Goal: Communication & Community: Answer question/provide support

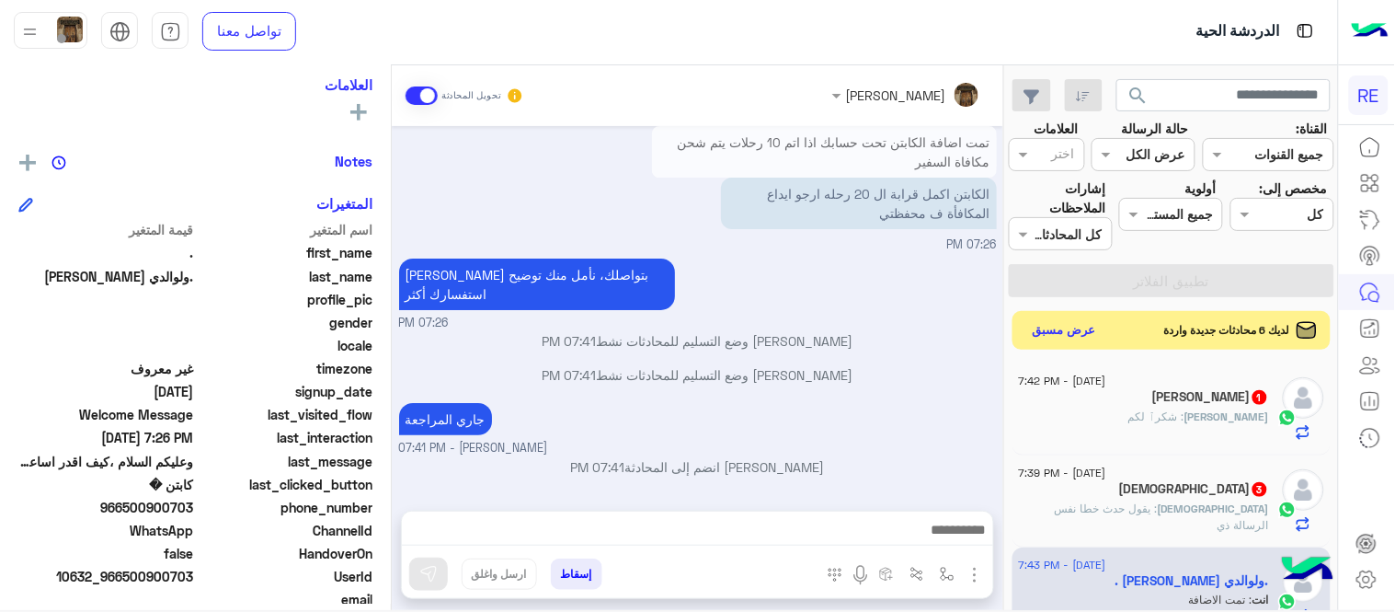
click at [1071, 335] on button "عرض مسبق" at bounding box center [1065, 330] width 77 height 25
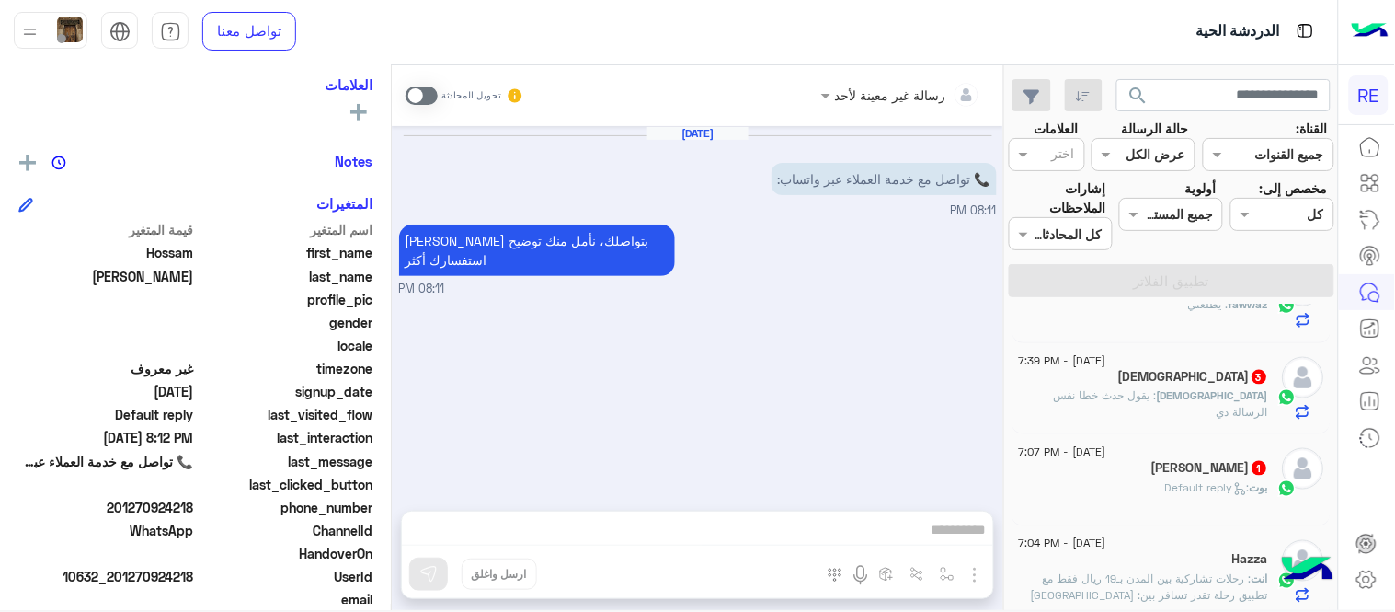
scroll to position [743, 0]
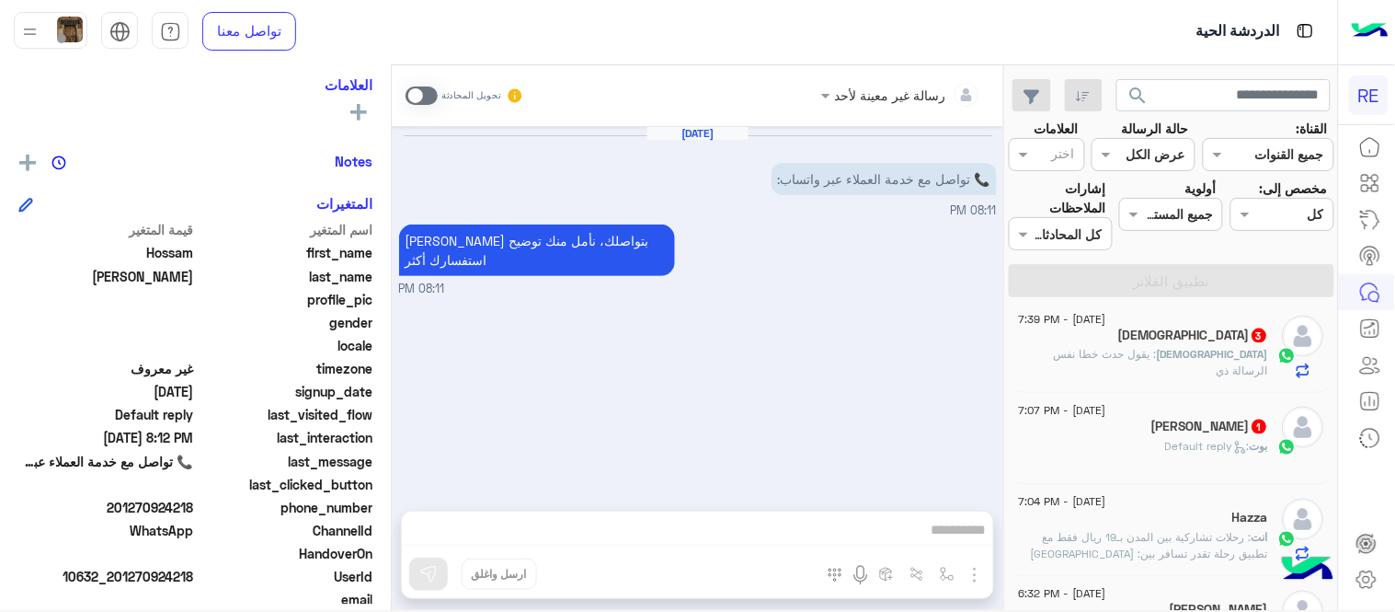
click at [1148, 437] on div "محمد صالح 1" at bounding box center [1144, 428] width 250 height 19
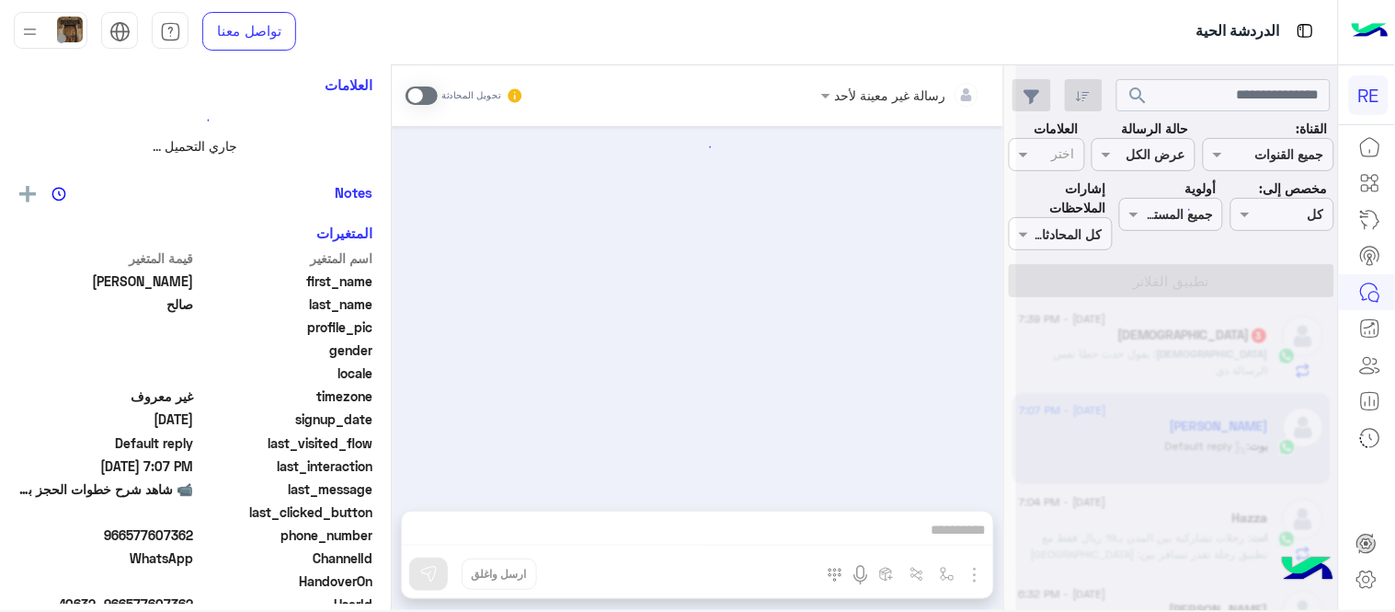
scroll to position [304, 0]
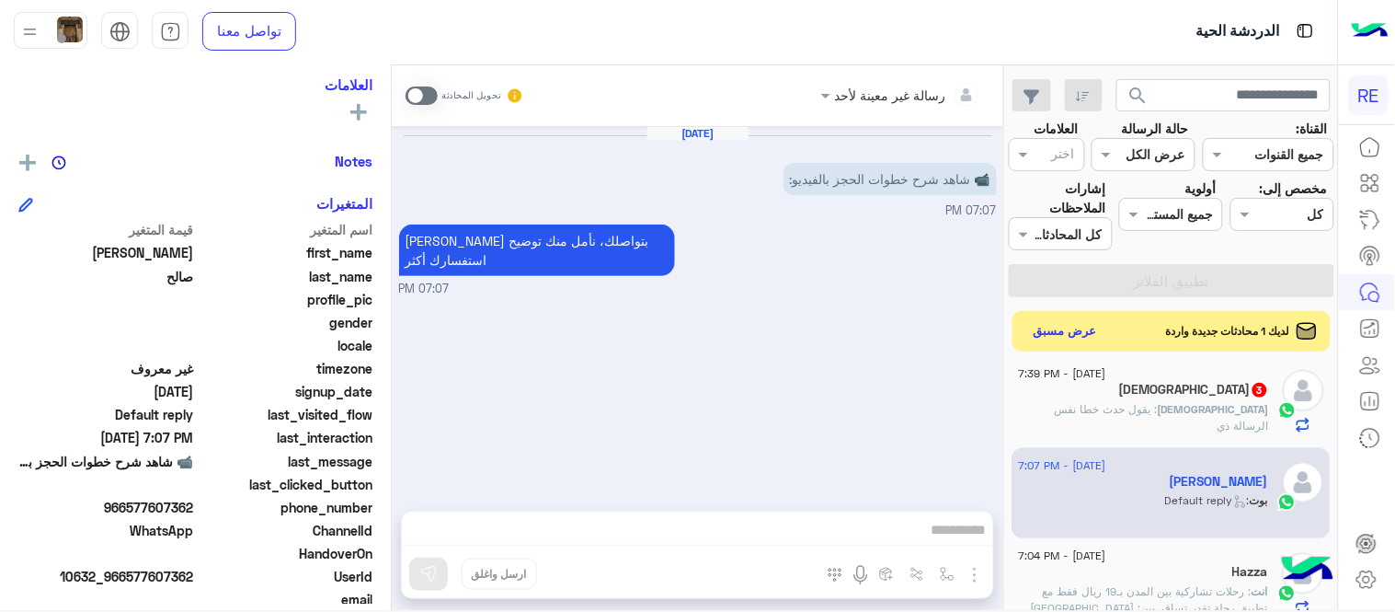
click at [423, 101] on span at bounding box center [422, 95] width 32 height 18
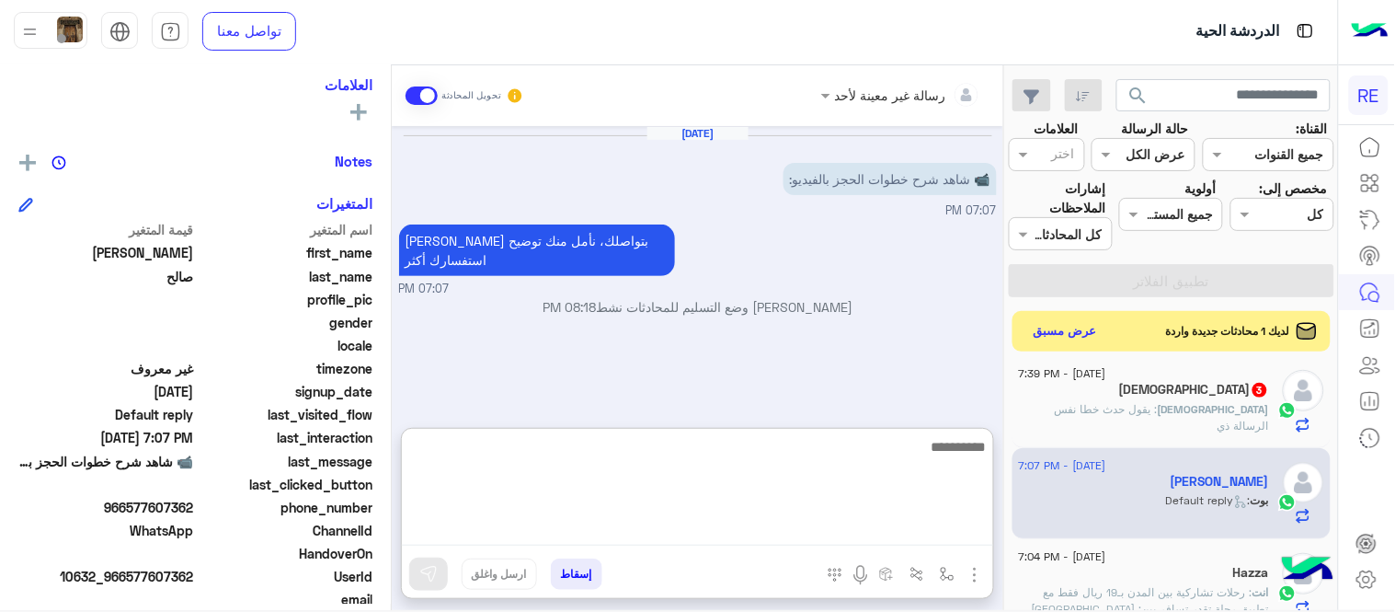
click at [786, 528] on textarea at bounding box center [697, 490] width 591 height 110
type textarea "*"
paste textarea "**********"
type textarea "**********"
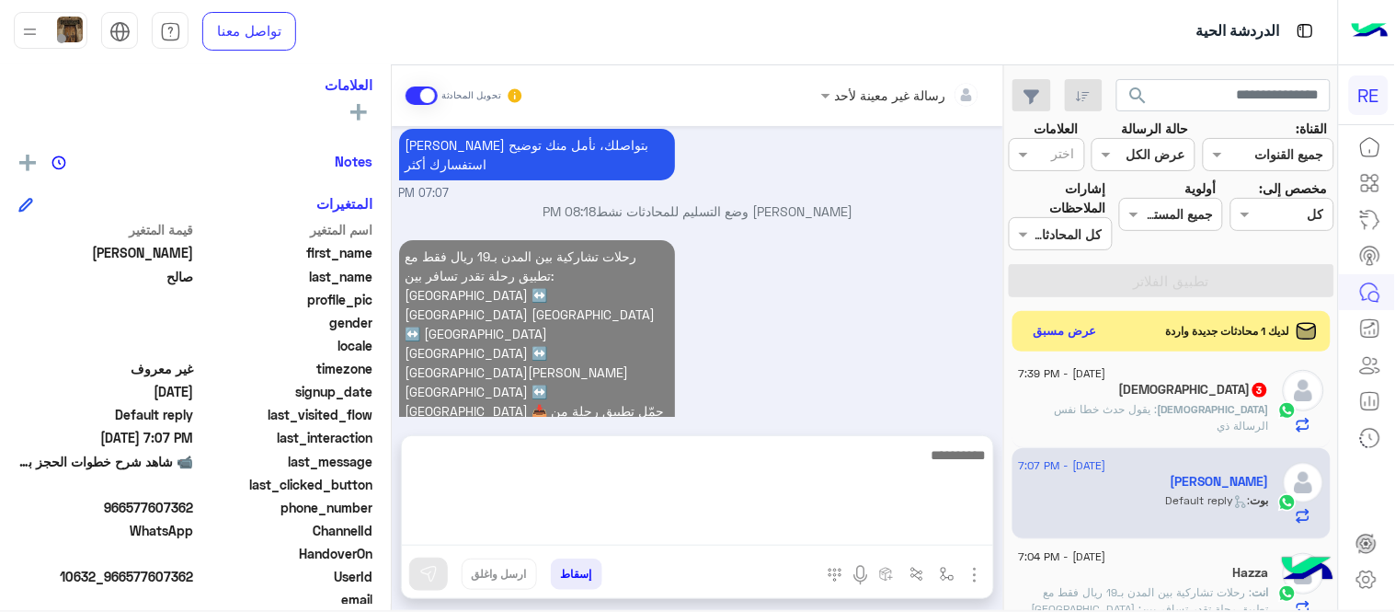
scroll to position [13, 0]
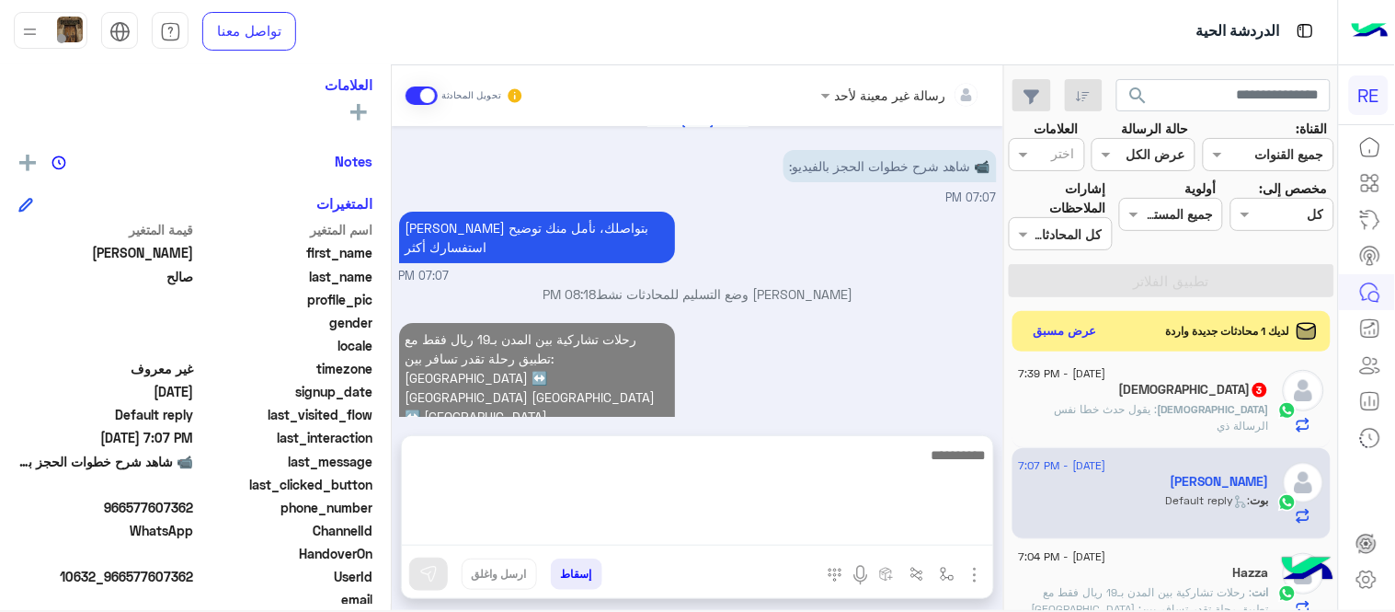
click at [1181, 429] on div "سبحان : يقول حدث خطا نفس الرسالة ذي" at bounding box center [1144, 417] width 250 height 32
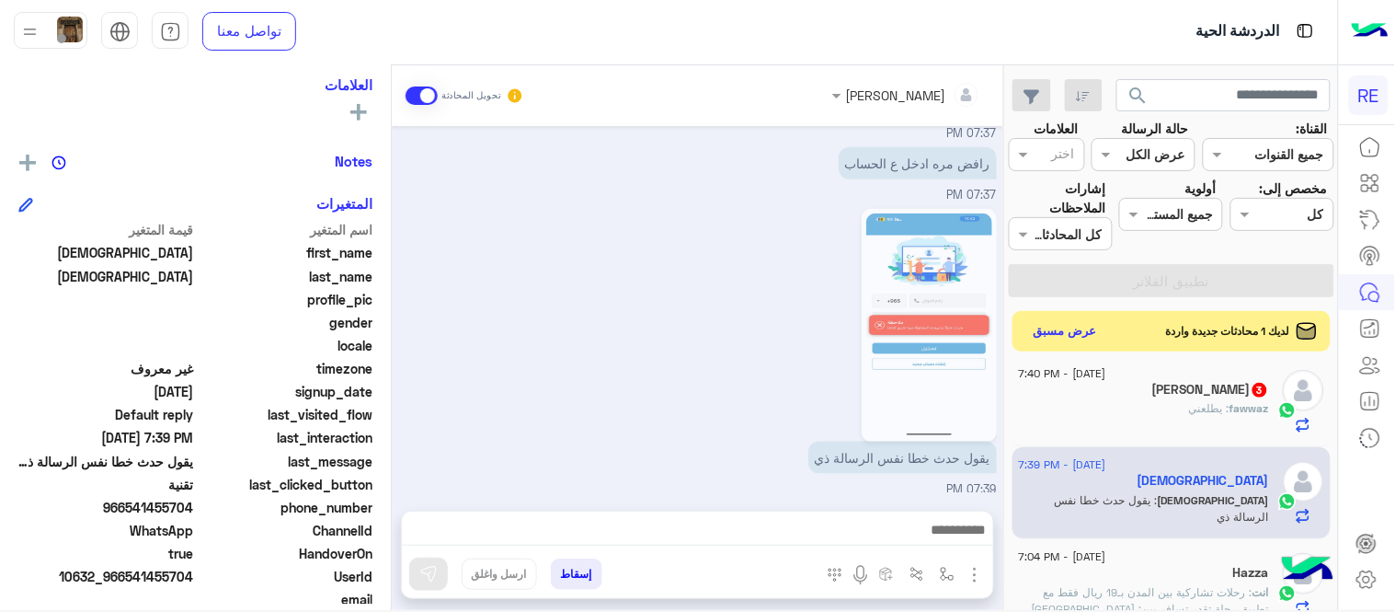
scroll to position [453, 0]
drag, startPoint x: 397, startPoint y: 420, endPoint x: 394, endPoint y: 411, distance: 9.9
click at [394, 411] on div "Aug 10, 2025 هذا الي يطلع لي 11:46 PM Aug 11, 2025 لو سمحت لم يتم حل مشكلة تسجي…" at bounding box center [698, 309] width 612 height 366
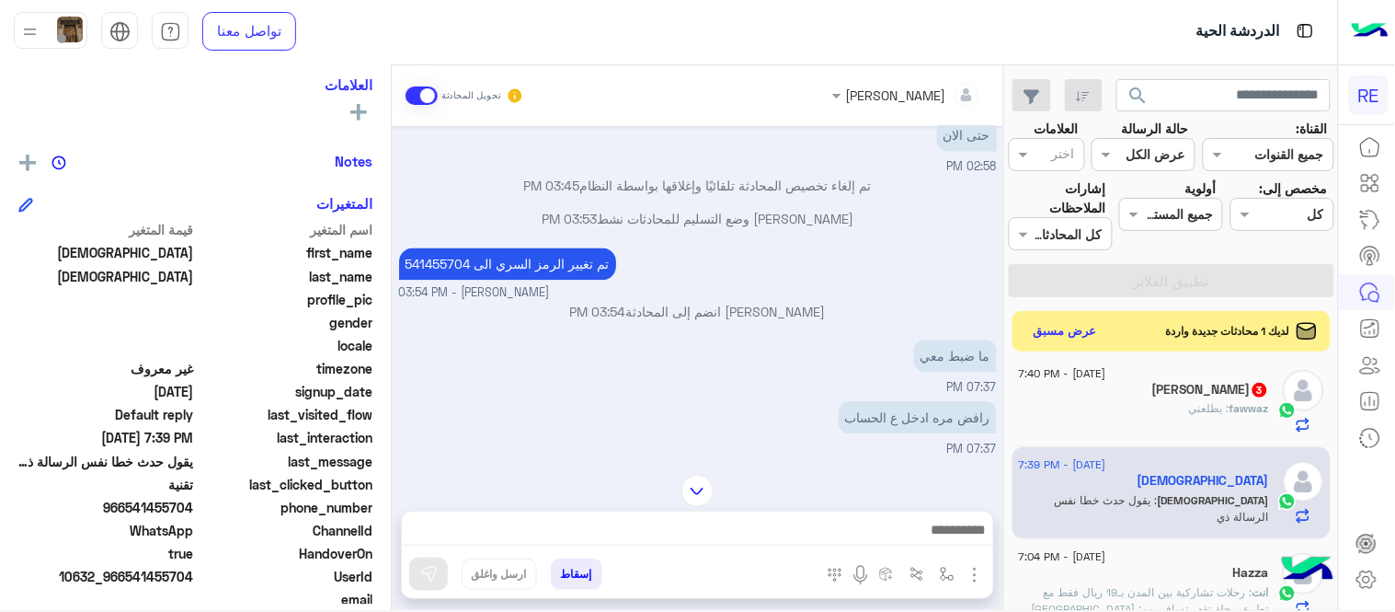
scroll to position [1007, 0]
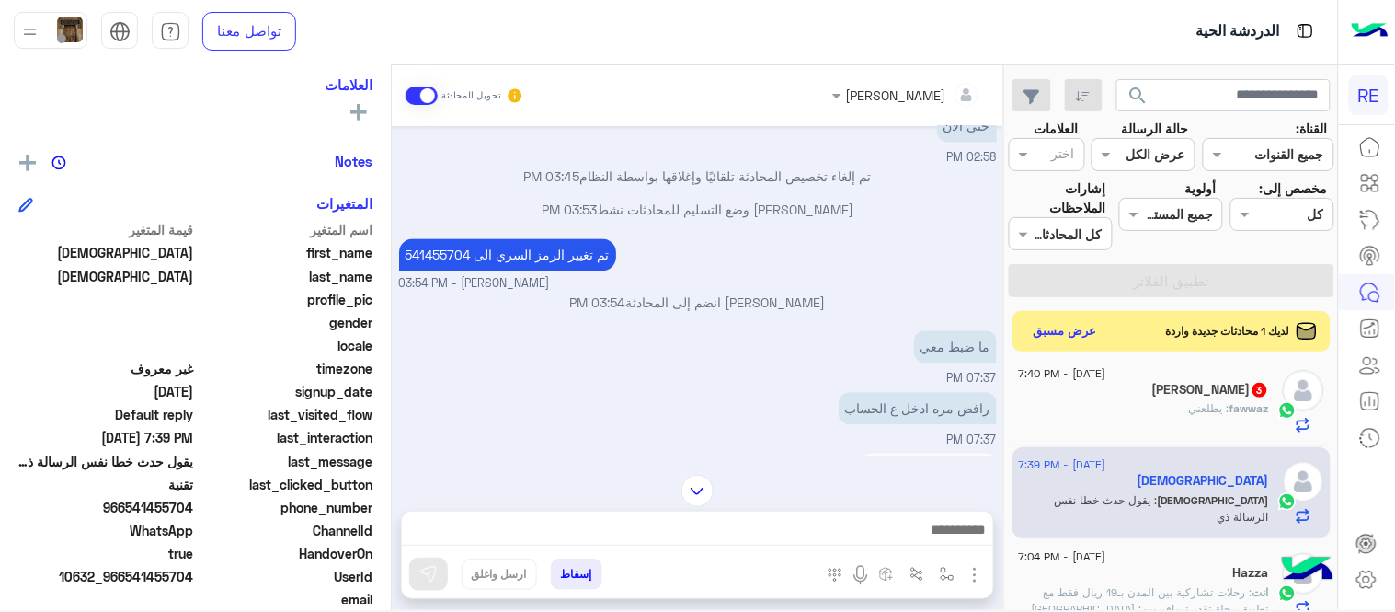
click at [793, 538] on textarea at bounding box center [697, 532] width 591 height 28
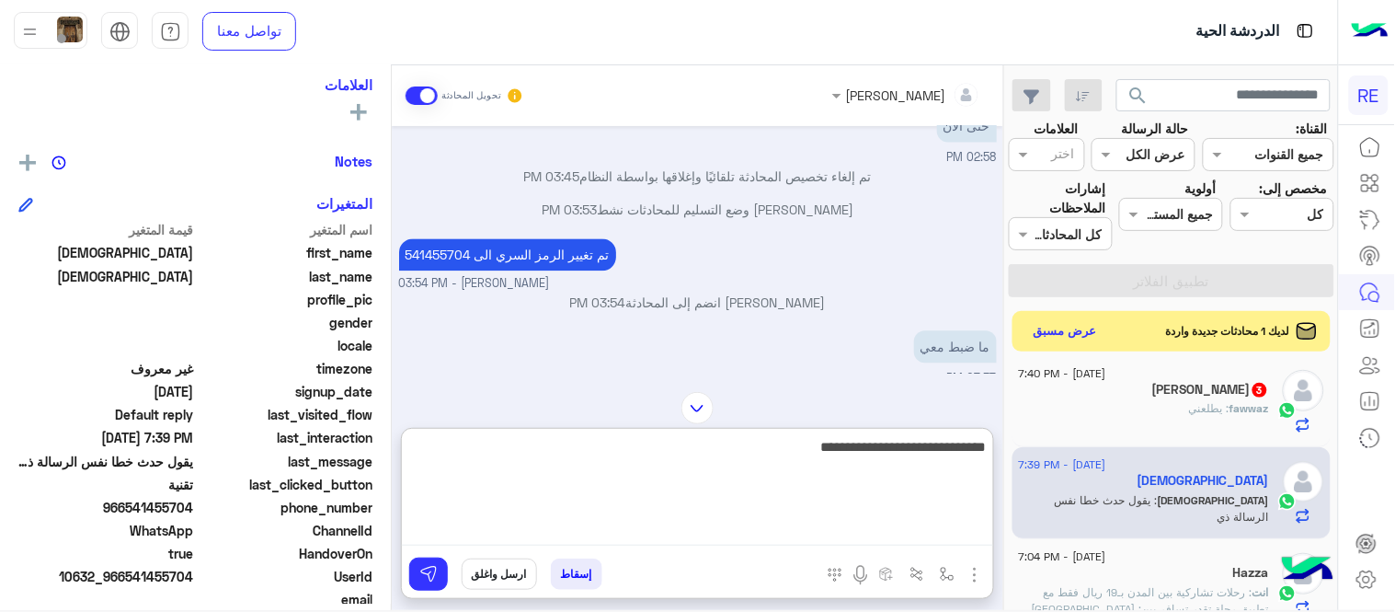
type textarea "**********"
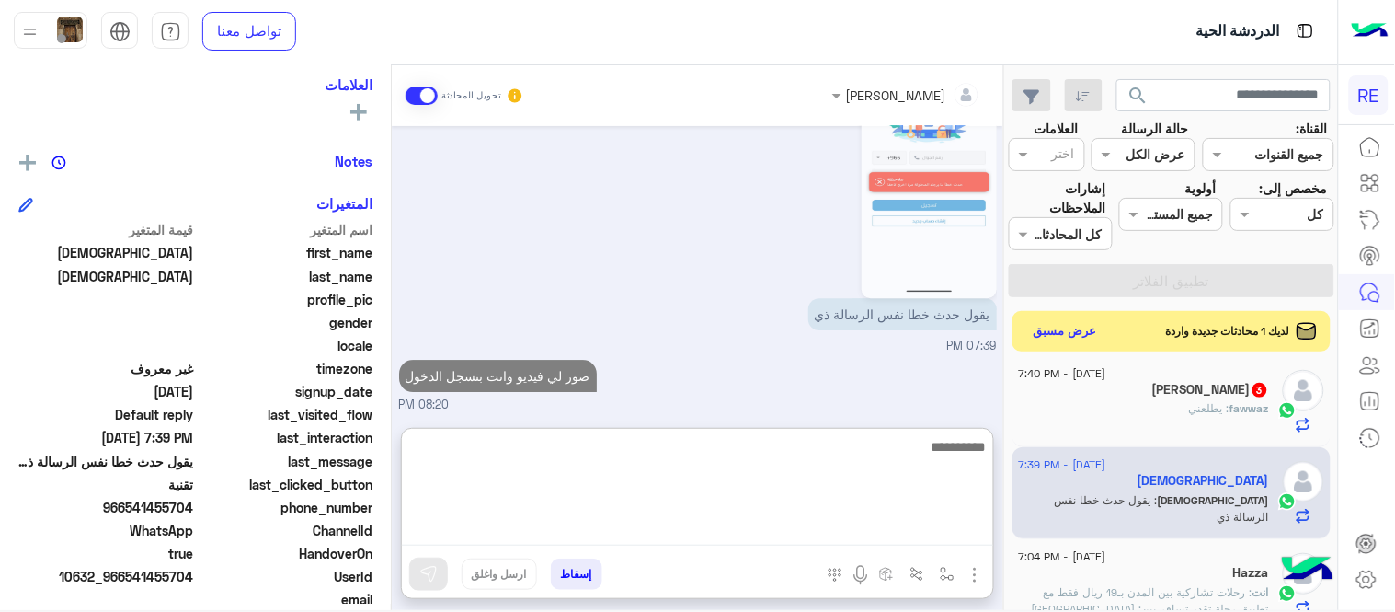
scroll to position [1354, 0]
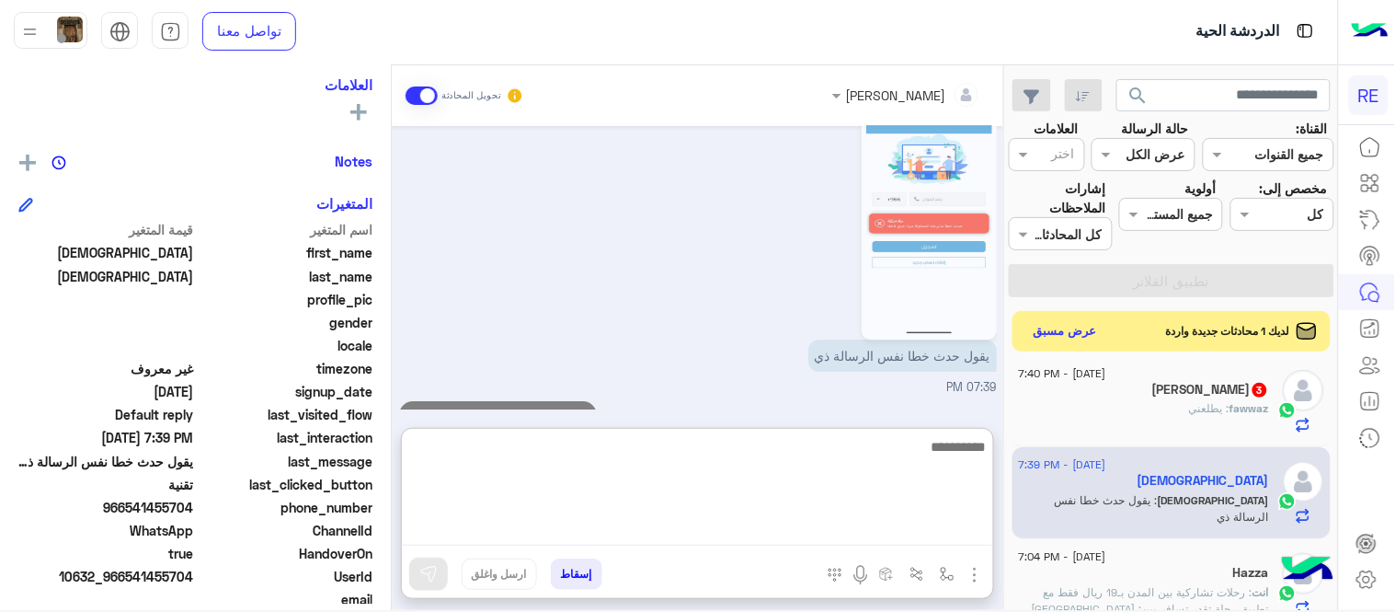
click at [1072, 399] on div "fawwaz otaibi 3" at bounding box center [1144, 391] width 250 height 19
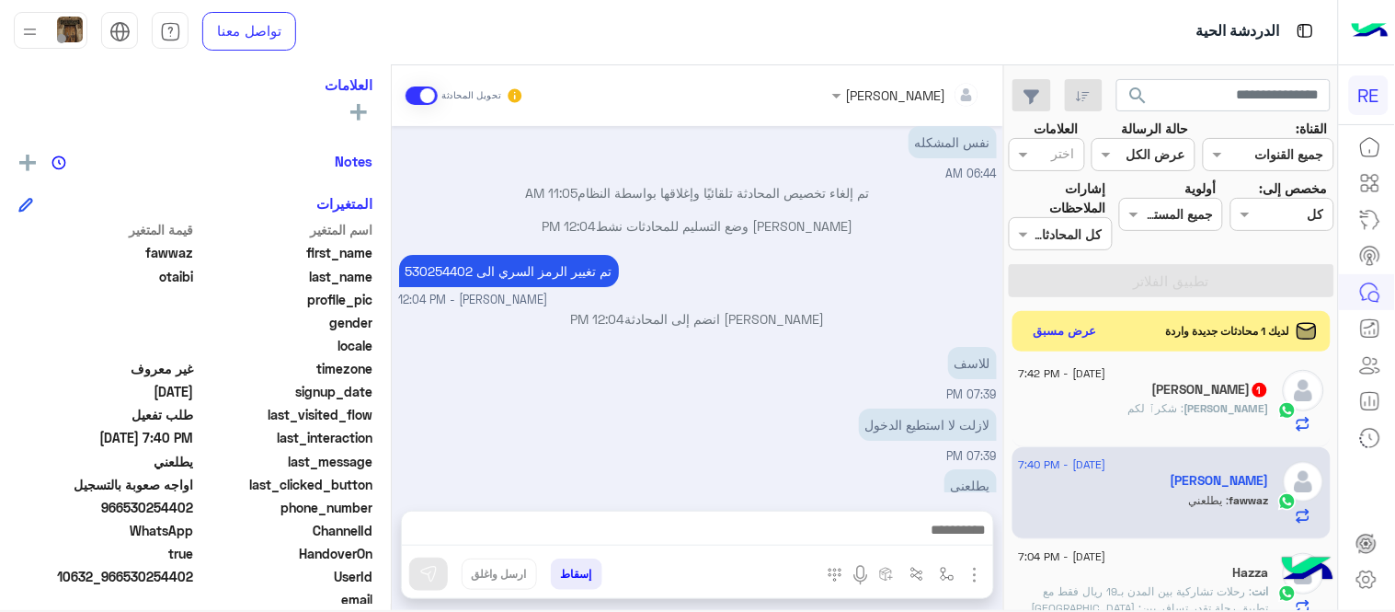
scroll to position [3429, 0]
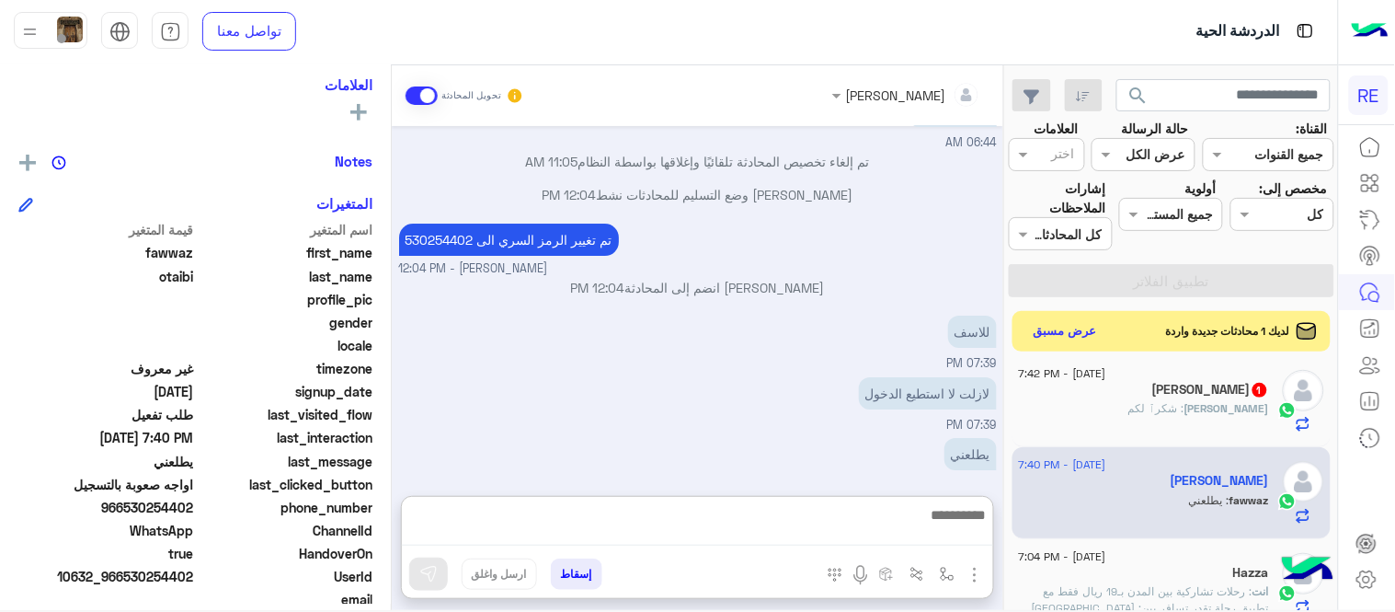
click at [793, 538] on textarea at bounding box center [697, 524] width 591 height 42
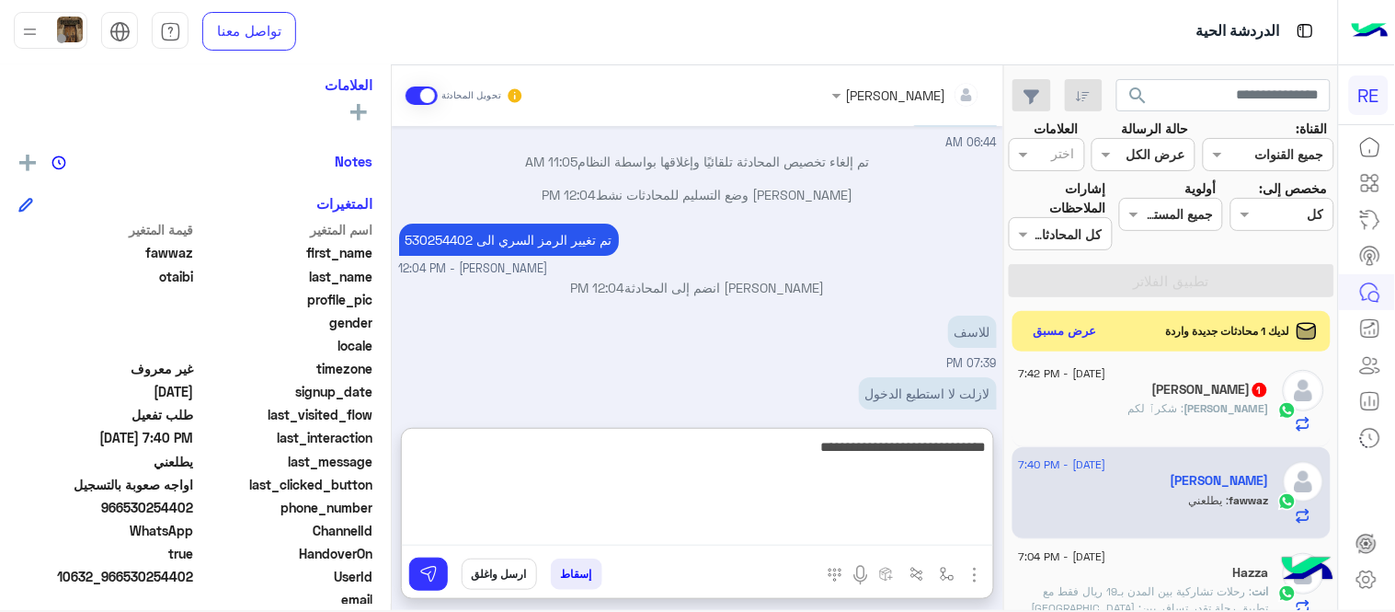
type textarea "**********"
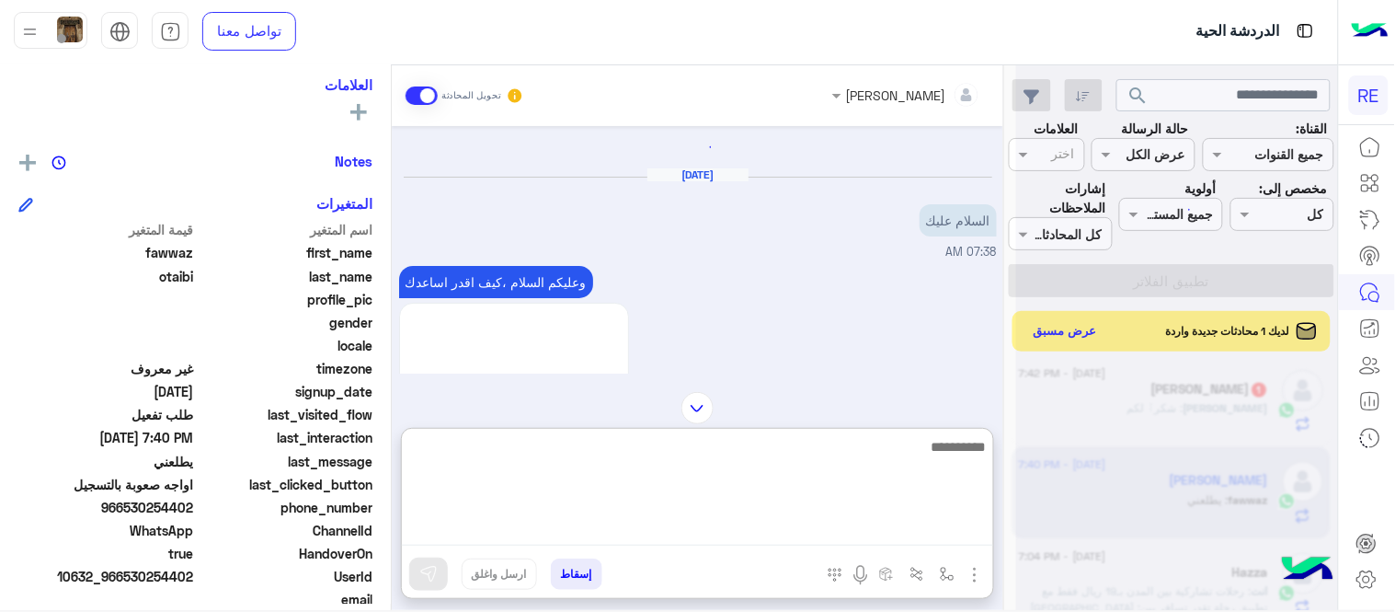
scroll to position [0, 0]
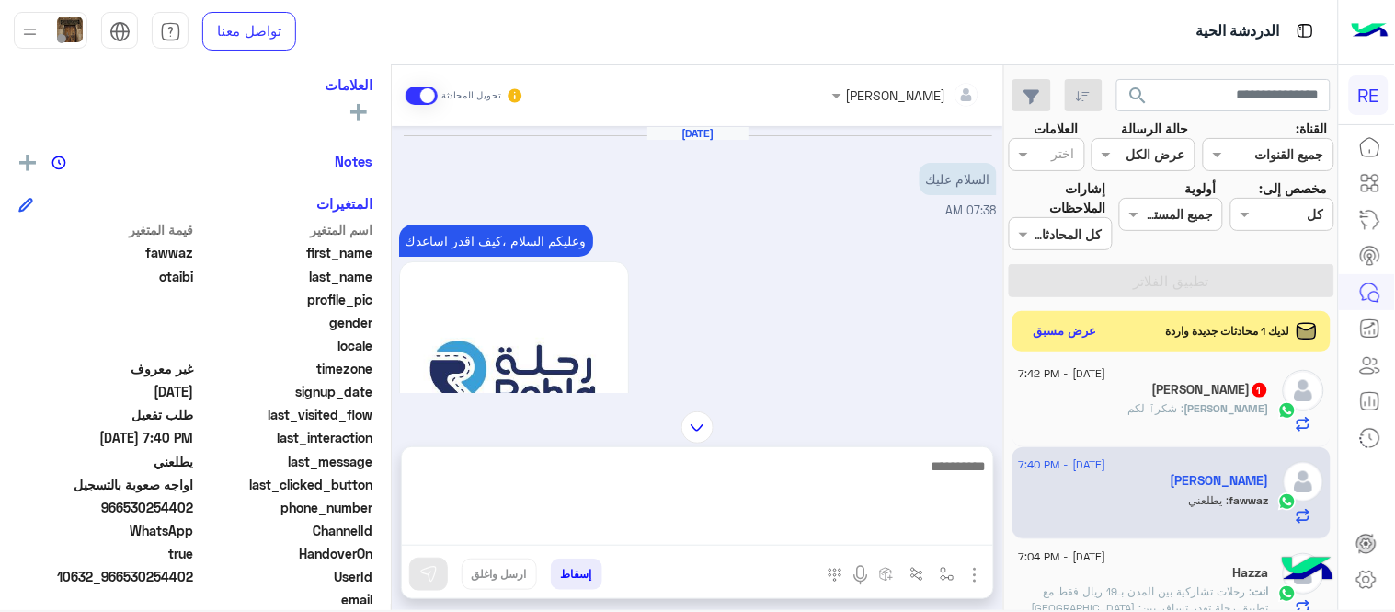
click at [1226, 427] on div "عبدالرحمن : شكرٱ لكم" at bounding box center [1144, 416] width 250 height 32
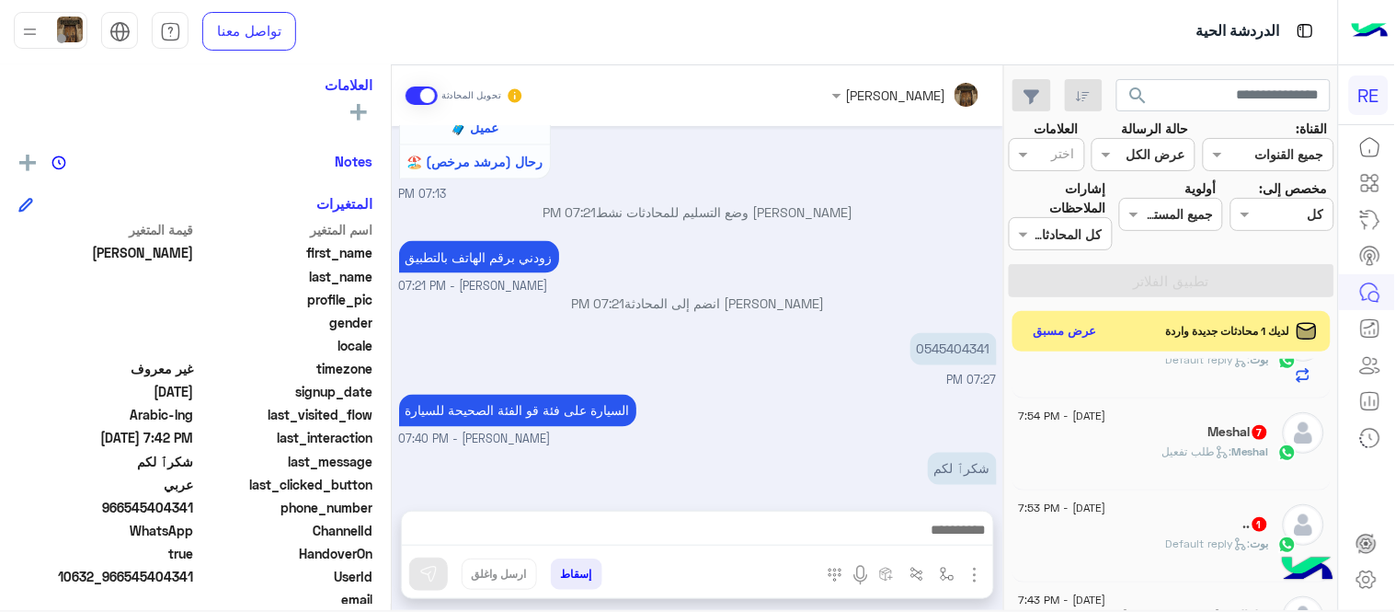
scroll to position [583, 0]
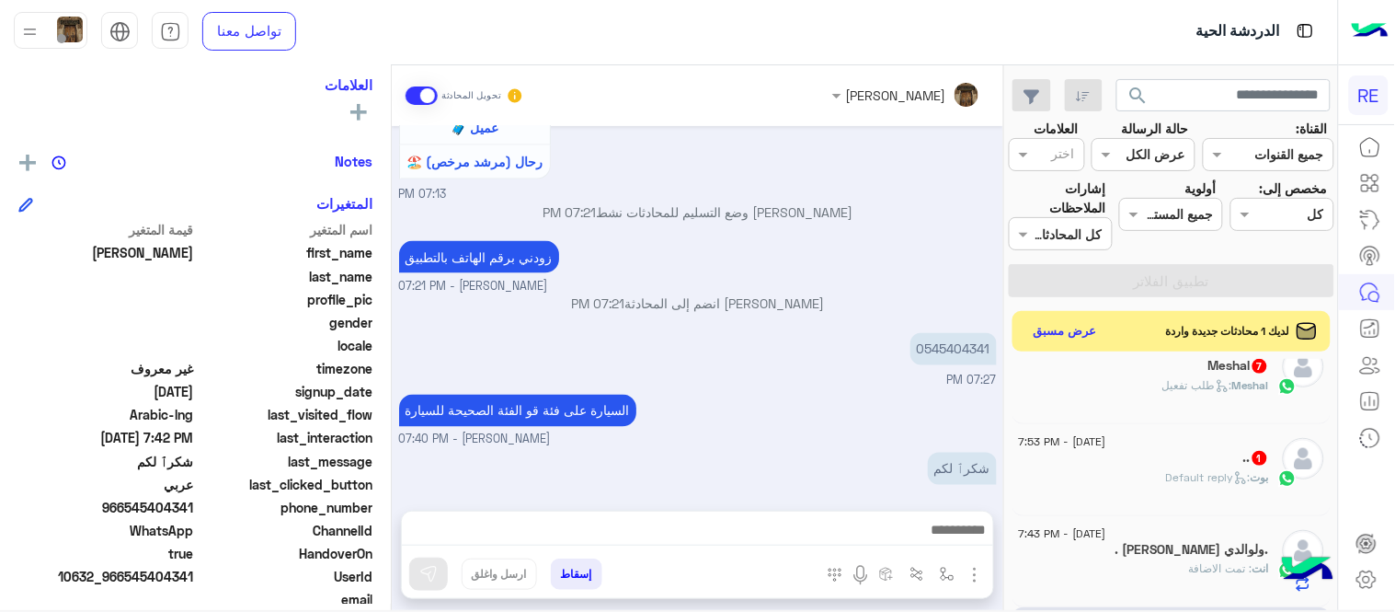
click at [1118, 450] on div ".. 1" at bounding box center [1144, 459] width 250 height 19
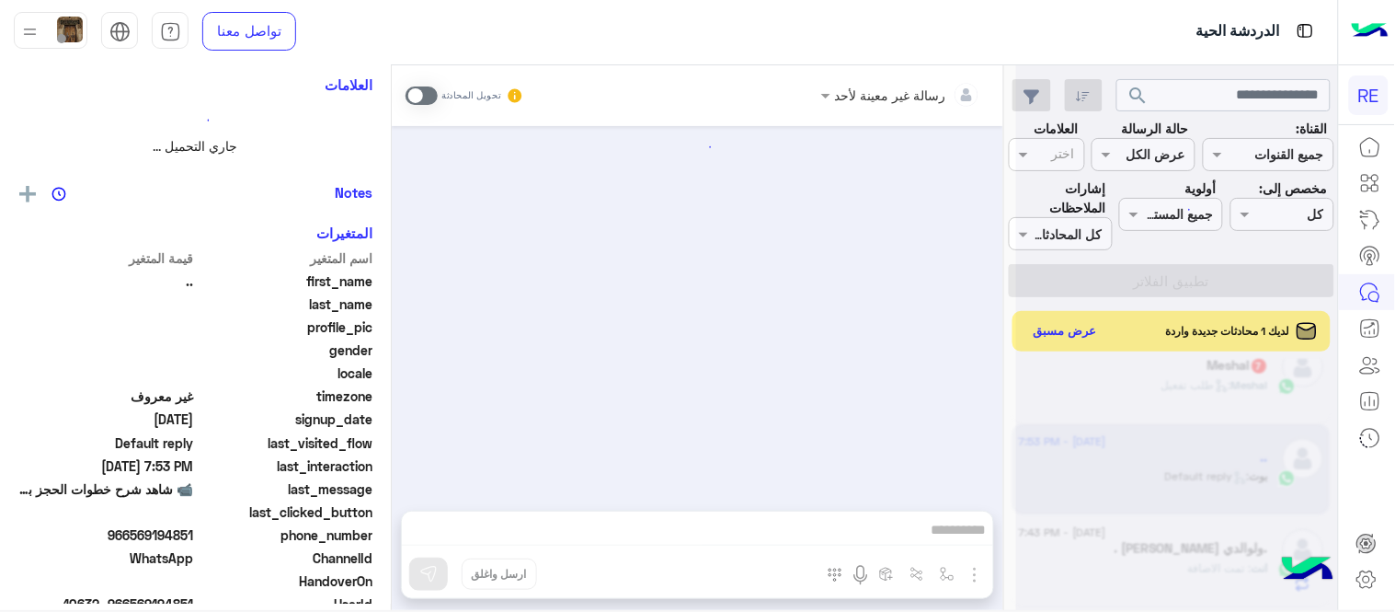
scroll to position [304, 0]
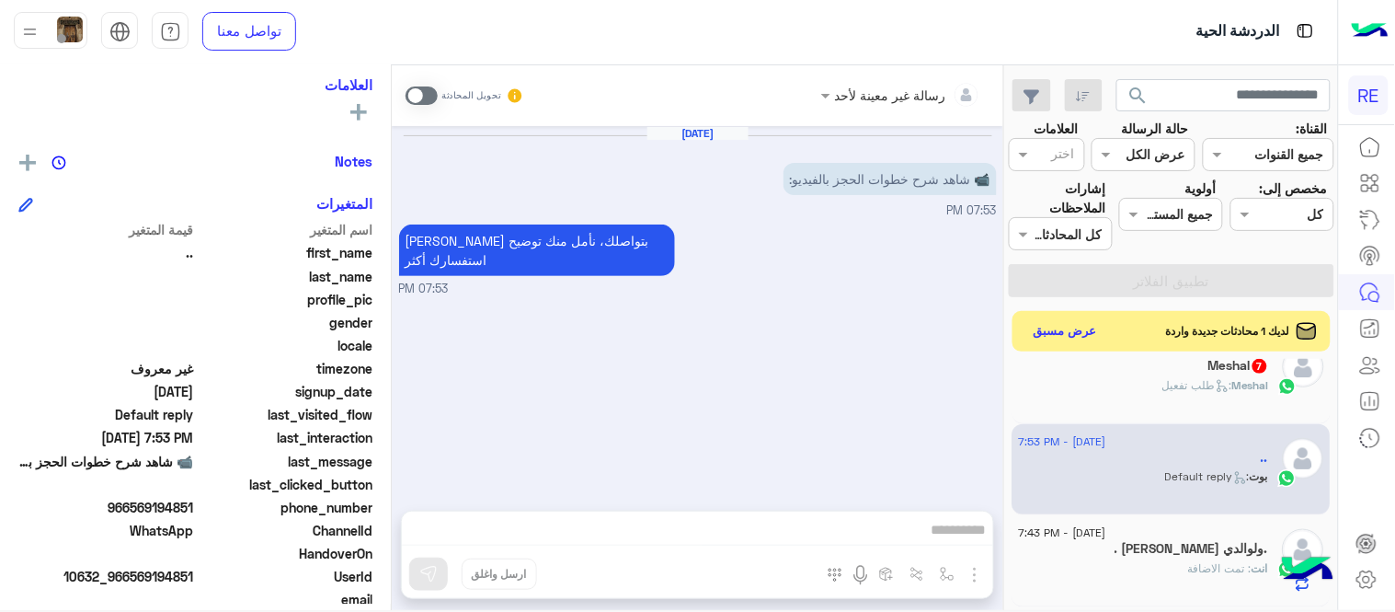
click at [429, 97] on span at bounding box center [422, 95] width 32 height 18
click at [583, 536] on textarea at bounding box center [697, 532] width 591 height 28
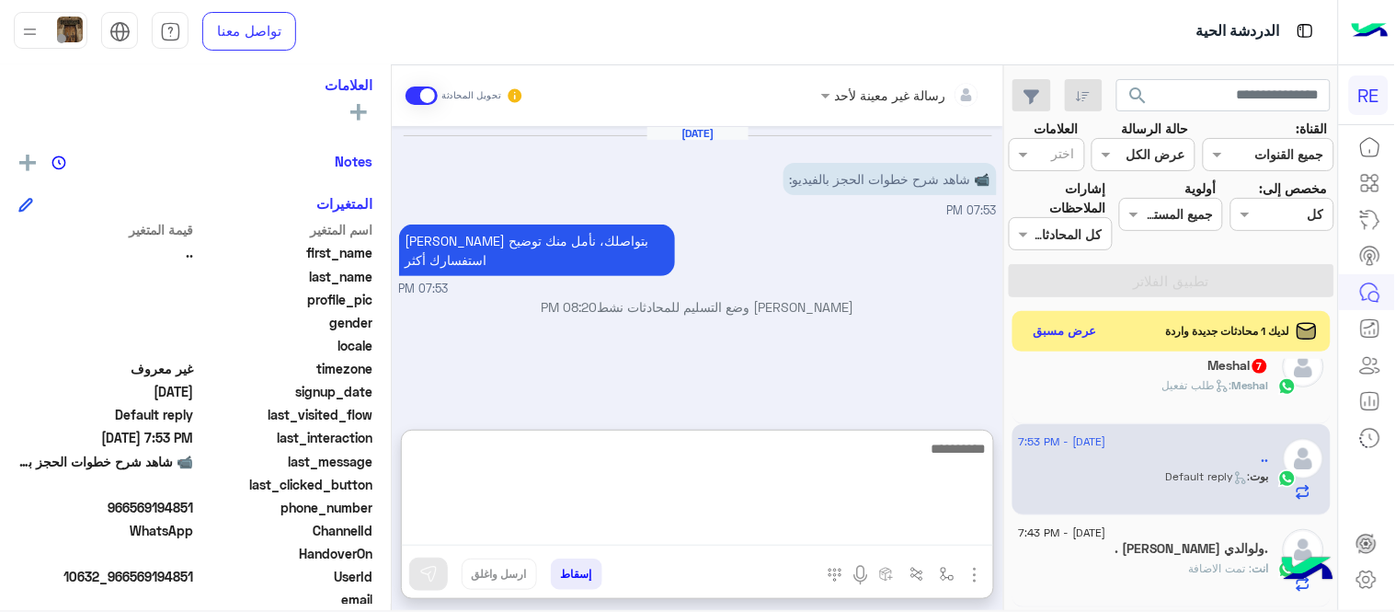
paste textarea "**********"
type textarea "**********"
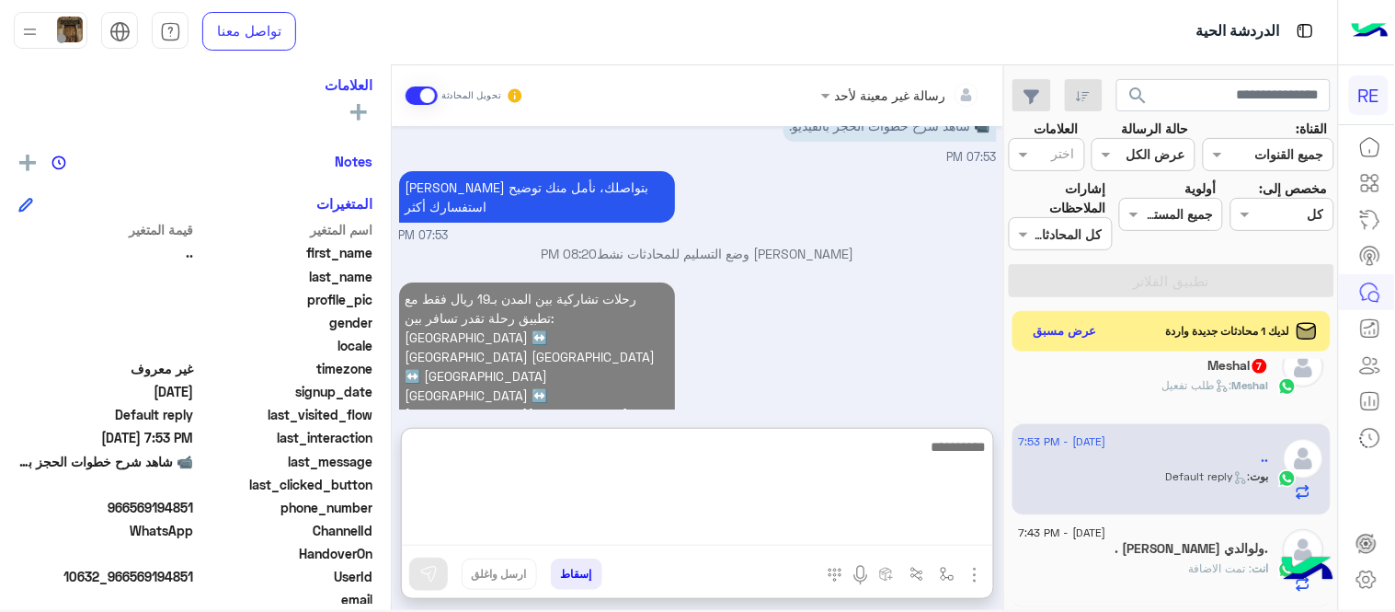
click at [814, 308] on div "رحلات تشاركية بين المدن بـ19 ريال فقط مع تطبيق رحلة تقدر تسافر بين: جدة ↔️ مكة …" at bounding box center [698, 413] width 598 height 271
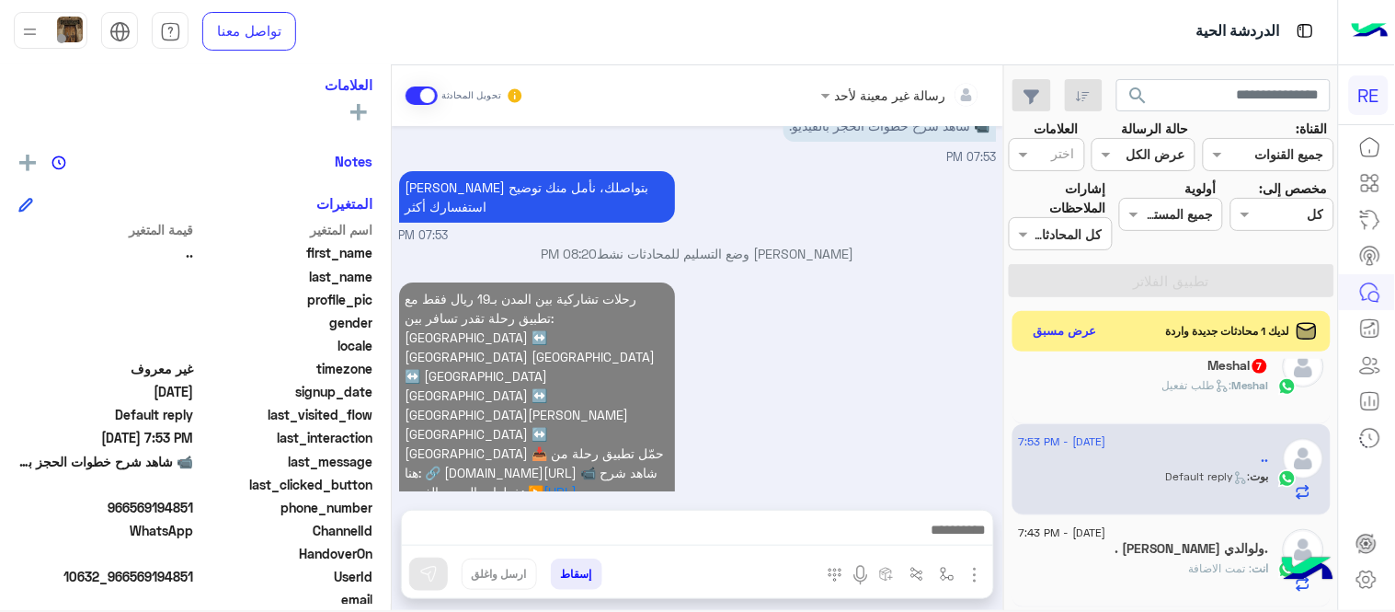
scroll to position [13, 0]
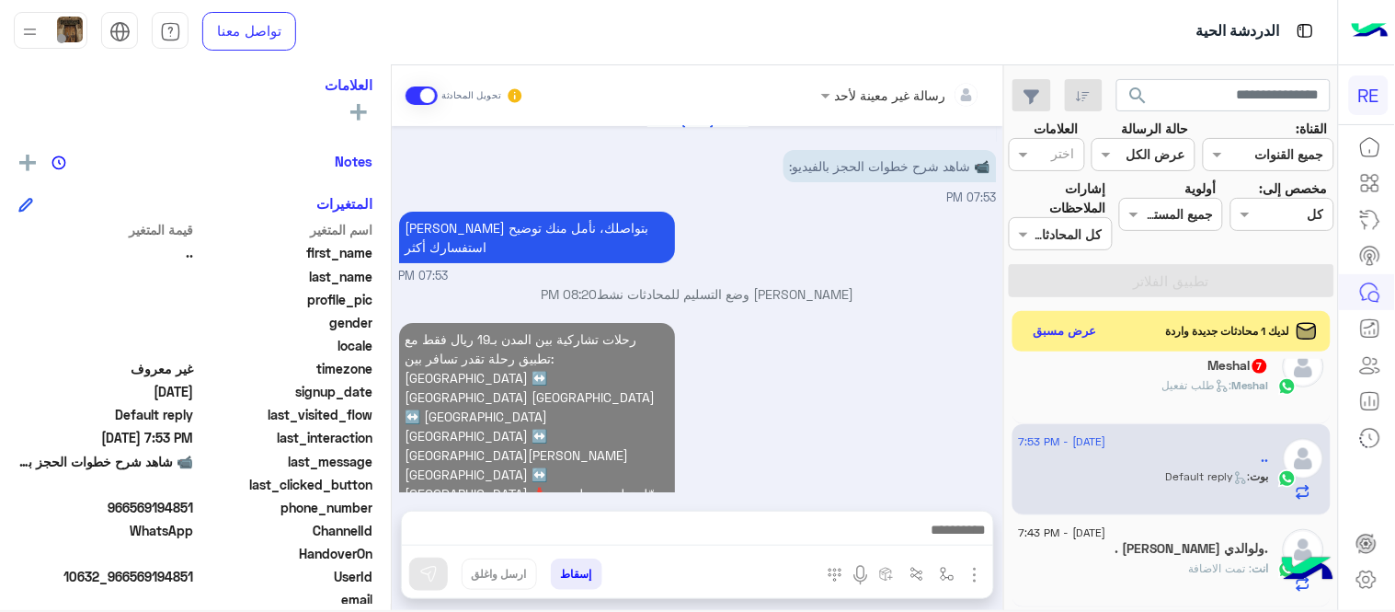
click at [1109, 386] on div "Meshal : طلب تفعيل" at bounding box center [1144, 393] width 250 height 32
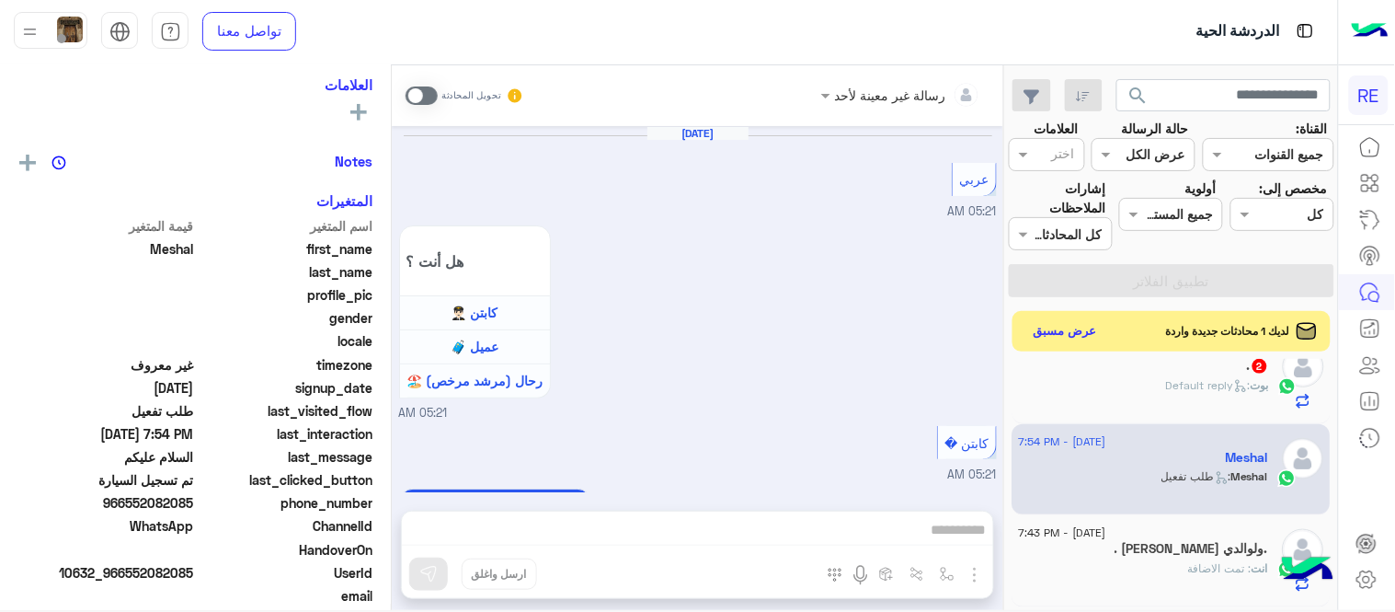
scroll to position [1315, 0]
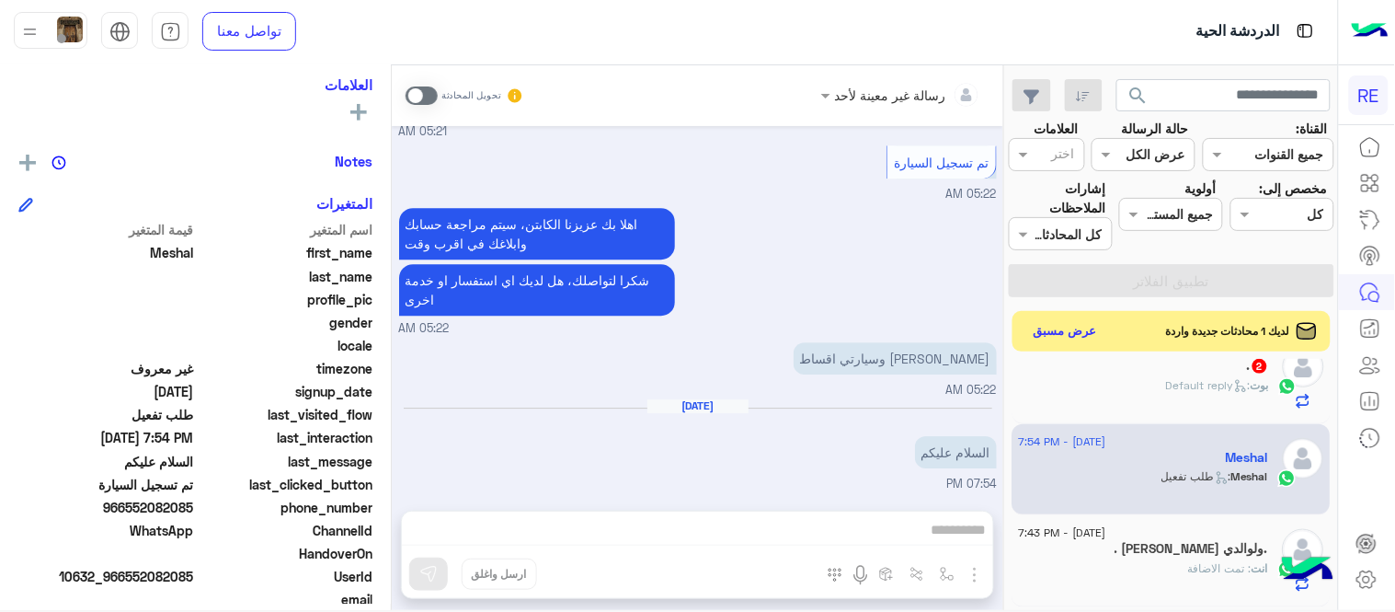
click at [410, 86] on span at bounding box center [422, 95] width 32 height 18
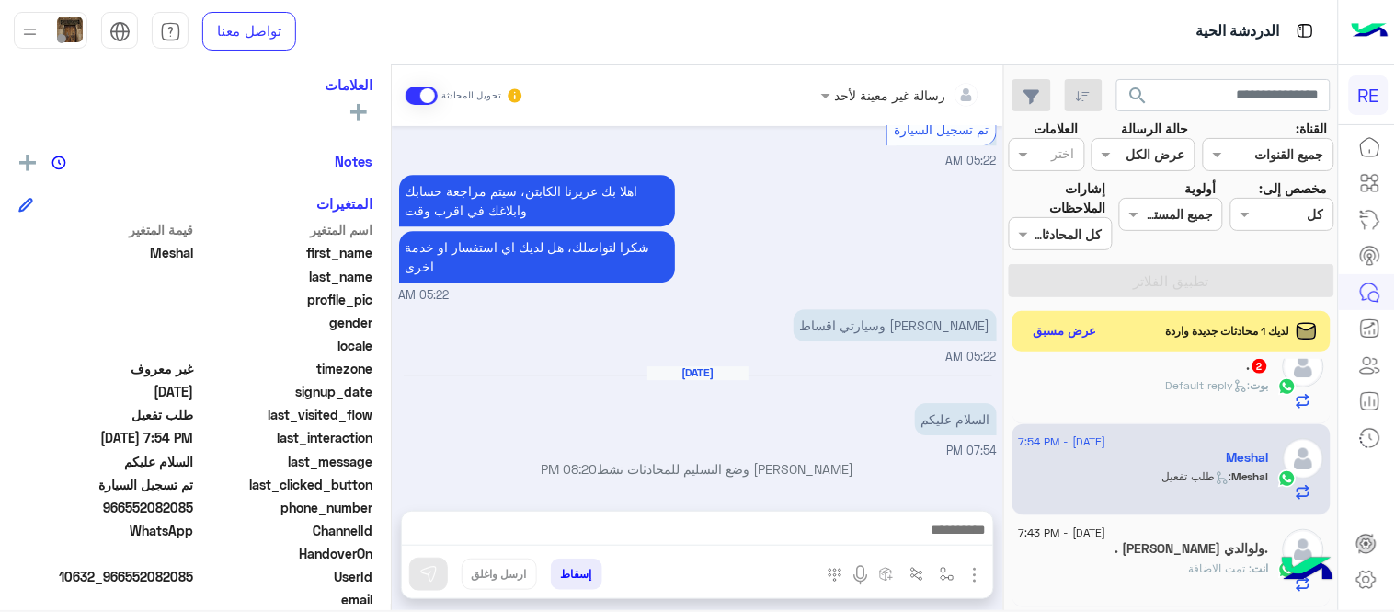
click at [675, 525] on textarea at bounding box center [697, 532] width 591 height 28
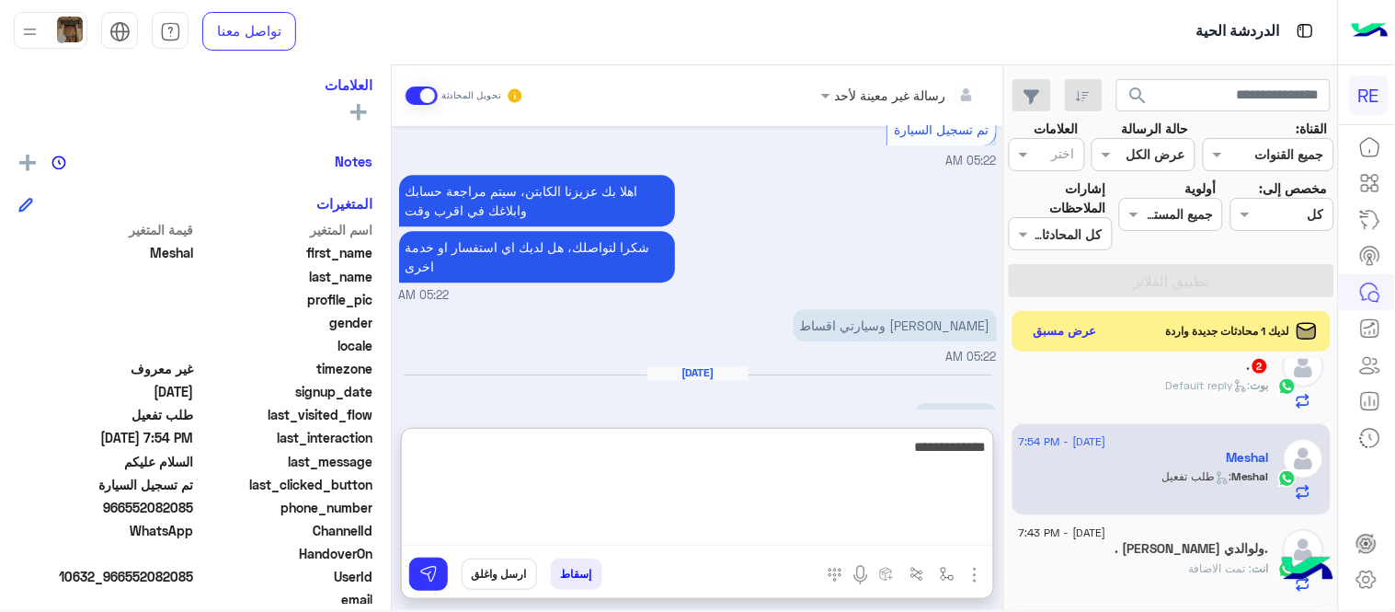
type textarea "**********"
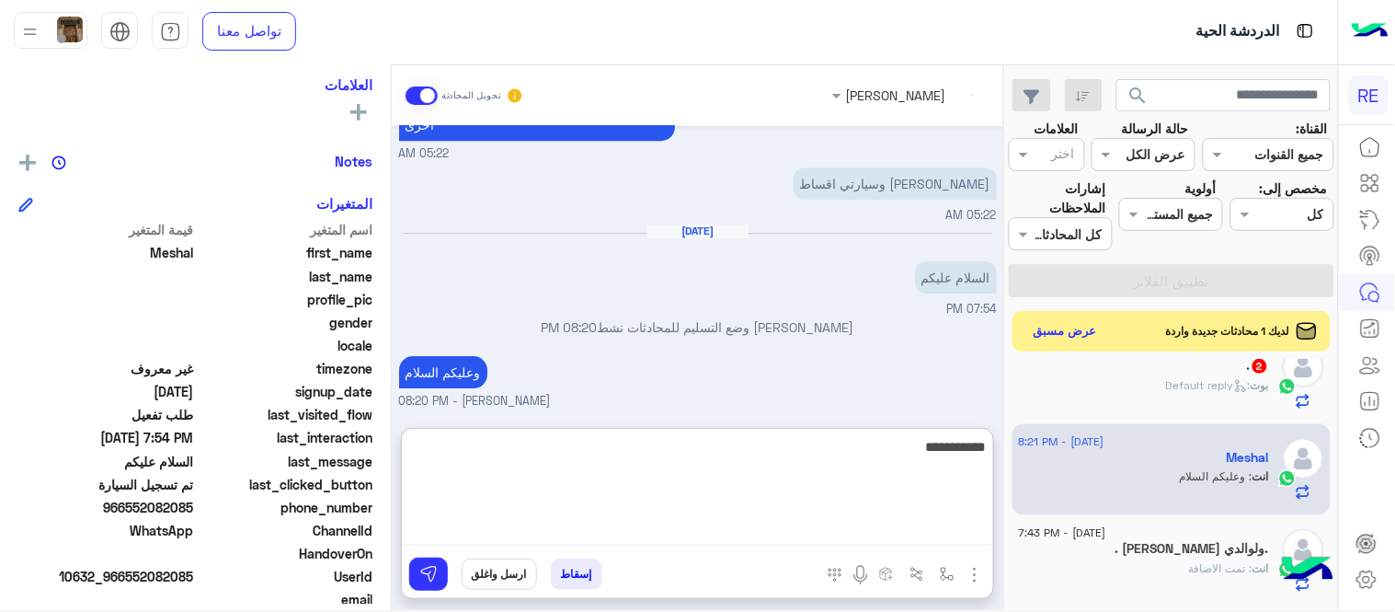
scroll to position [1523, 0]
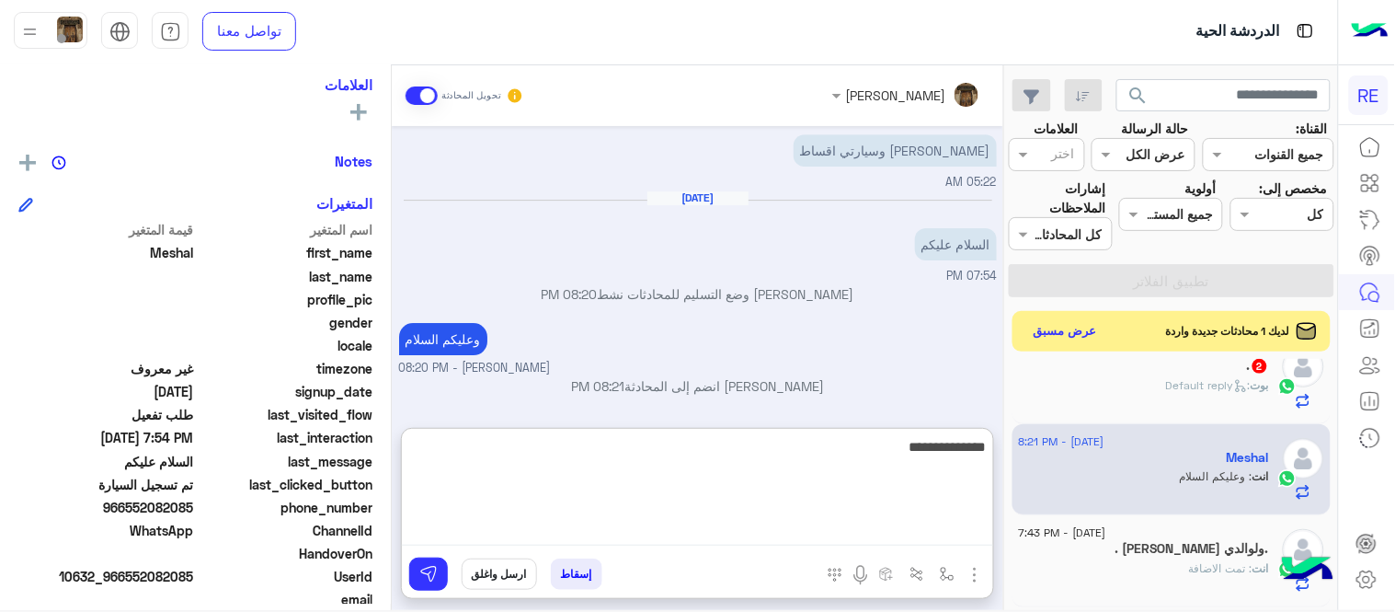
type textarea "**********"
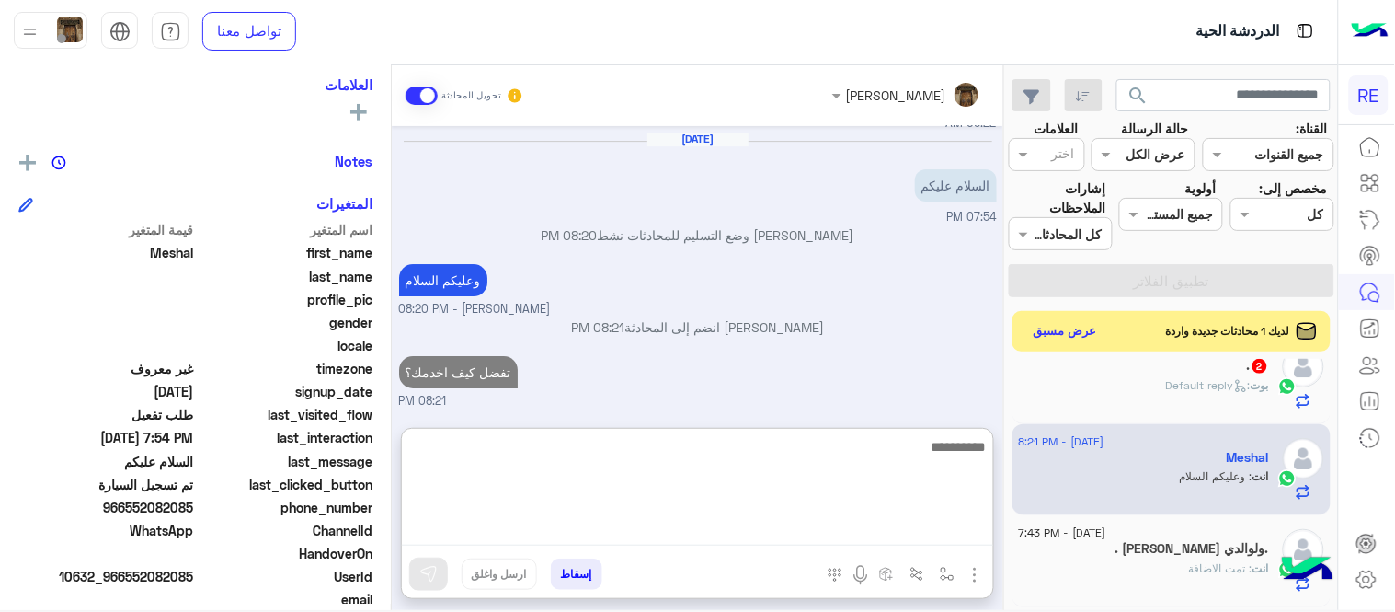
scroll to position [0, 0]
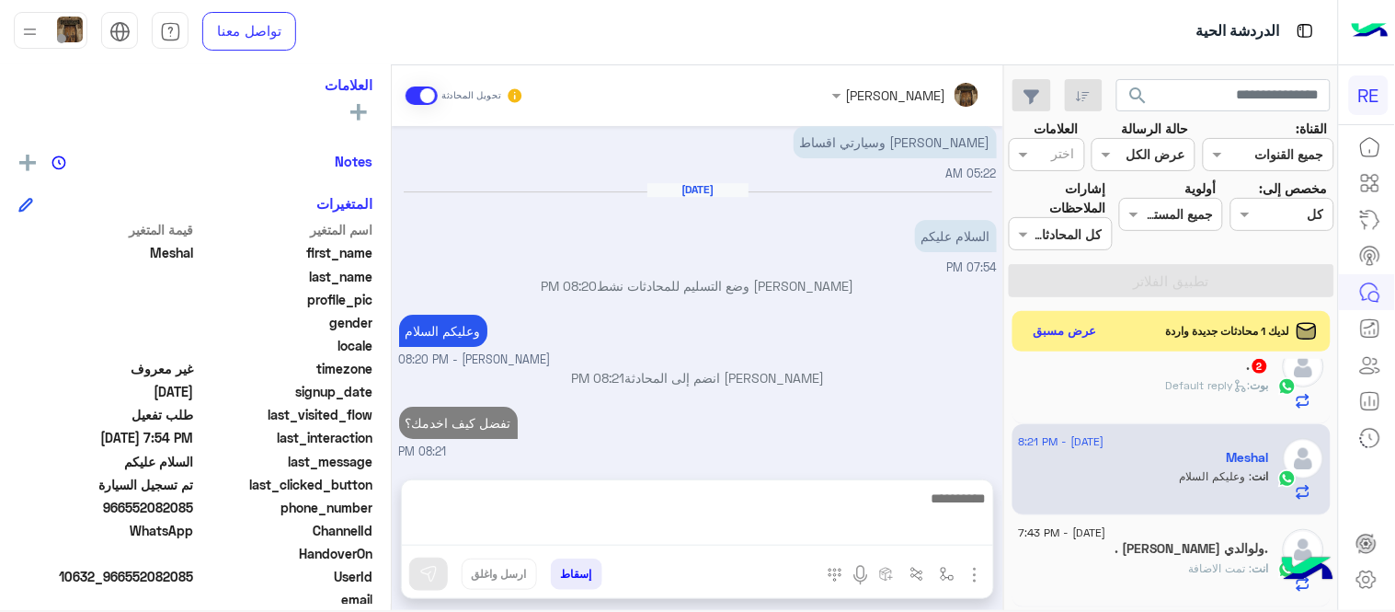
click at [1205, 365] on div ". 2" at bounding box center [1144, 367] width 250 height 19
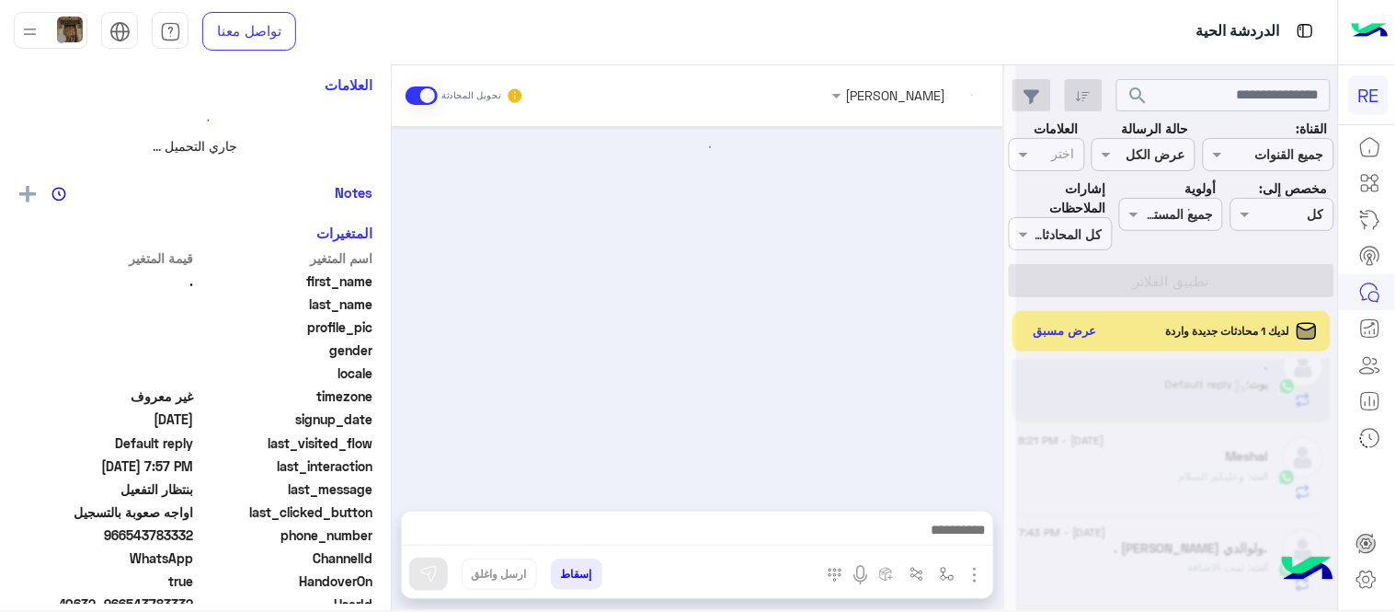
scroll to position [304, 0]
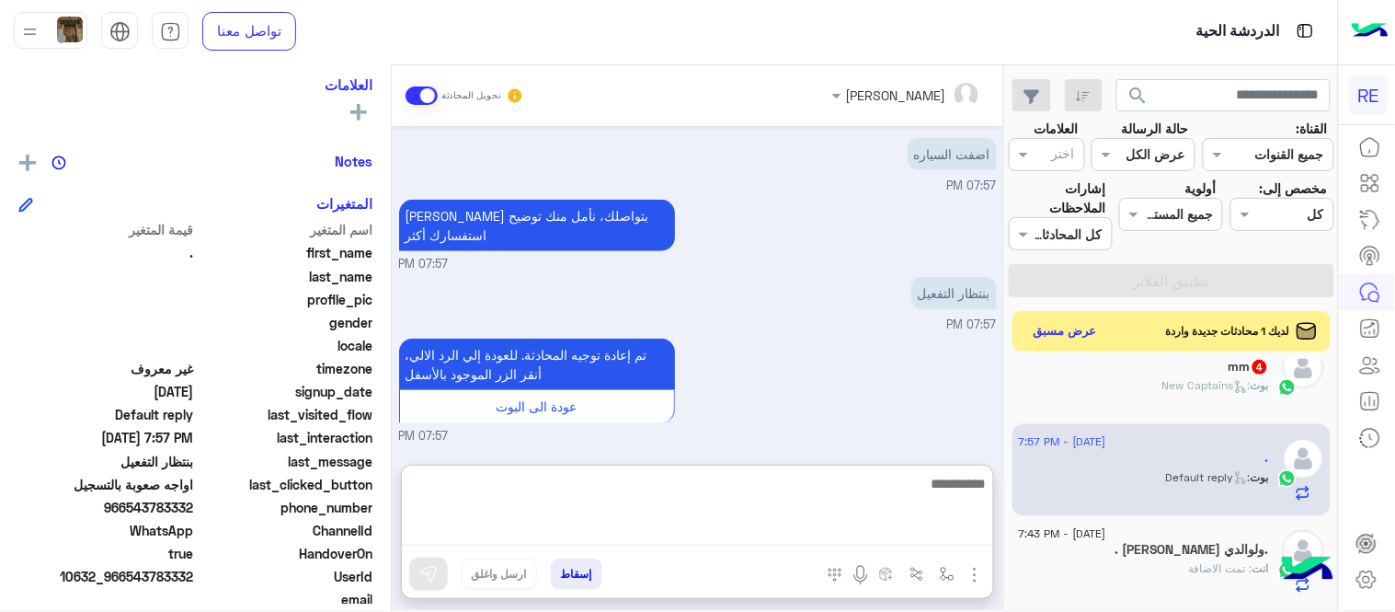
click at [645, 540] on textarea at bounding box center [697, 509] width 591 height 74
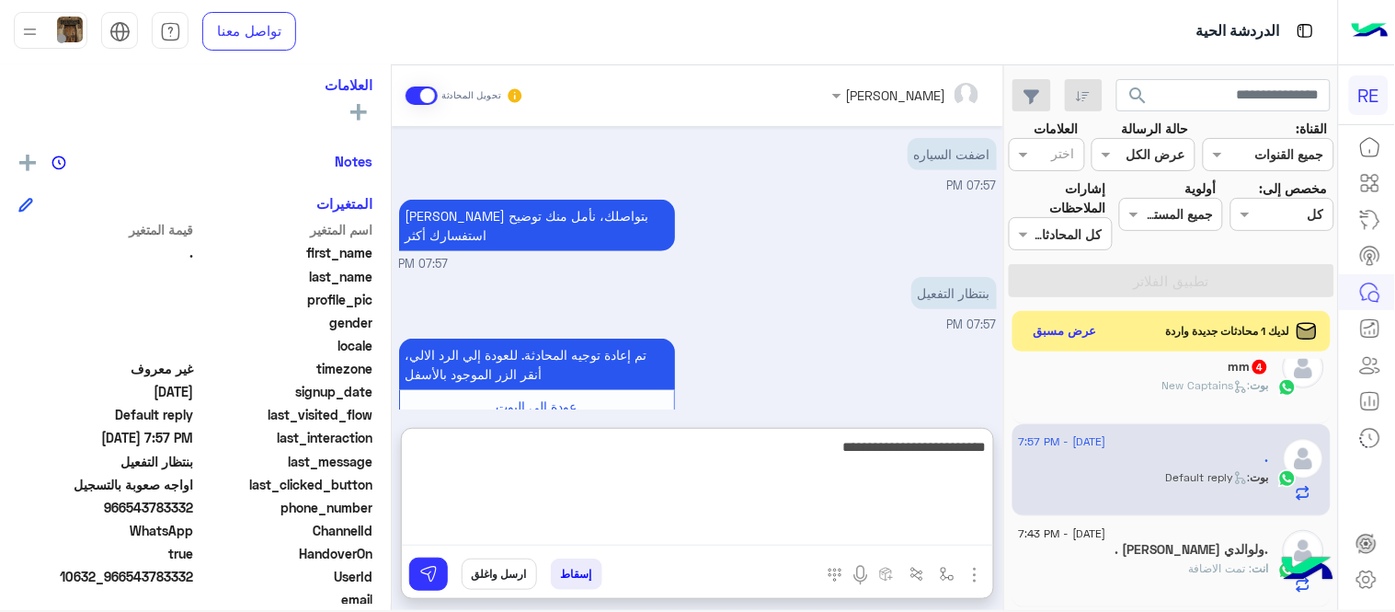
type textarea "**********"
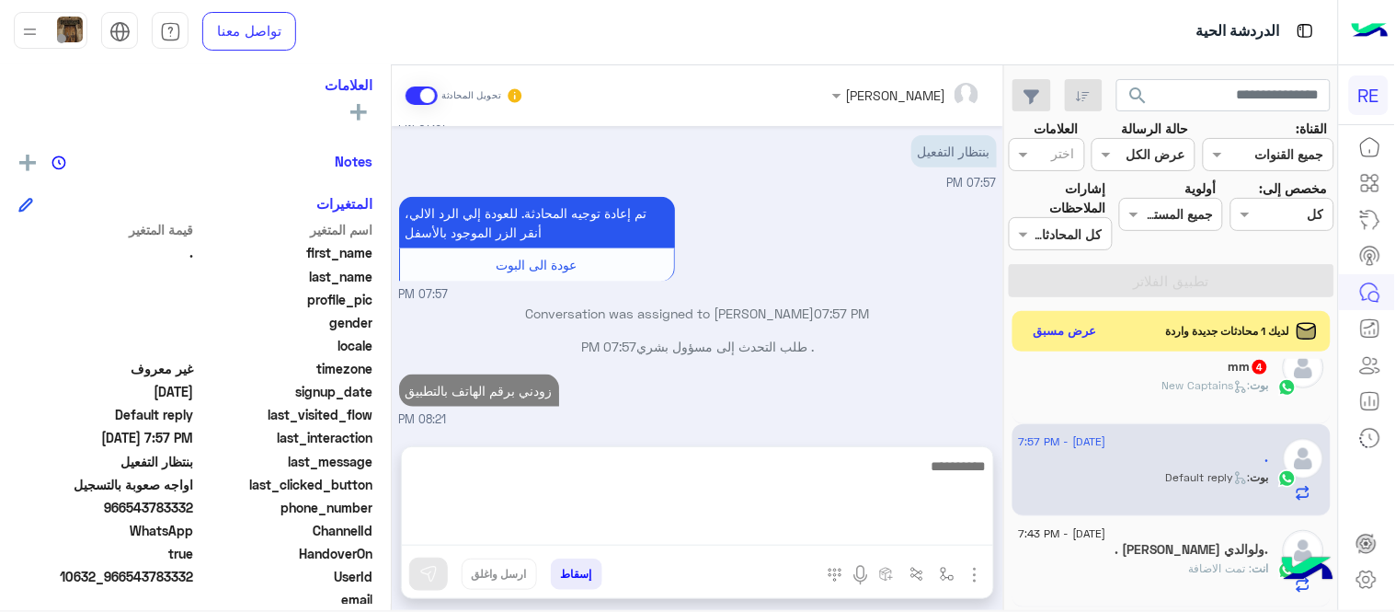
scroll to position [439, 0]
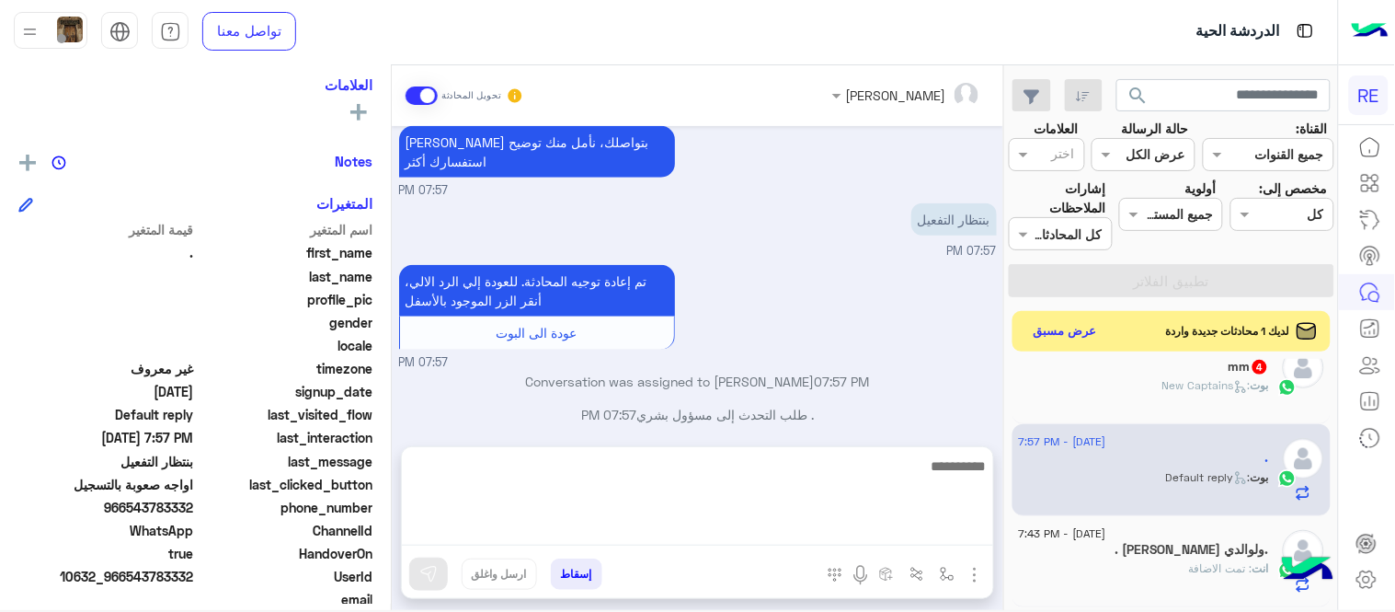
click at [915, 419] on div "Zahraa Alfadhl تحويل المحادثة Aug 9, 2025 عبير زكريا - 10:03 AM عبير زكريا انضم…" at bounding box center [698, 341] width 612 height 552
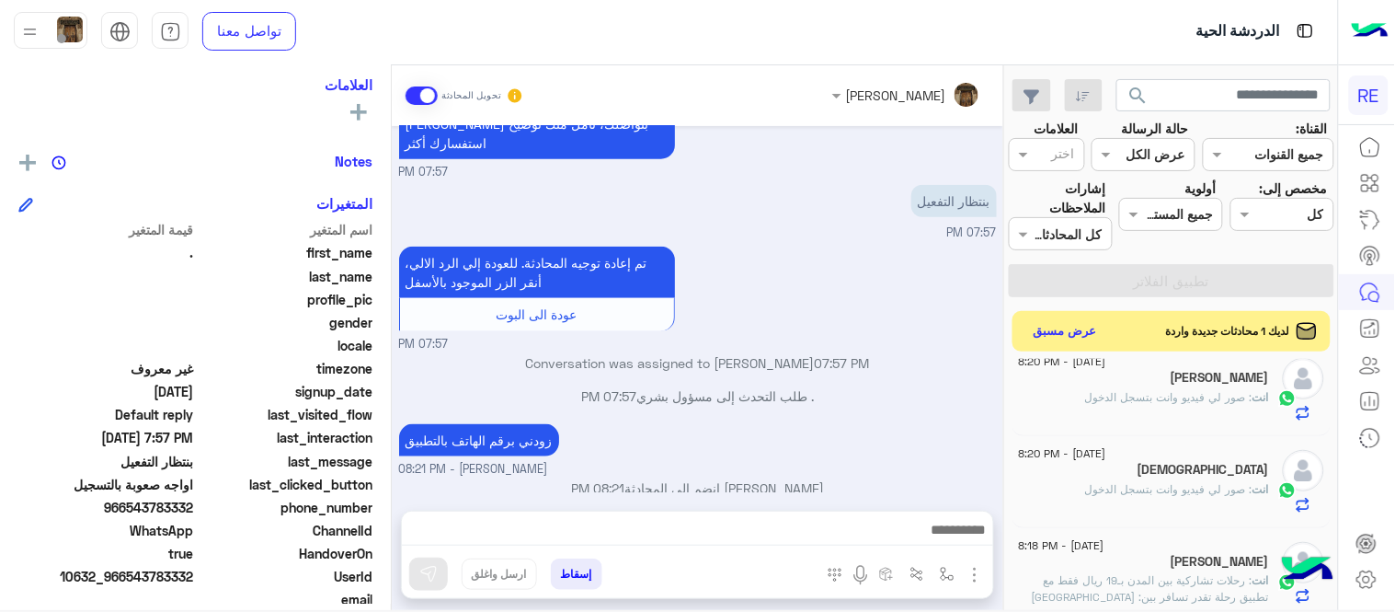
scroll to position [37, 0]
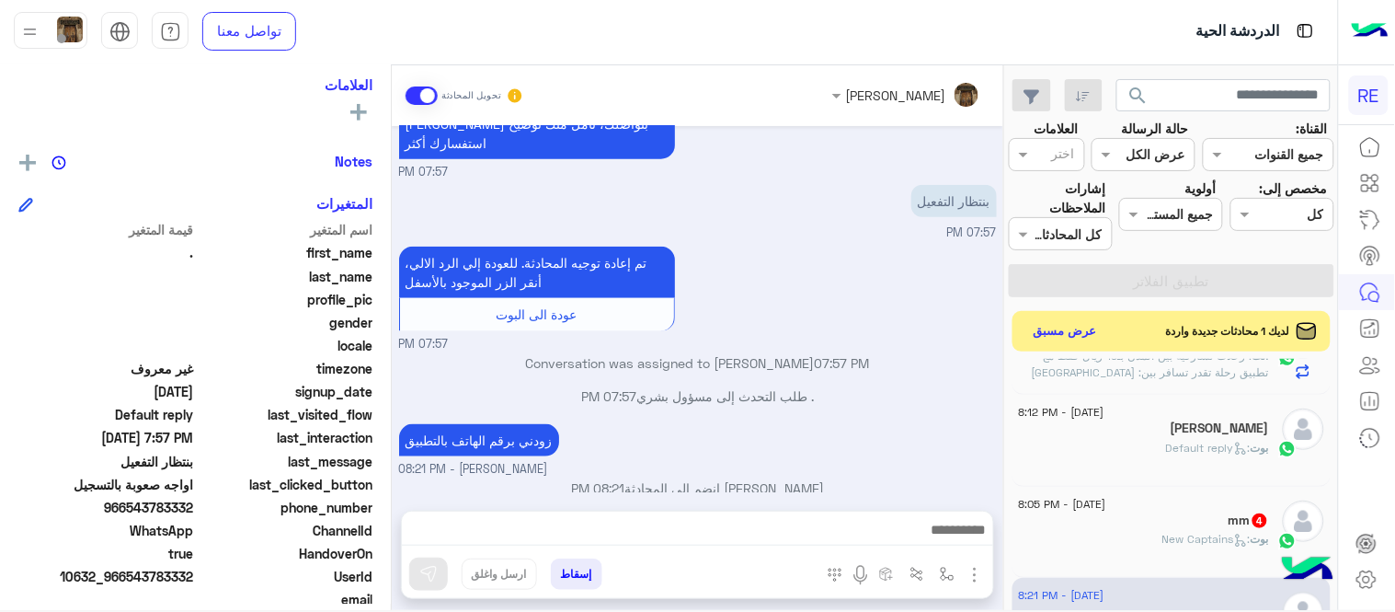
click at [1126, 512] on div "mm 4" at bounding box center [1144, 521] width 250 height 19
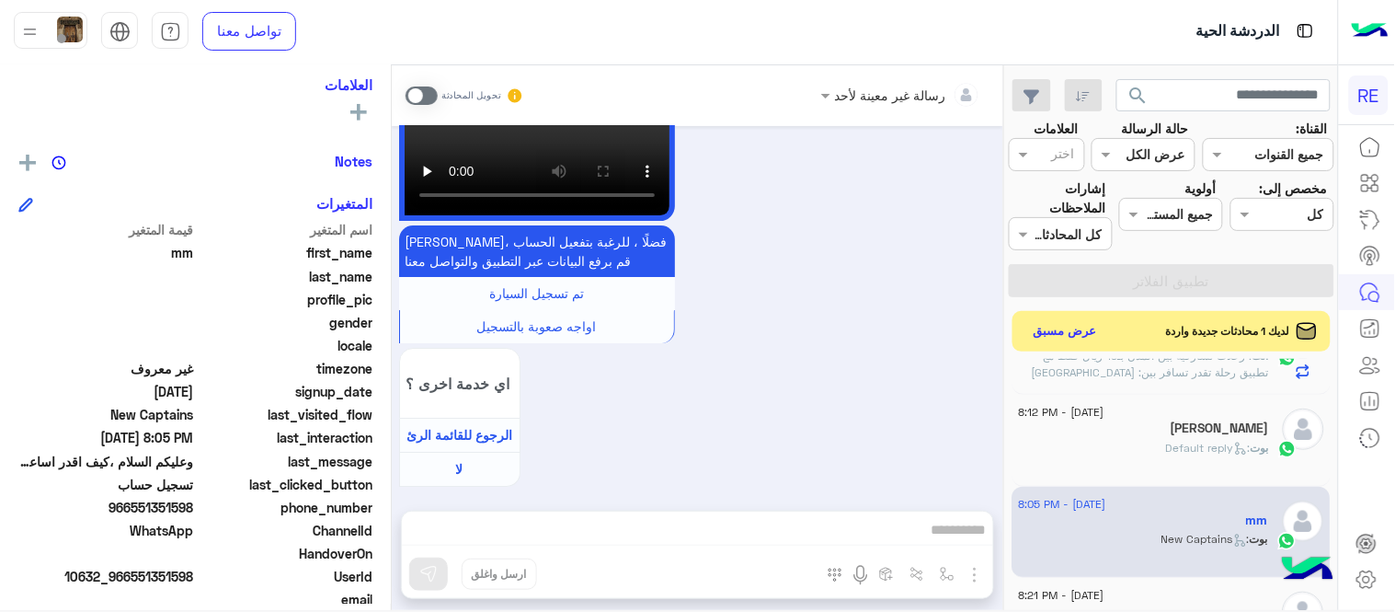
click at [416, 86] on span at bounding box center [422, 95] width 32 height 18
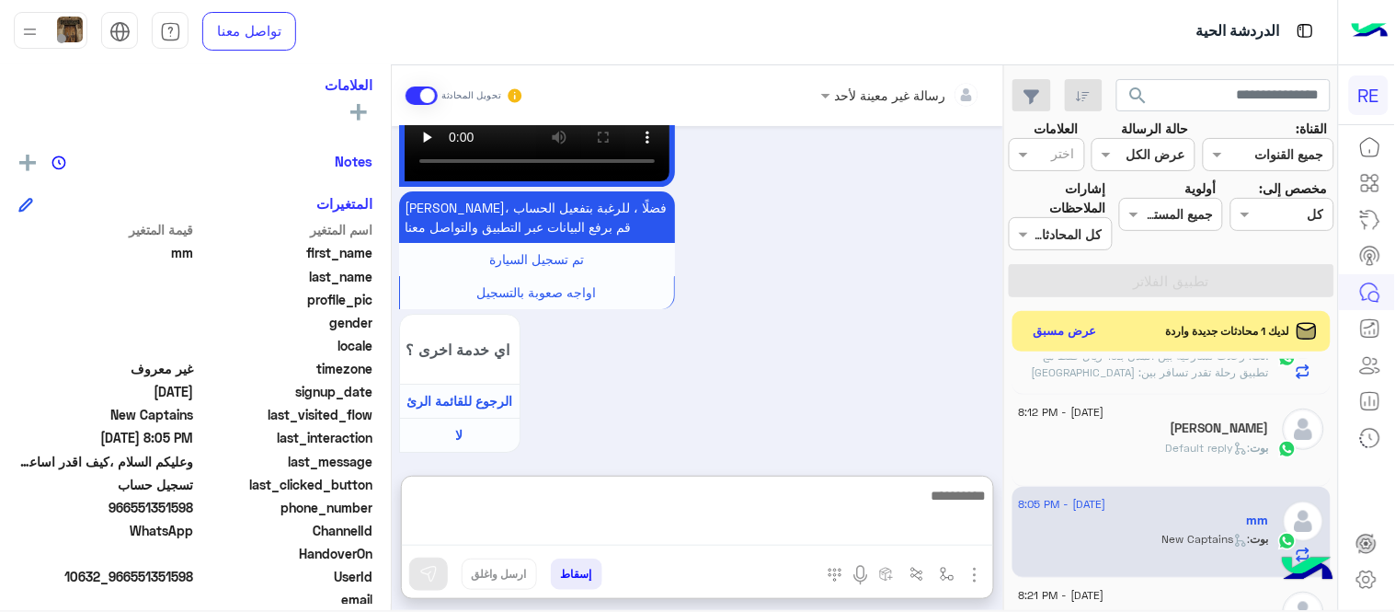
click at [648, 522] on textarea at bounding box center [697, 515] width 591 height 62
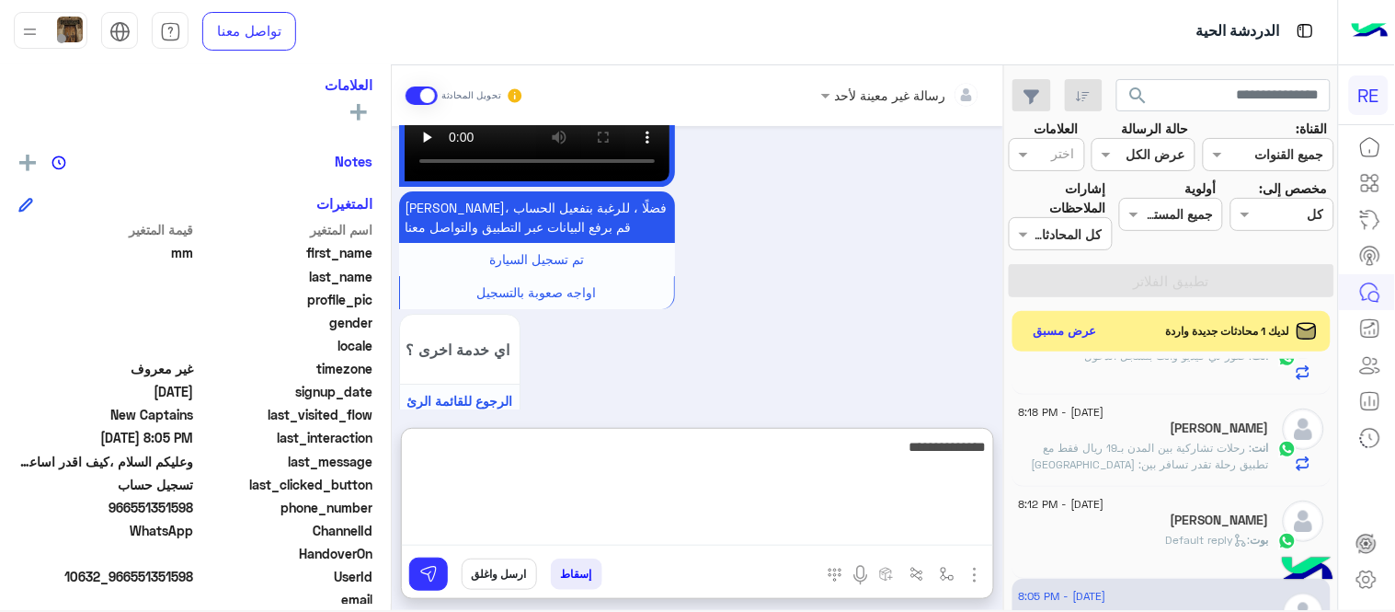
type textarea "**********"
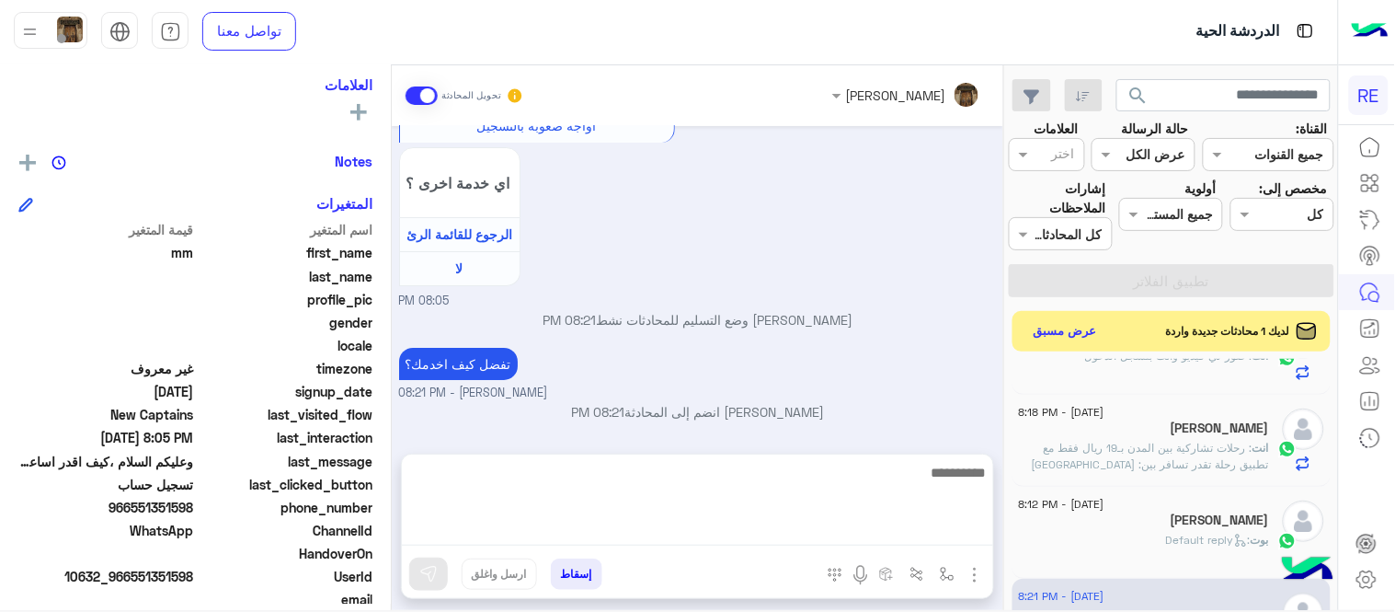
scroll to position [1640, 0]
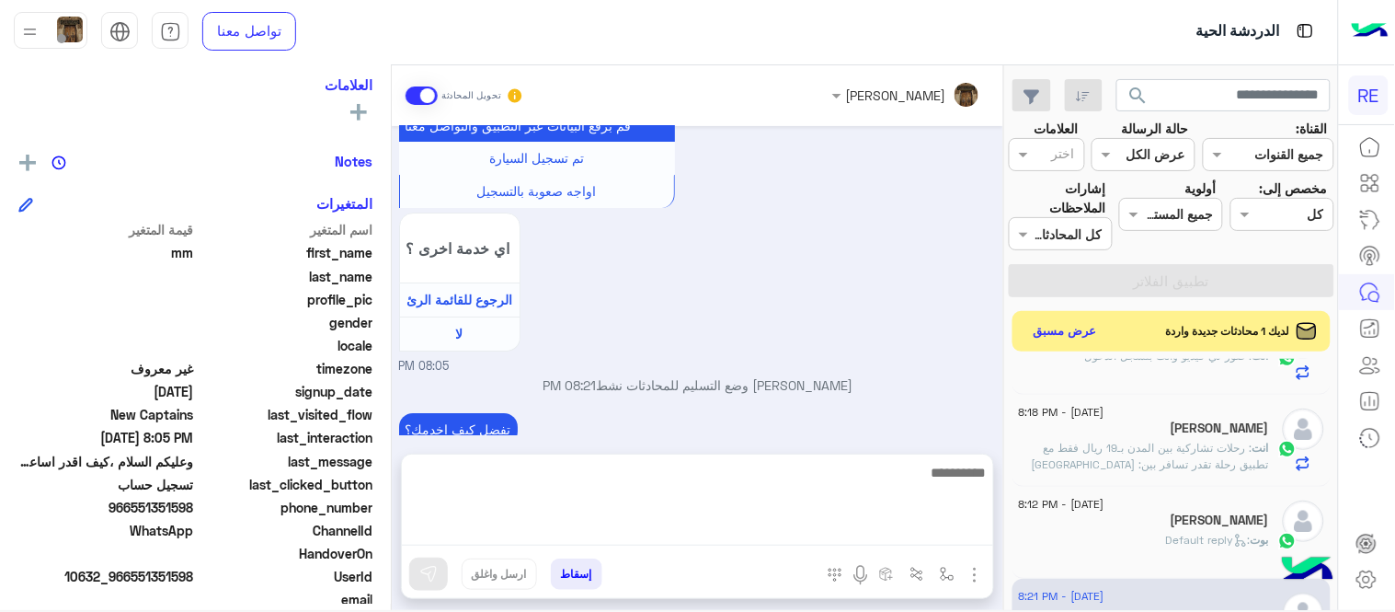
click at [840, 345] on div "Aug 11, 2025 السلام 08:04 PM وعليكم السلام ،كيف اقدر اساعدك اهلًا بك في تطبيق ر…" at bounding box center [698, 280] width 612 height 309
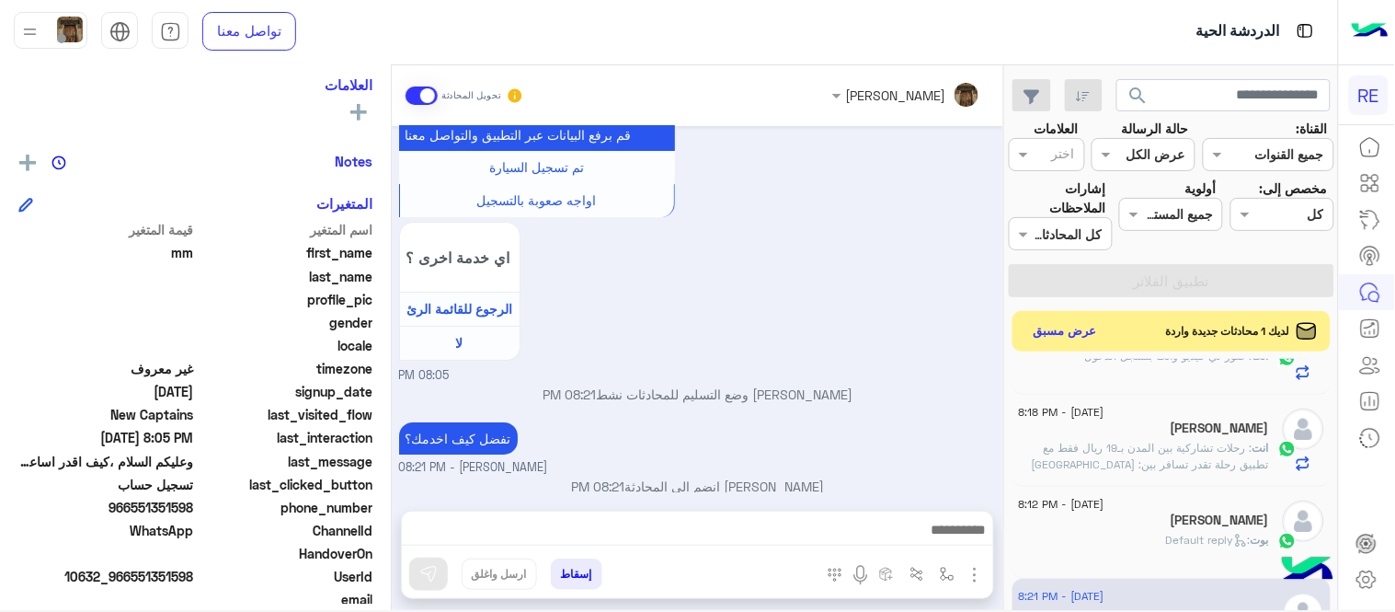
scroll to position [0, 0]
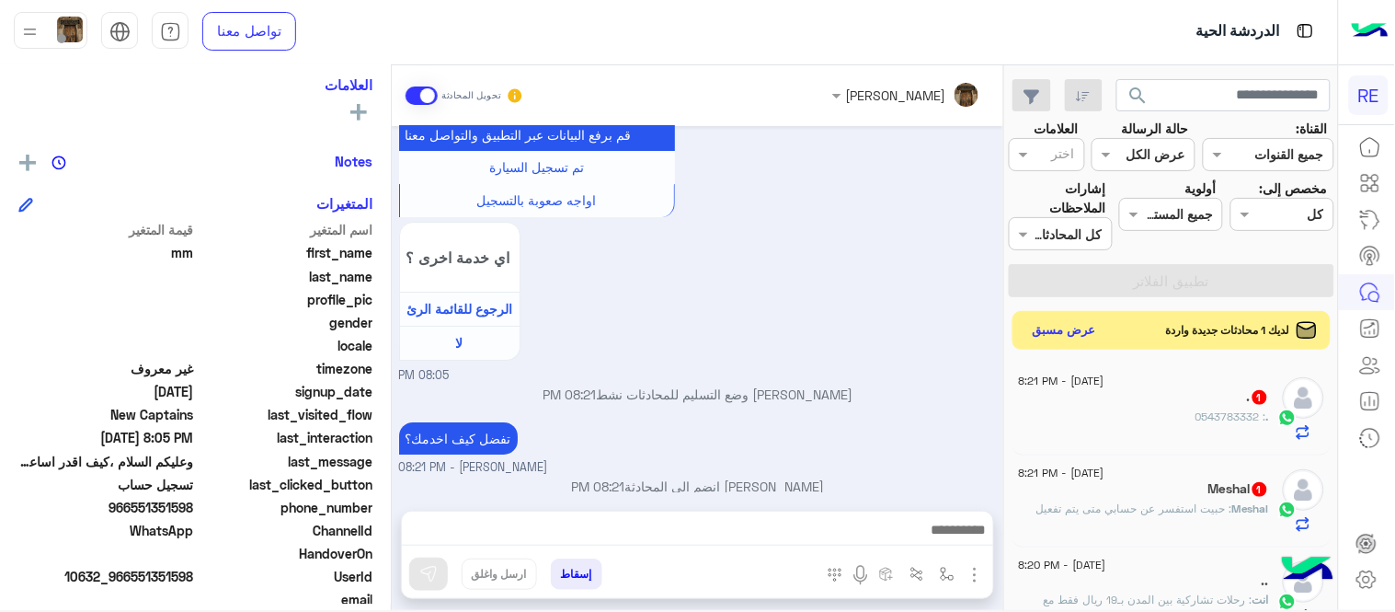
click at [1056, 335] on button "عرض مسبق" at bounding box center [1065, 330] width 77 height 25
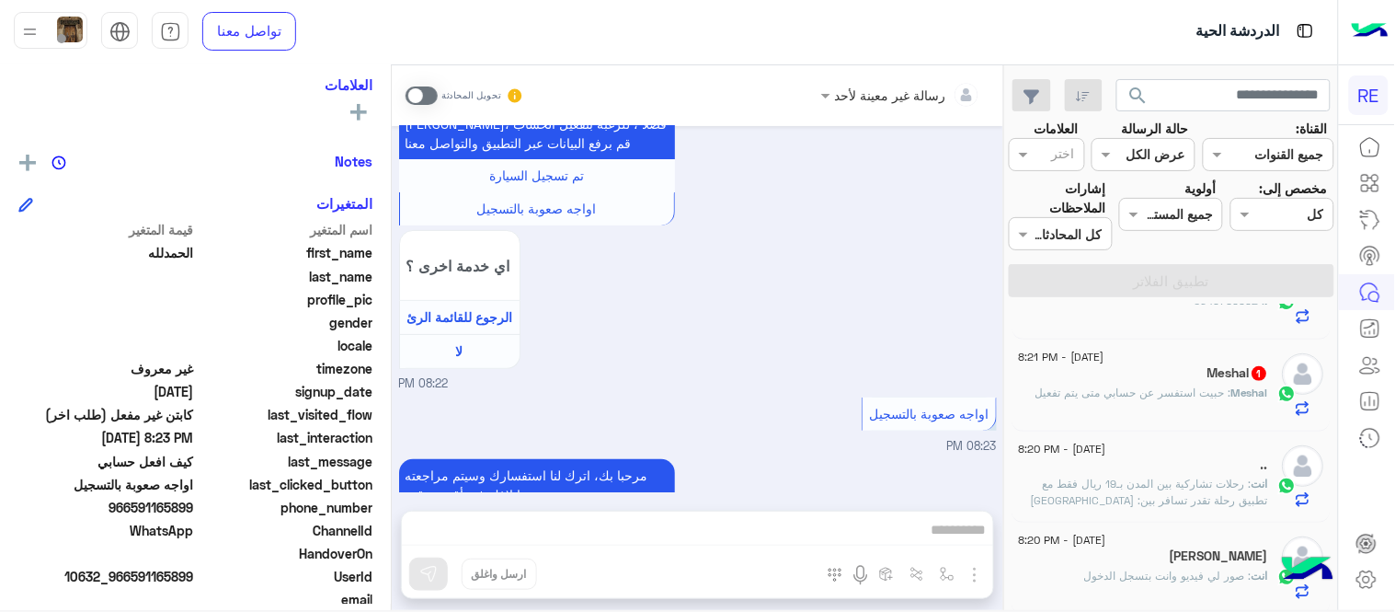
scroll to position [205, 0]
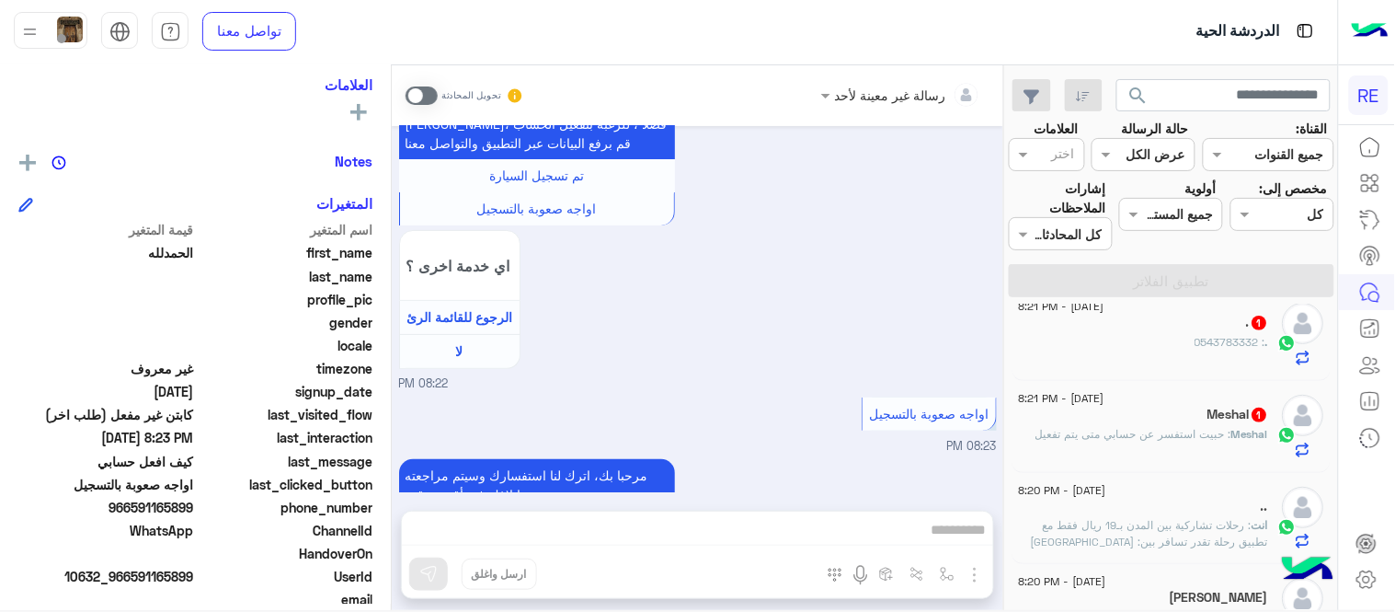
click at [1130, 453] on div "Meshal : حبيت استفسر عن حسابي متى يتم تفعيل" at bounding box center [1144, 442] width 250 height 32
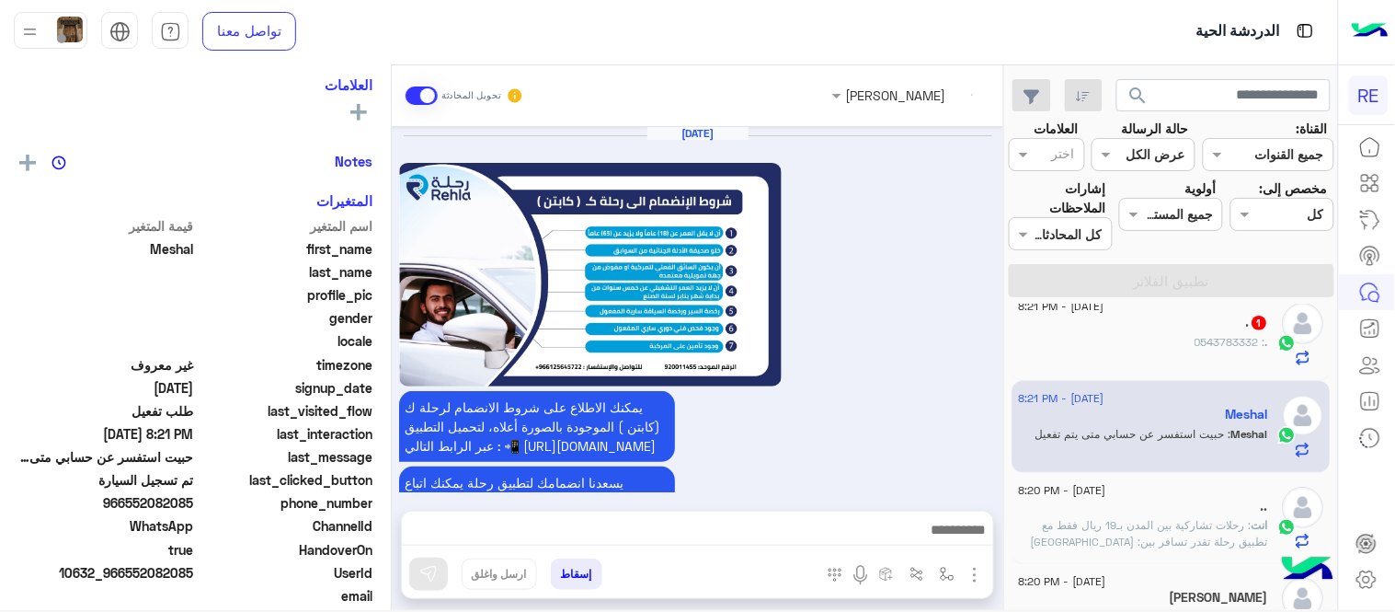
scroll to position [1073, 0]
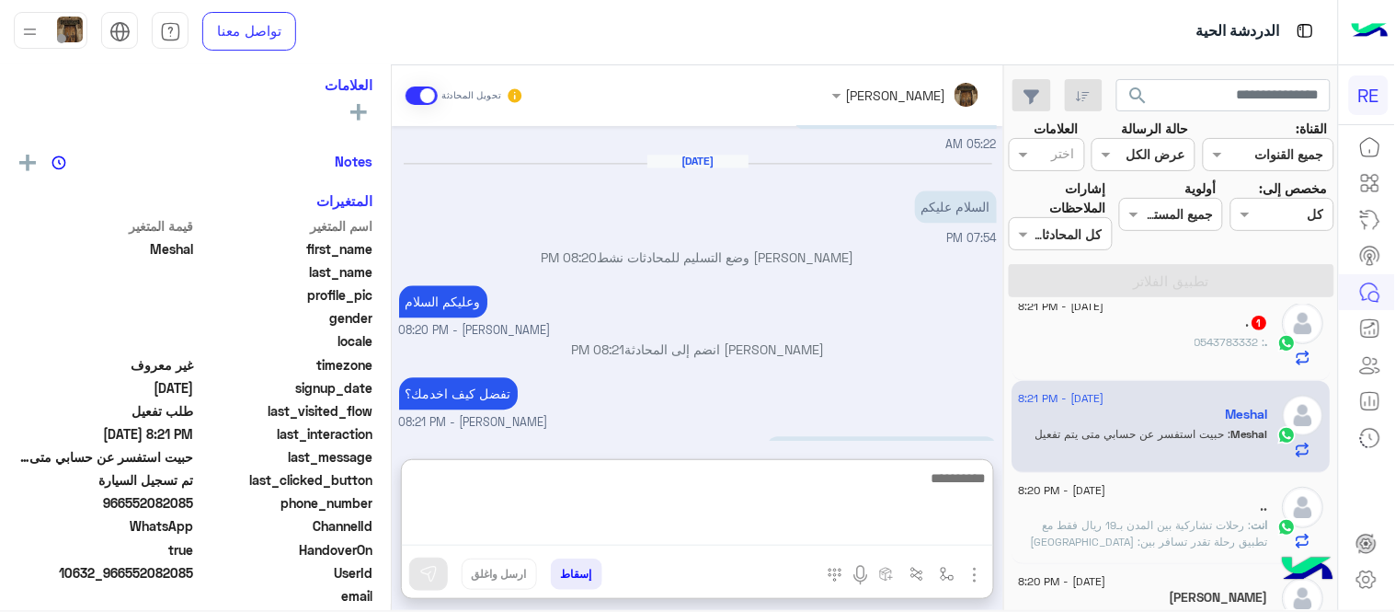
click at [778, 538] on textarea at bounding box center [697, 505] width 591 height 79
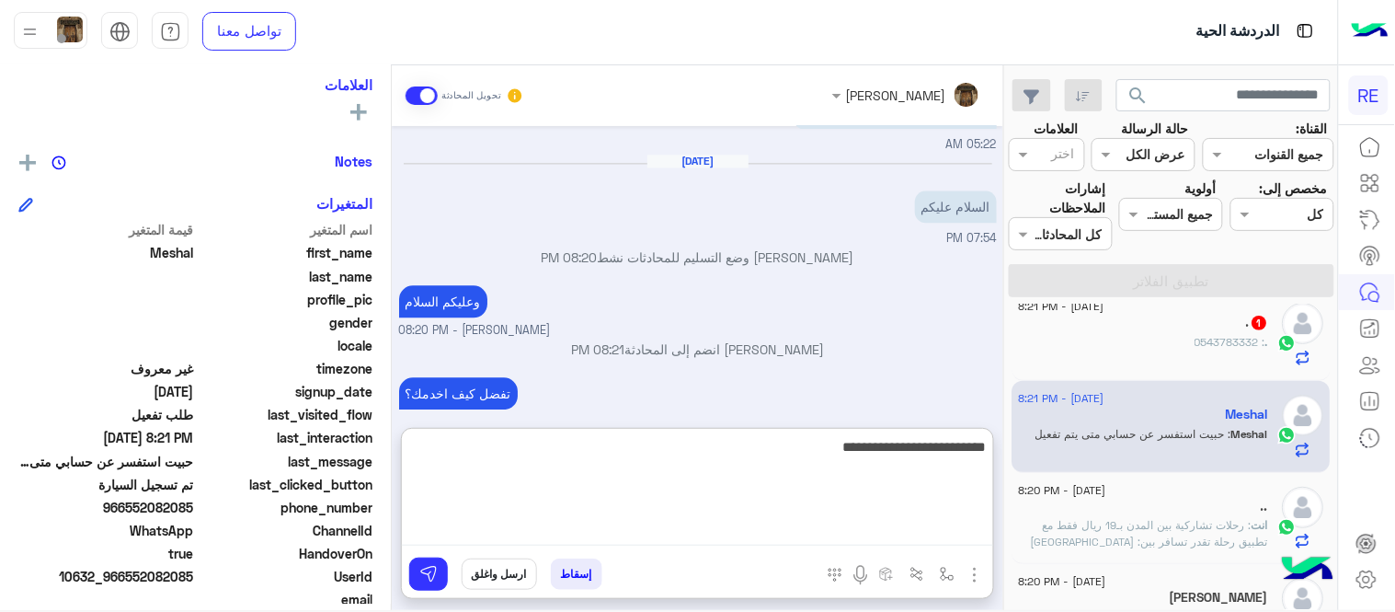
type textarea "**********"
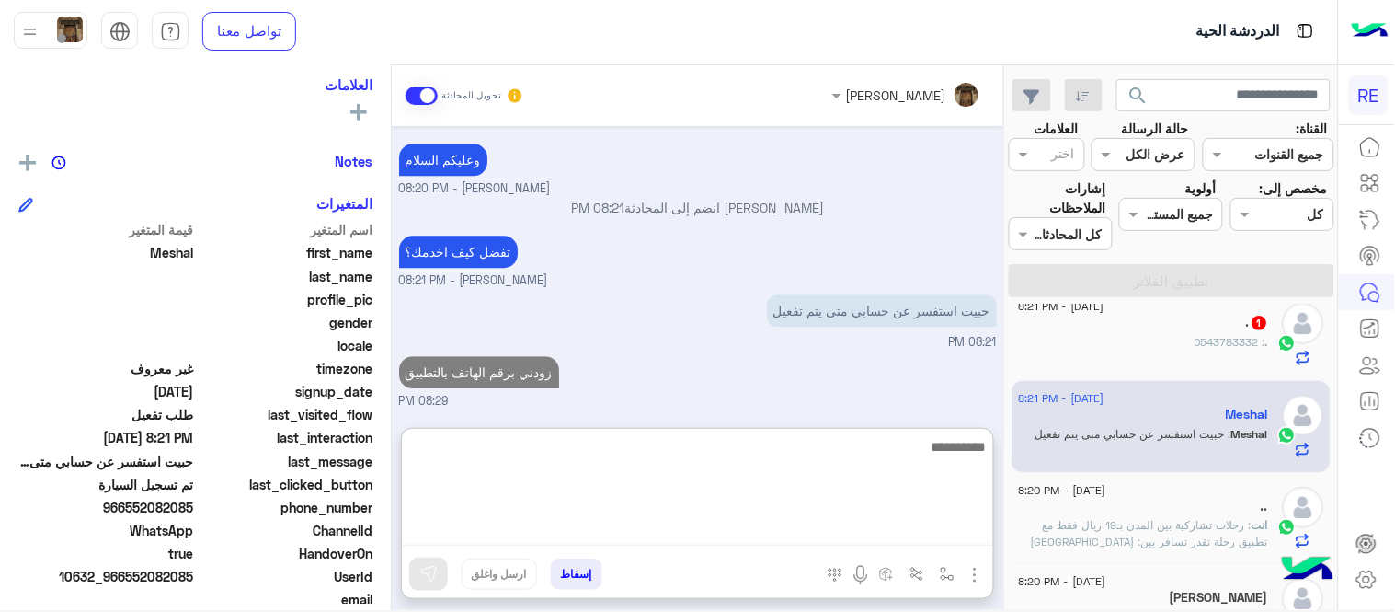
scroll to position [1181, 0]
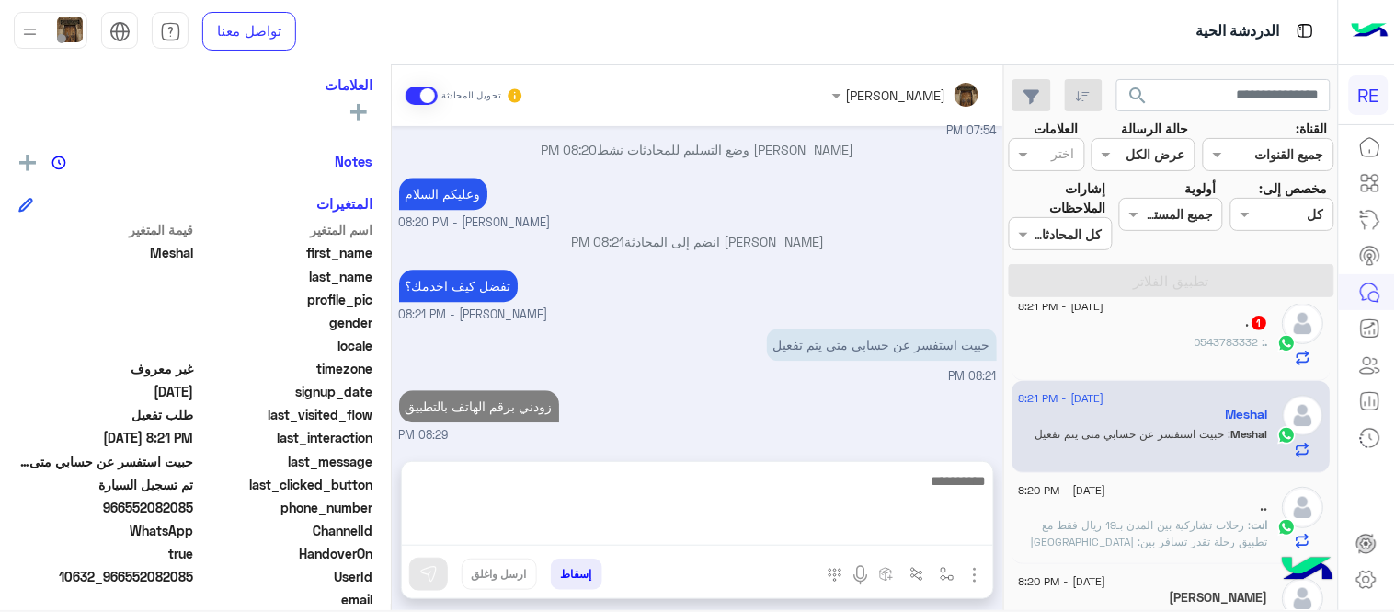
click at [1154, 359] on div ". : 0543783332" at bounding box center [1144, 350] width 250 height 32
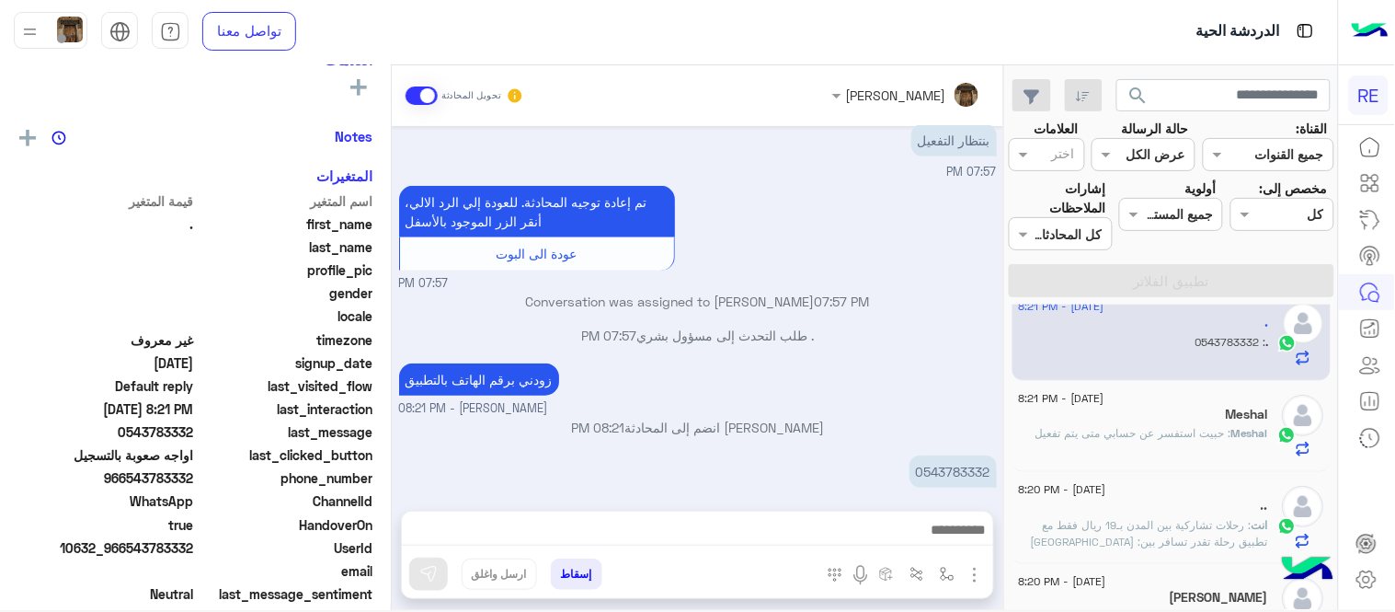
scroll to position [304, 0]
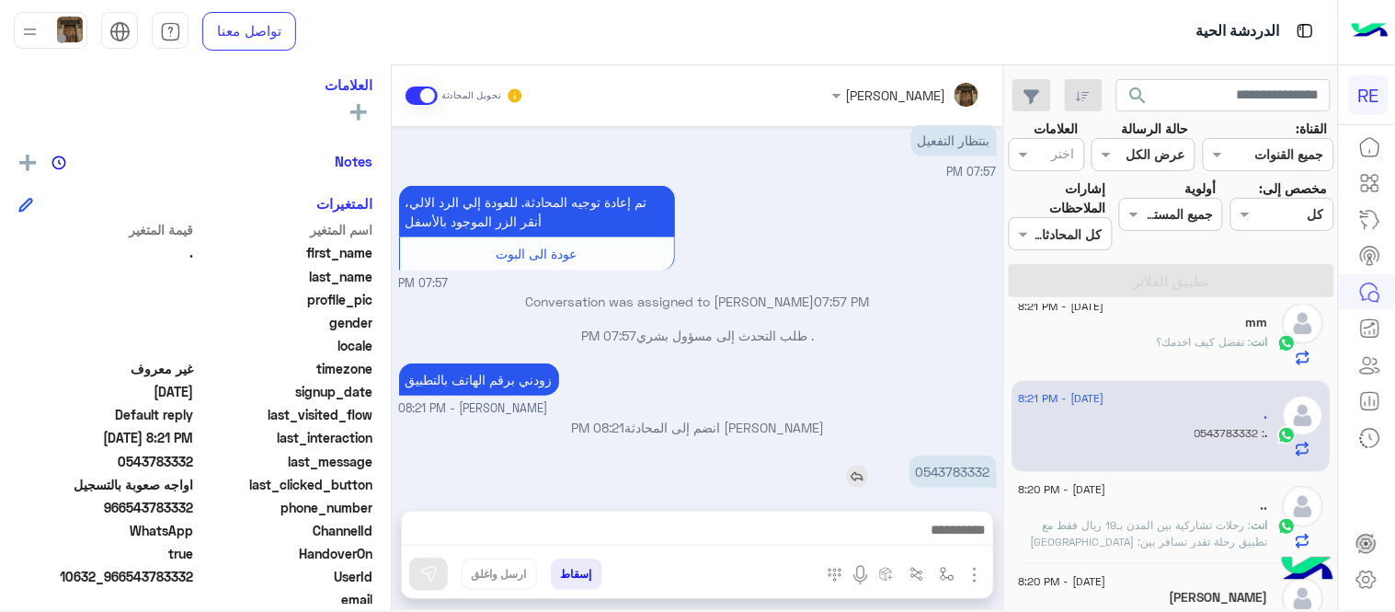
click at [960, 460] on p "0543783332" at bounding box center [953, 471] width 87 height 32
copy p "0543783332"
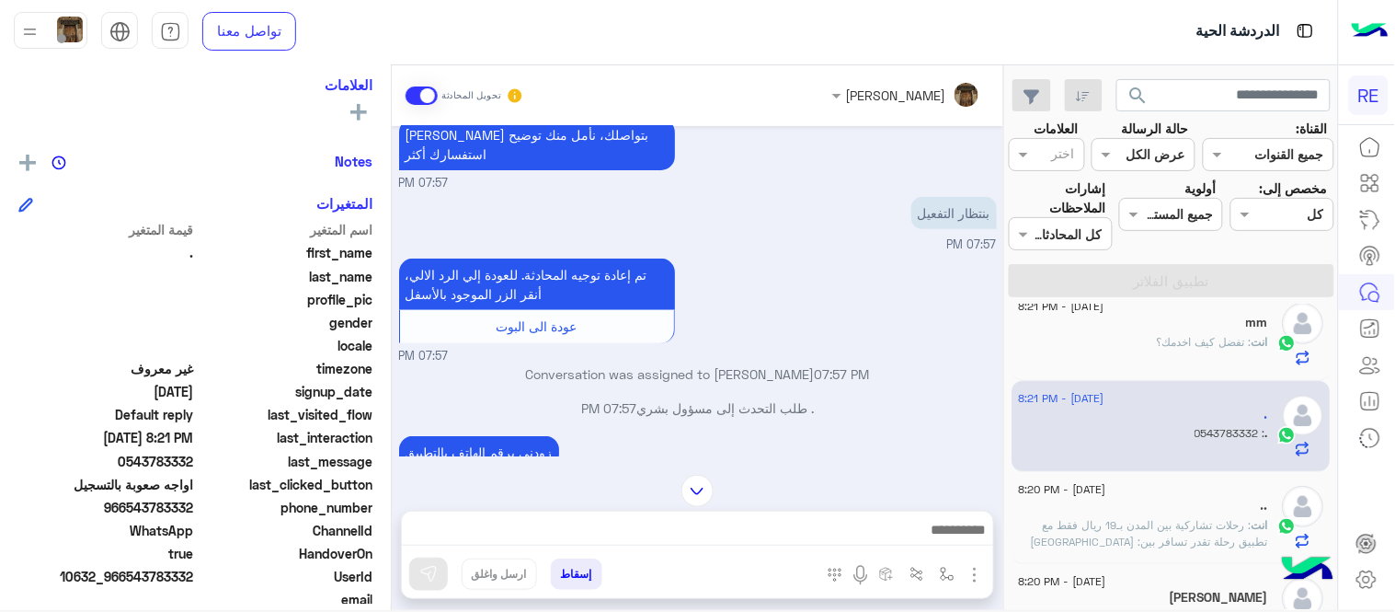
scroll to position [130, 0]
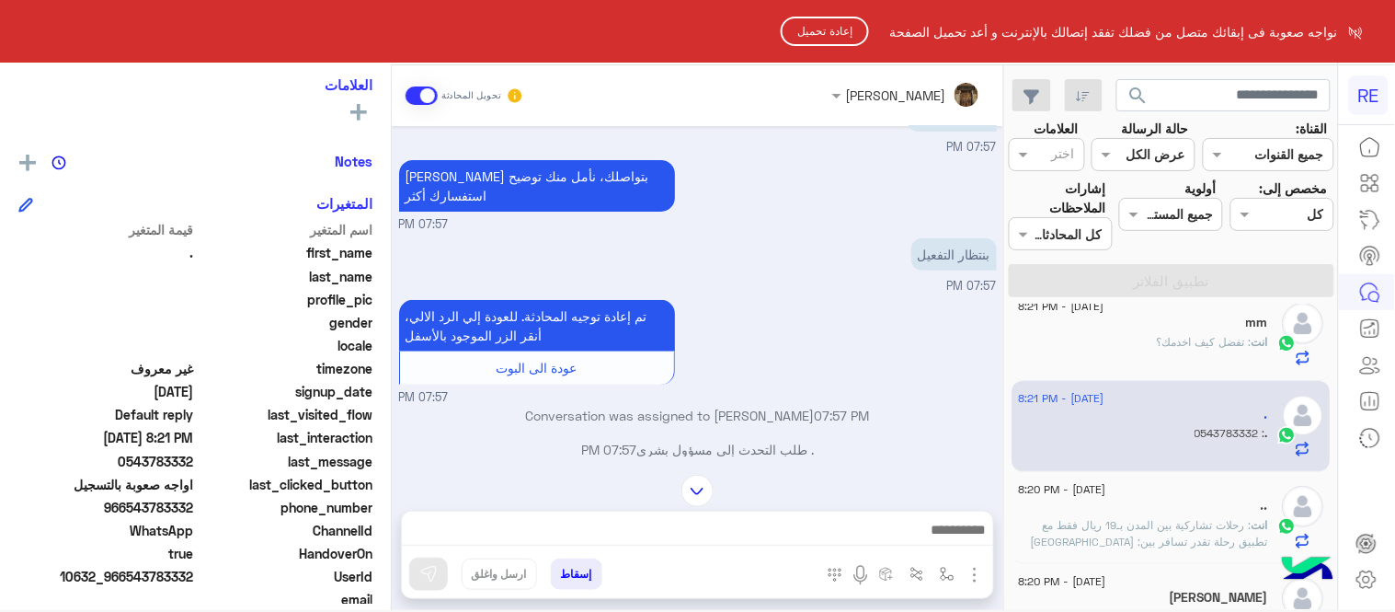
click at [805, 30] on button "إعادة تحميل" at bounding box center [825, 31] width 88 height 29
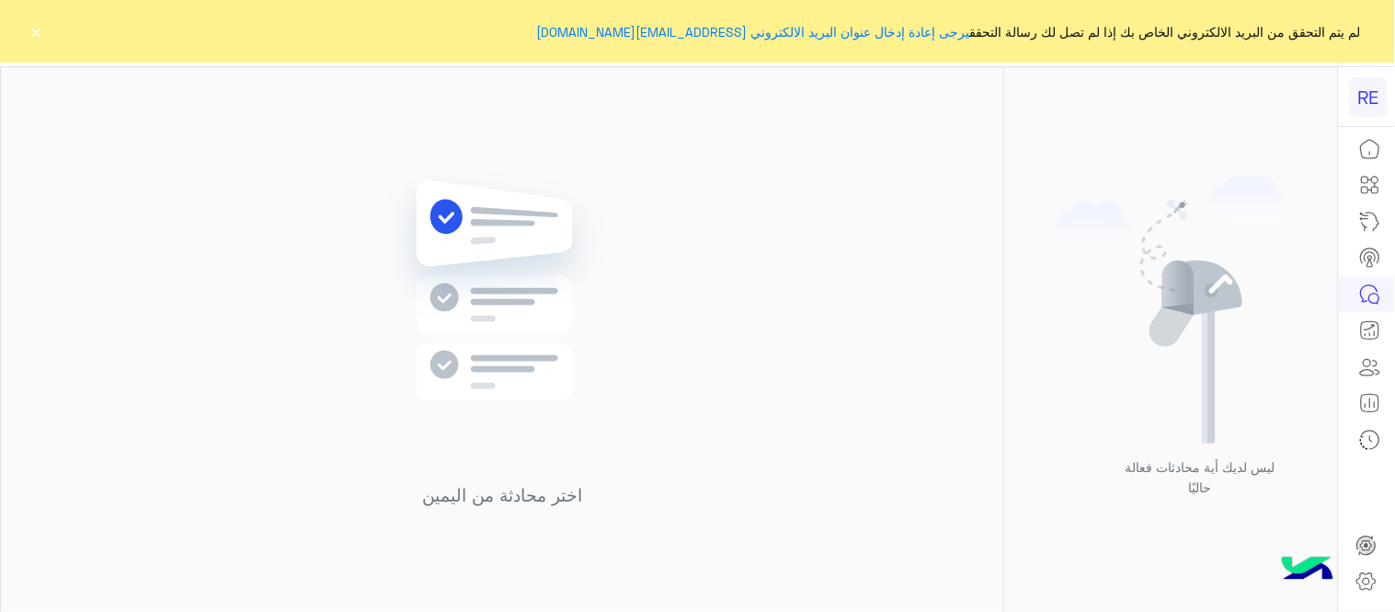
click at [34, 30] on button "×" at bounding box center [37, 31] width 18 height 18
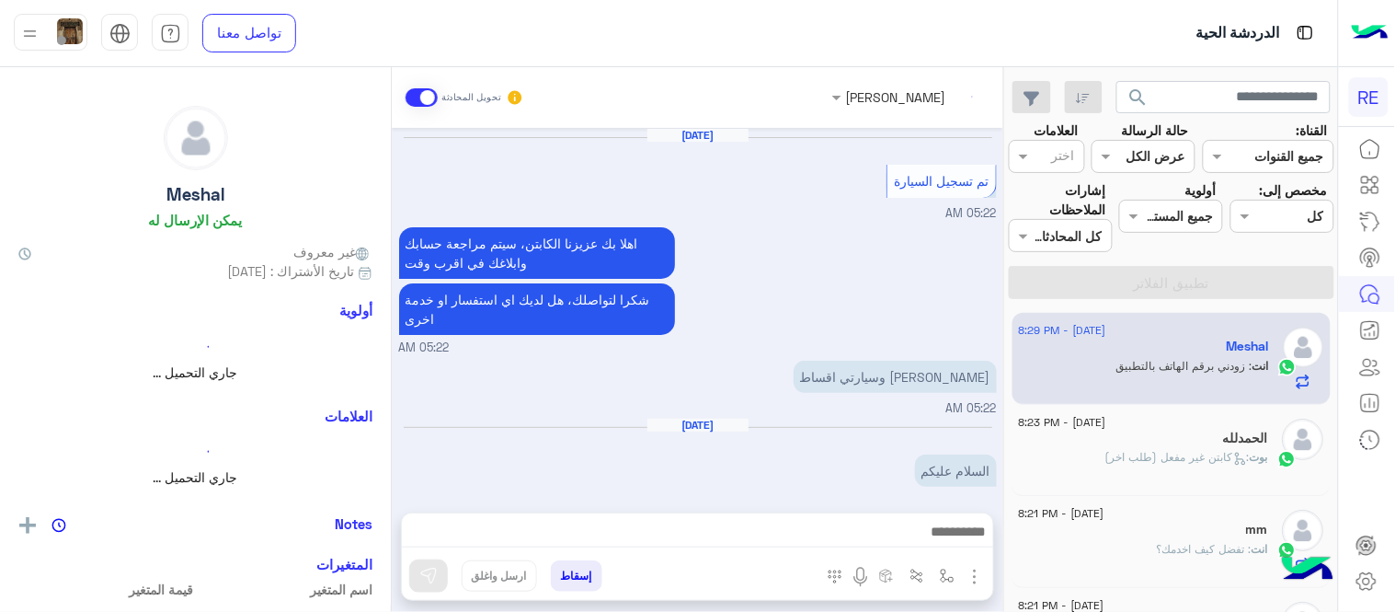
scroll to position [320, 0]
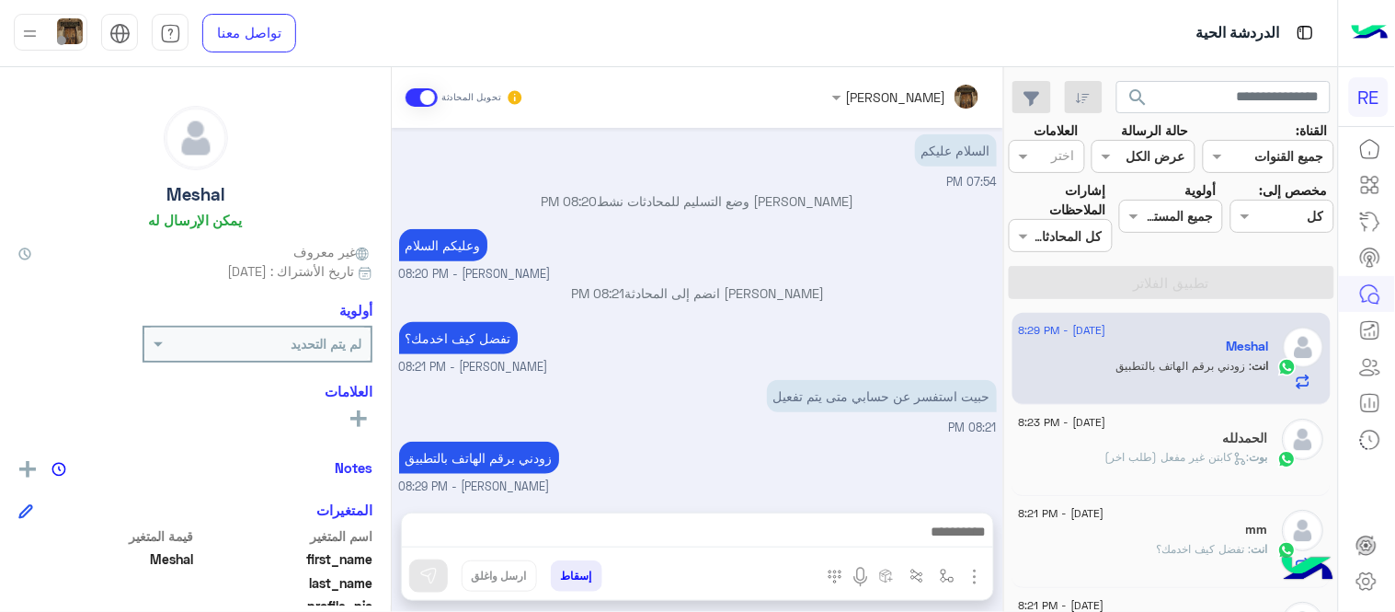
click at [1145, 472] on div "بوت : كابتن غير مفعل (طلب اخر)" at bounding box center [1144, 465] width 250 height 32
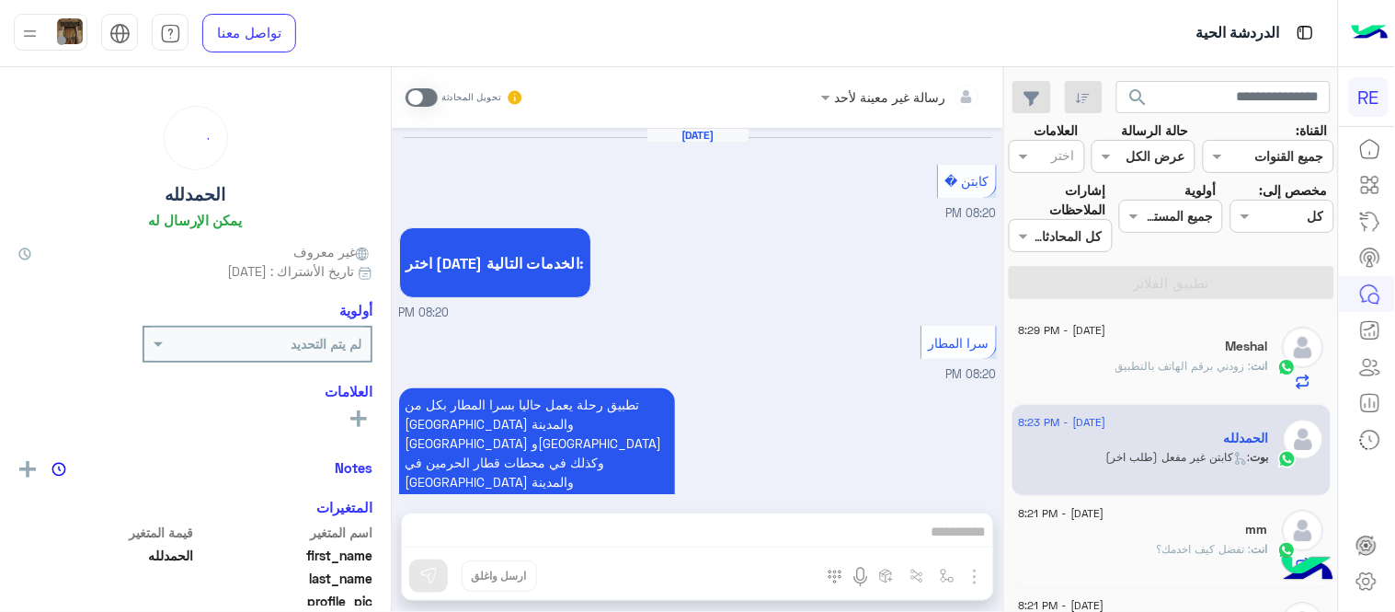
scroll to position [1795, 0]
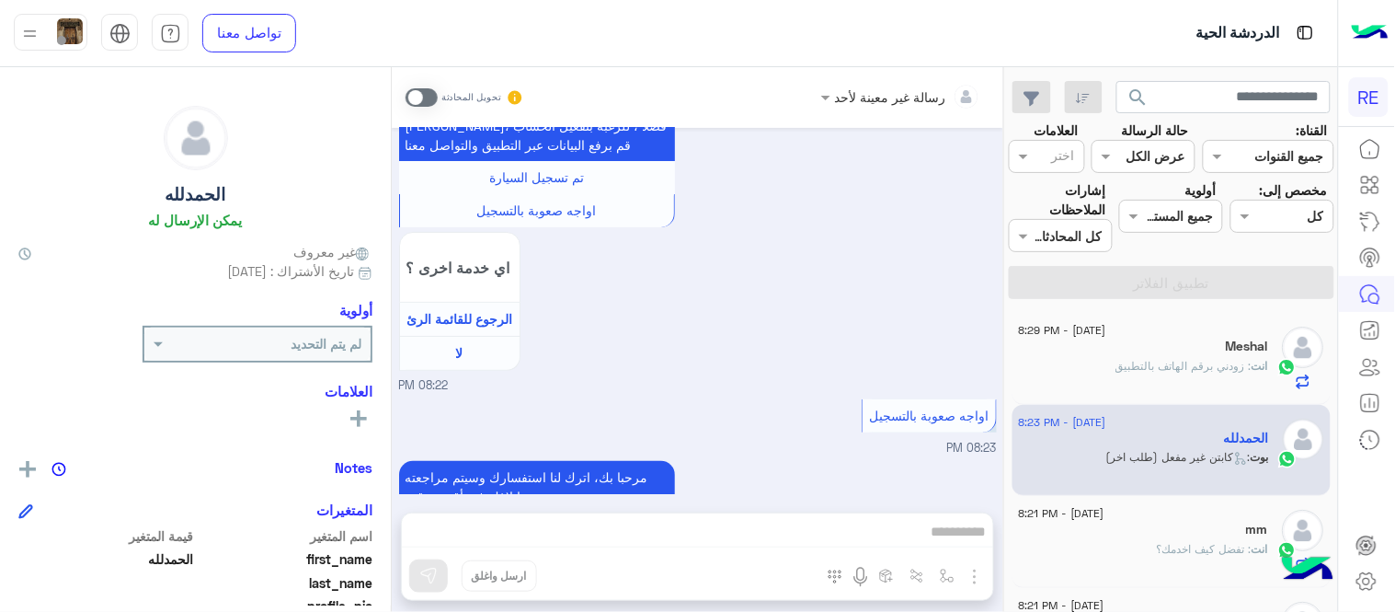
click at [776, 554] on small "08:23 PM" at bounding box center [698, 562] width 598 height 17
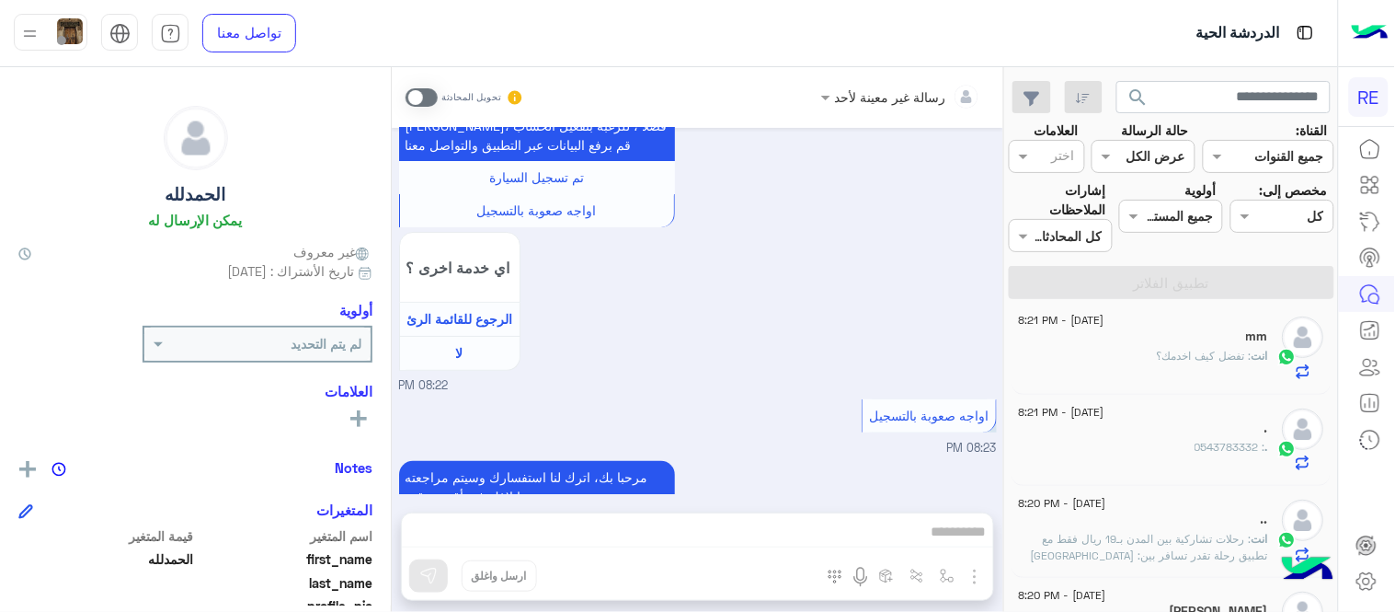
scroll to position [199, 0]
click at [1169, 415] on div "." at bounding box center [1144, 424] width 250 height 19
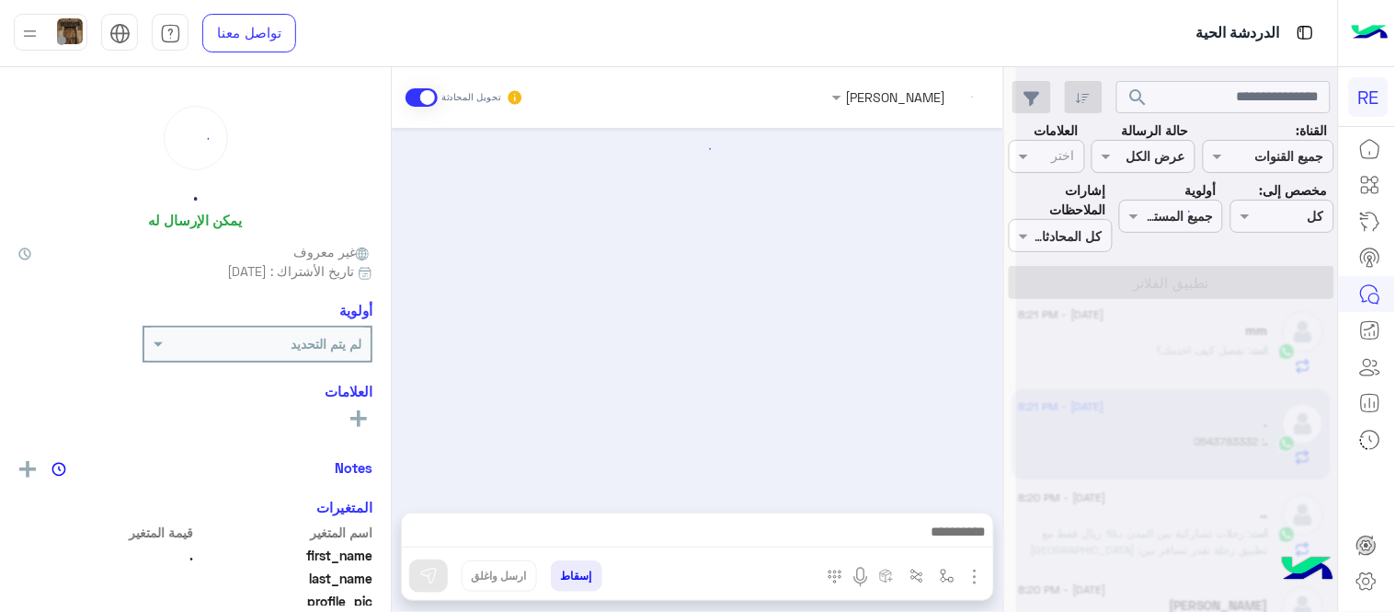
scroll to position [244, 0]
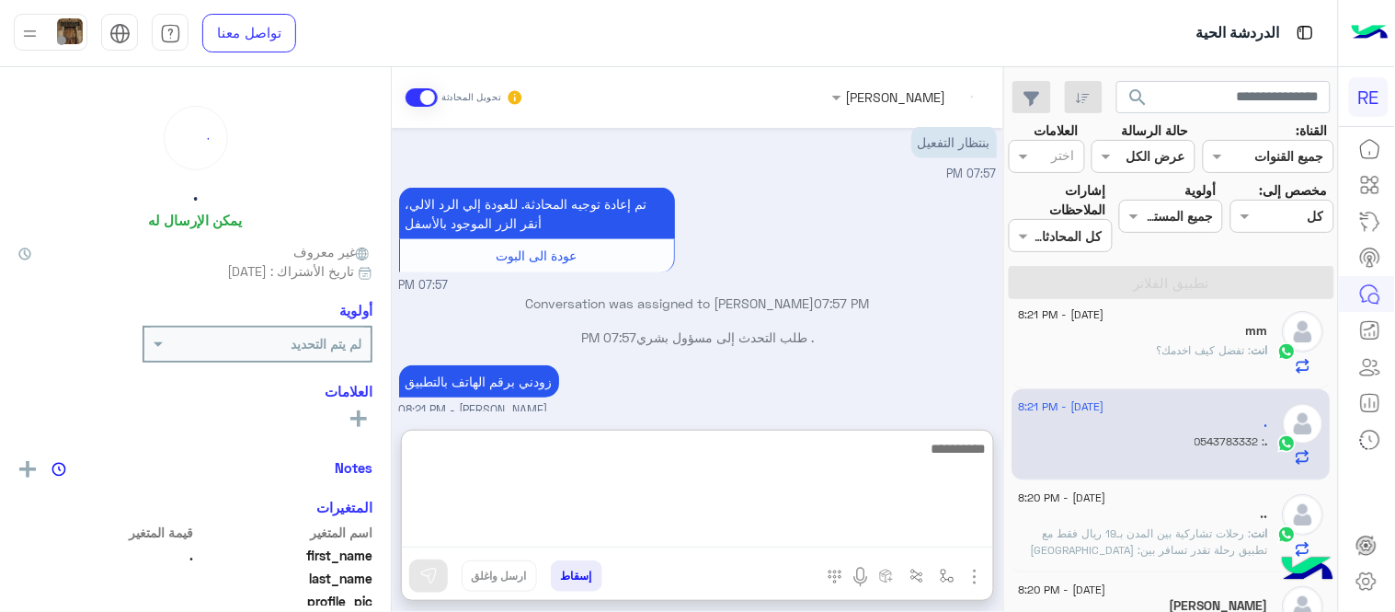
click at [840, 535] on textarea at bounding box center [697, 492] width 591 height 110
type textarea "**********"
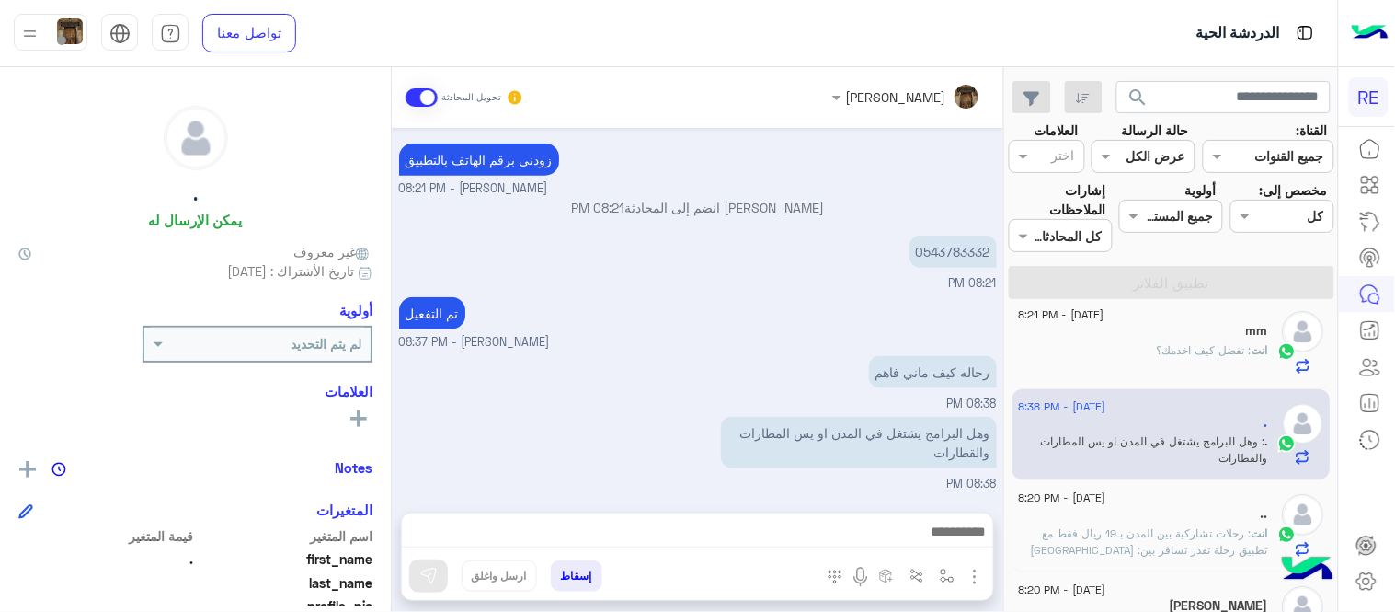
scroll to position [444, 0]
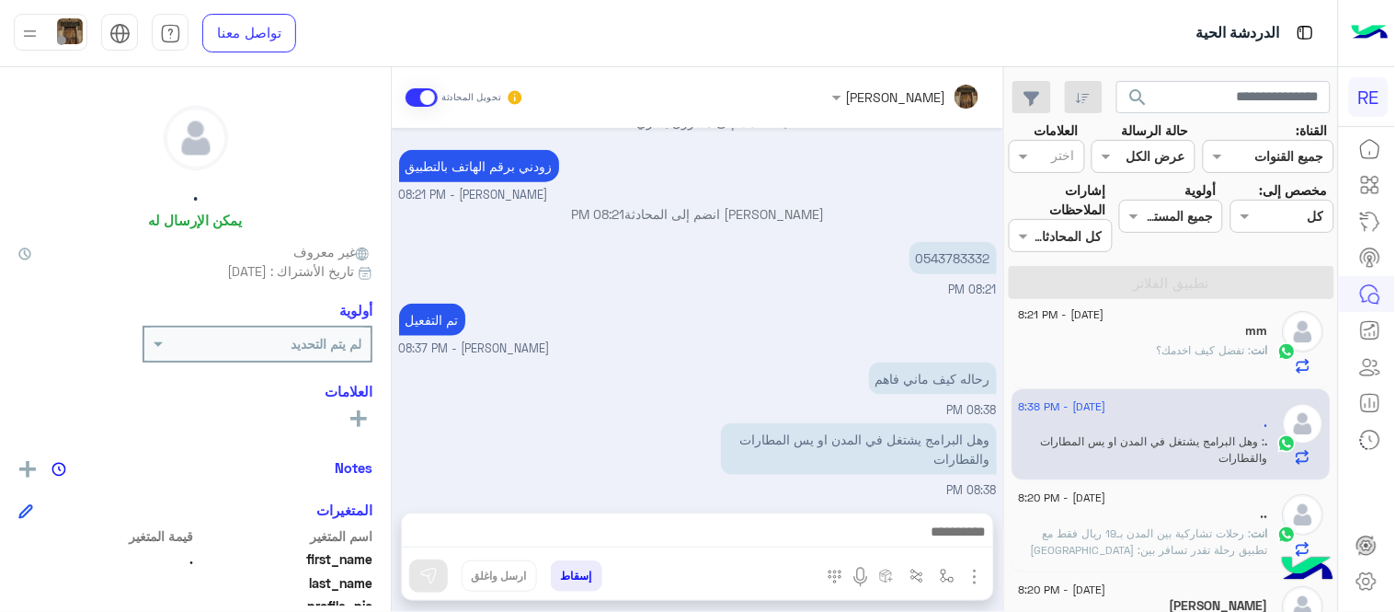
click at [751, 241] on div "Aug 10, 2025 تم إلغاء تخصيص المحادثة تلقائيًا وإغلاقها بواسطة النظام 03:15 AM A…" at bounding box center [698, 311] width 612 height 366
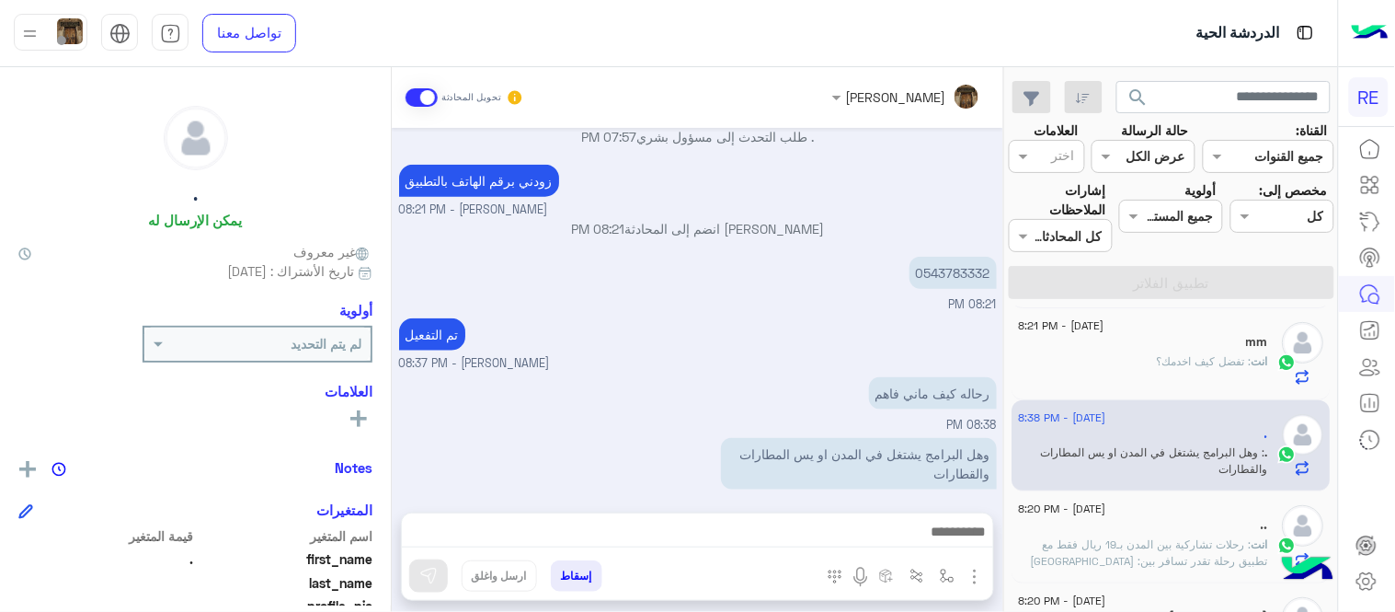
scroll to position [0, 0]
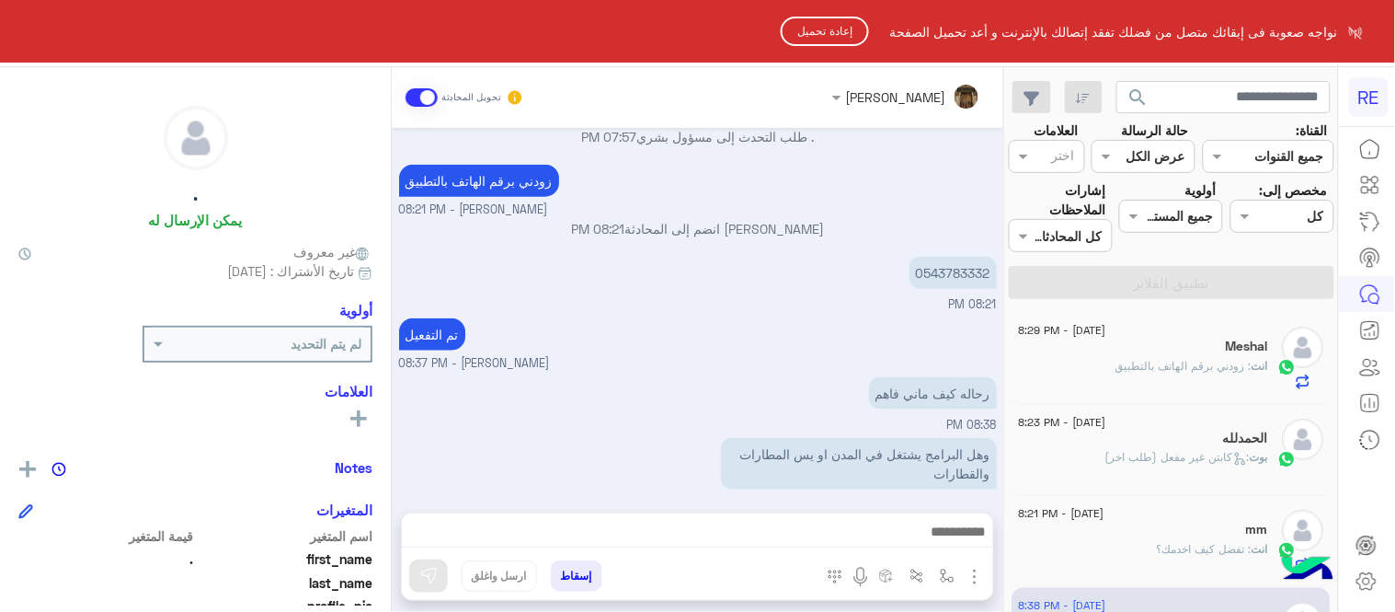
click at [822, 39] on button "إعادة تحميل" at bounding box center [825, 31] width 88 height 29
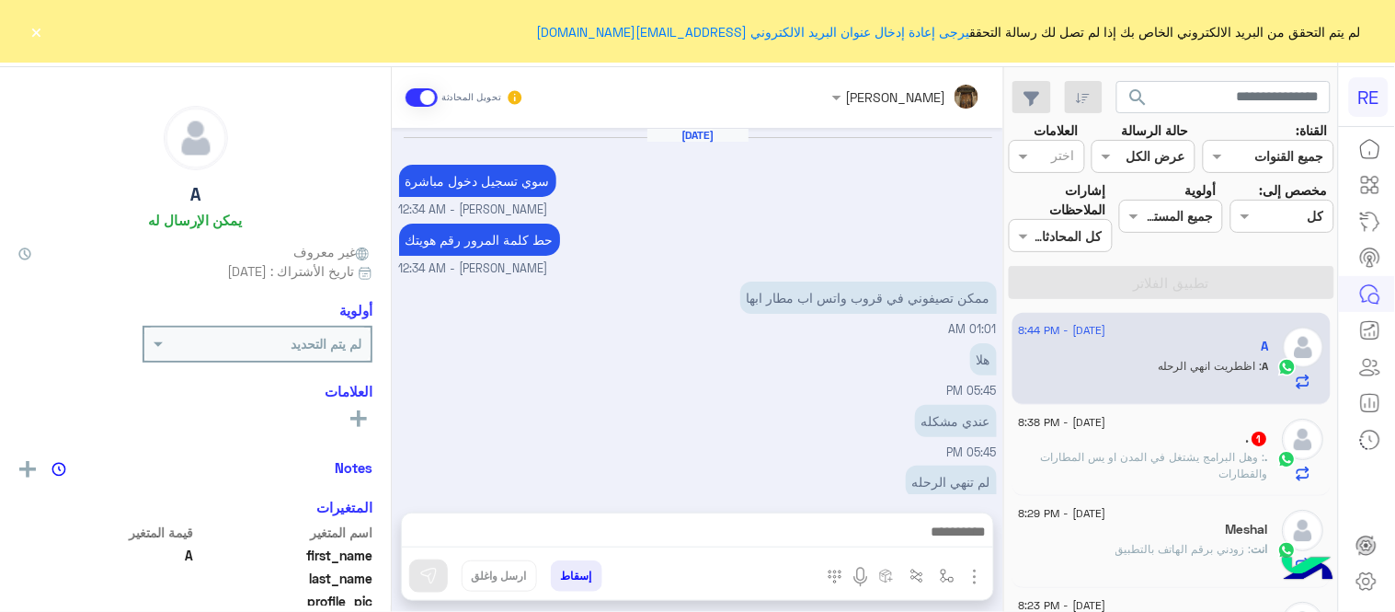
scroll to position [552, 0]
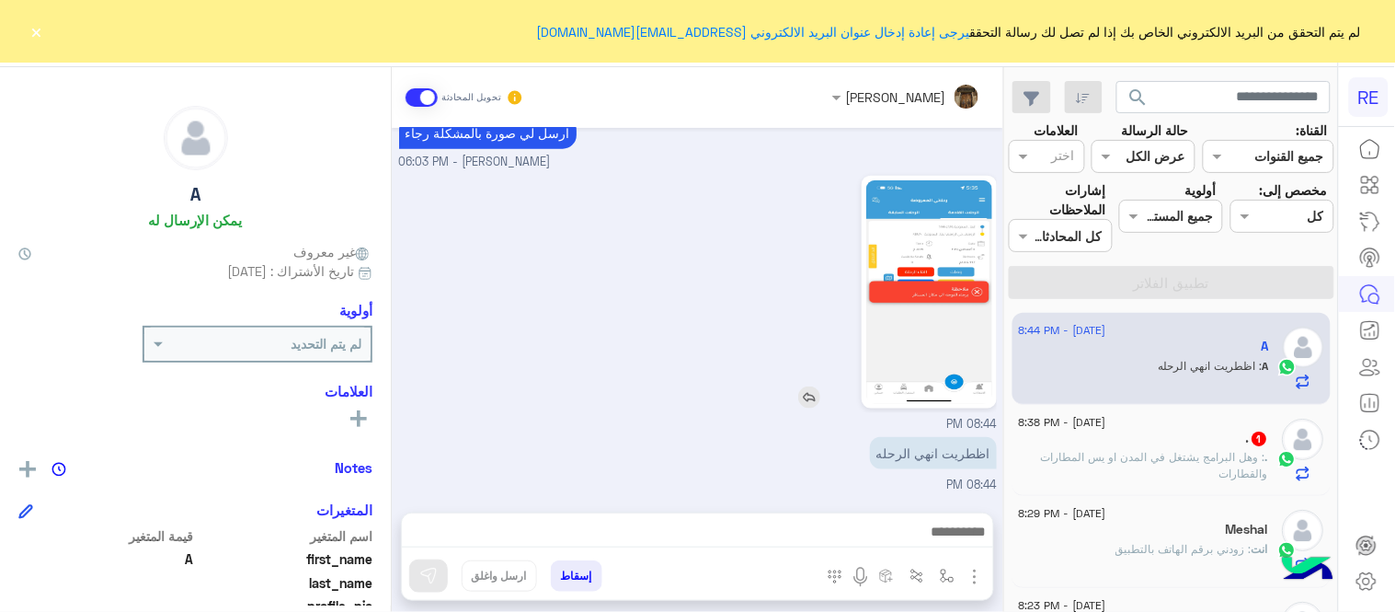
click at [948, 304] on img at bounding box center [929, 292] width 126 height 224
click at [673, 410] on div "08:44 PM" at bounding box center [698, 302] width 598 height 262
click at [1141, 452] on span ": وهل البرامج يشتغل في المدن او يس المطارات والقطارات" at bounding box center [1155, 465] width 227 height 30
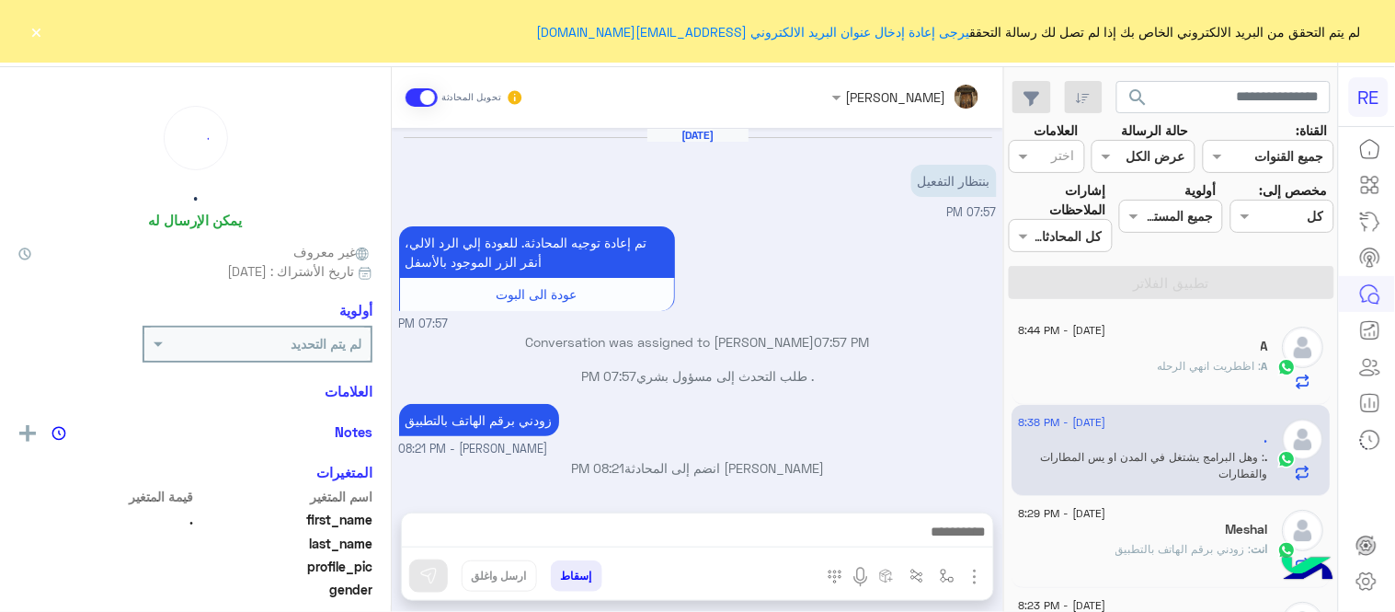
scroll to position [258, 0]
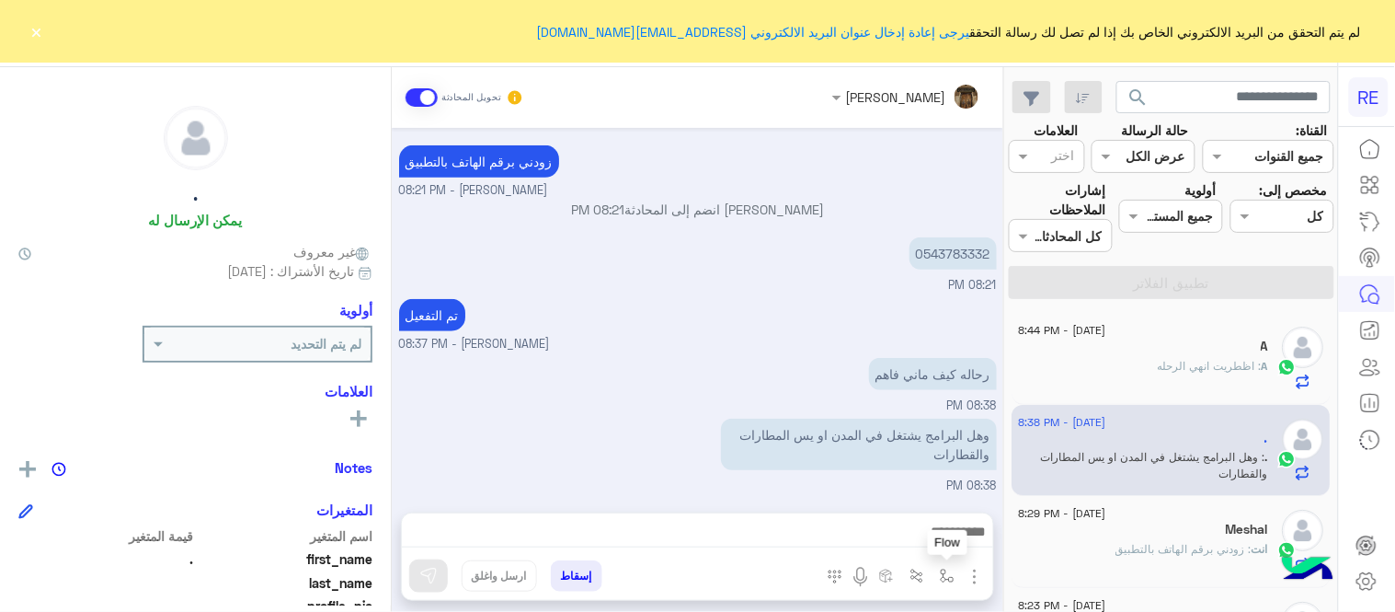
click at [944, 581] on img "button" at bounding box center [947, 575] width 15 height 15
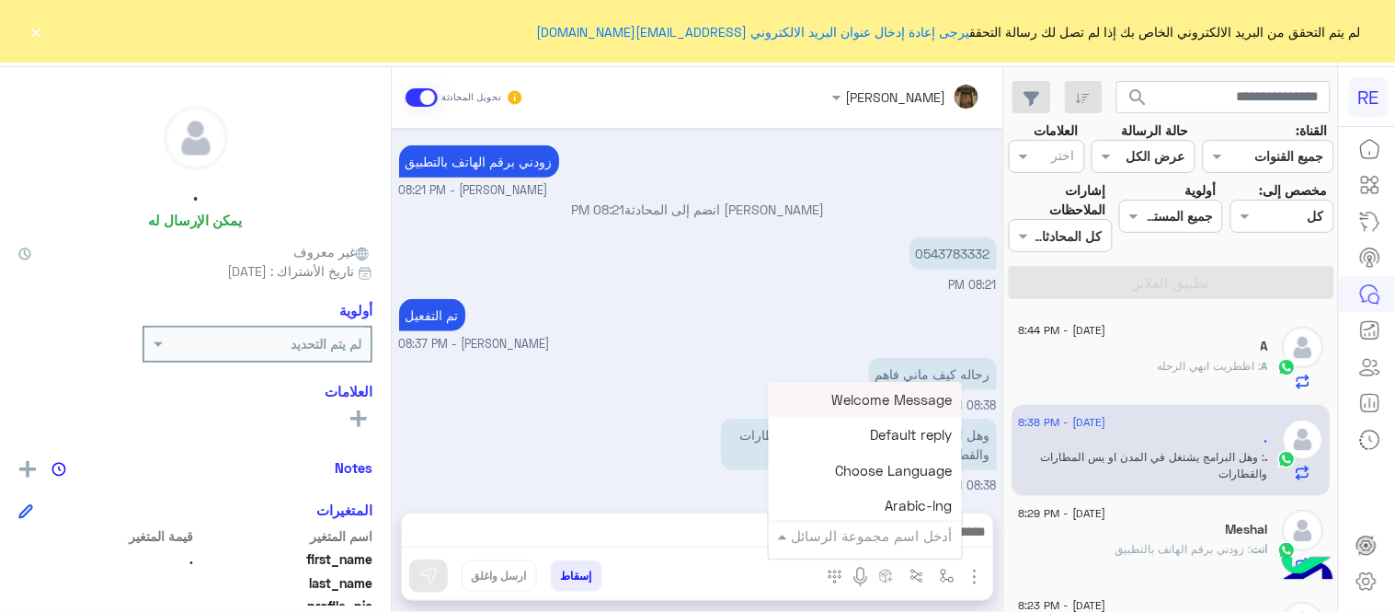
click at [857, 526] on input "text" at bounding box center [891, 535] width 124 height 21
type input "**"
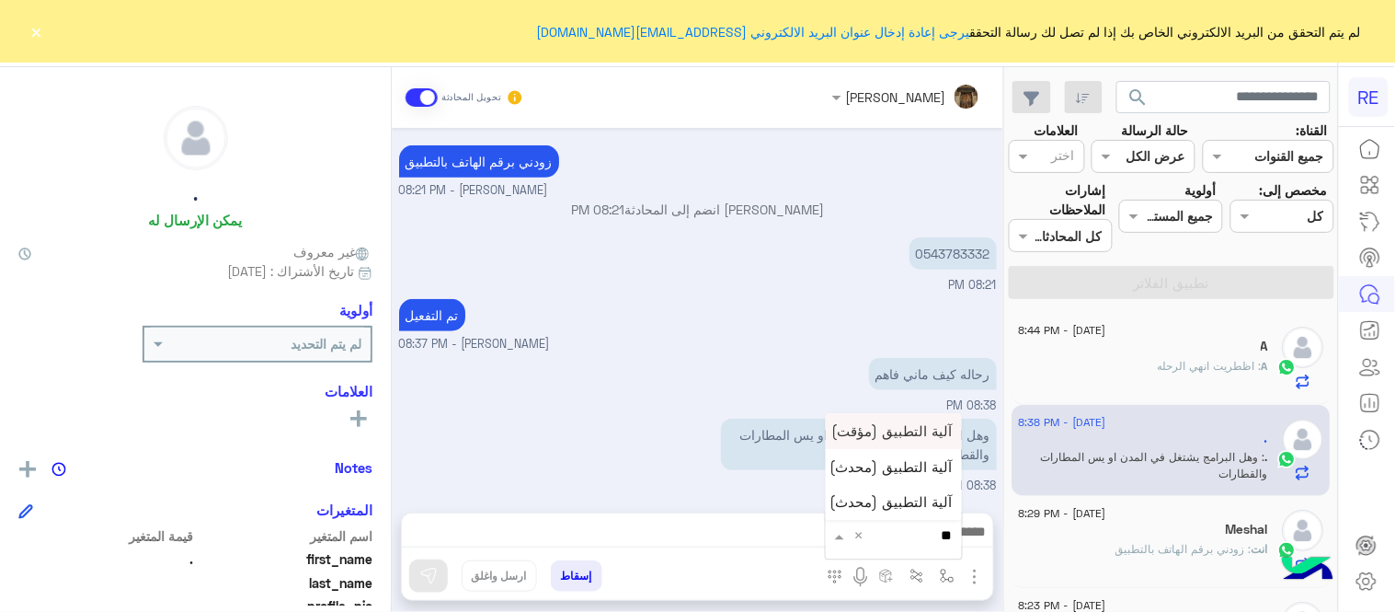
click at [909, 430] on span "آلية التطبيق (مؤقت)" at bounding box center [892, 431] width 120 height 17
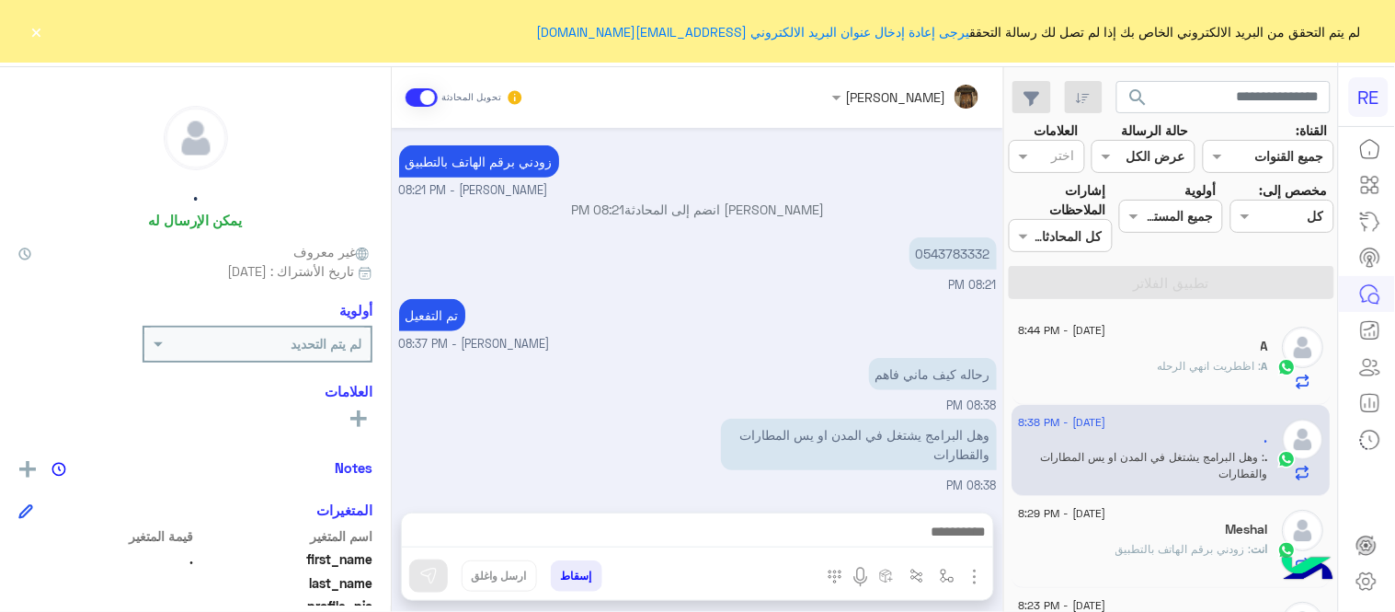
type textarea "**********"
click at [429, 591] on button at bounding box center [428, 575] width 39 height 33
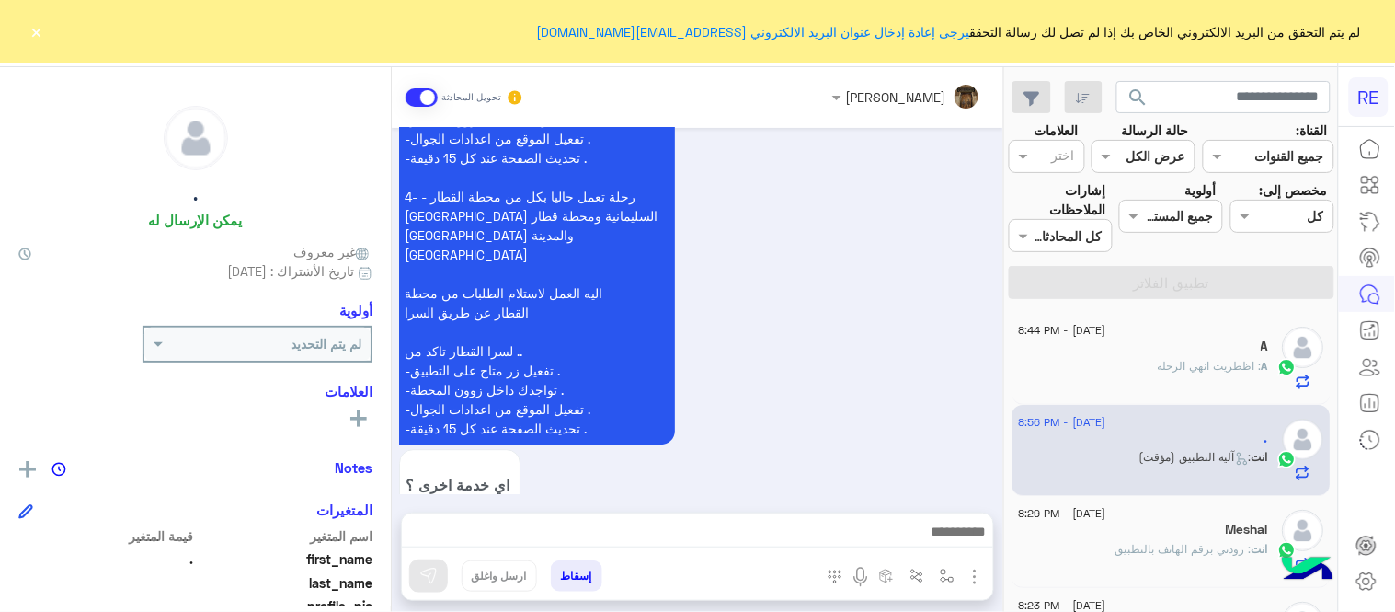
click at [46, 38] on div "لم يتم التحقق من البريد الالكتروني الخاص بك إذا لم تصل لك رسالة التحقق يرجى إعا…" at bounding box center [697, 31] width 1395 height 63
click at [41, 35] on button "×" at bounding box center [37, 31] width 18 height 18
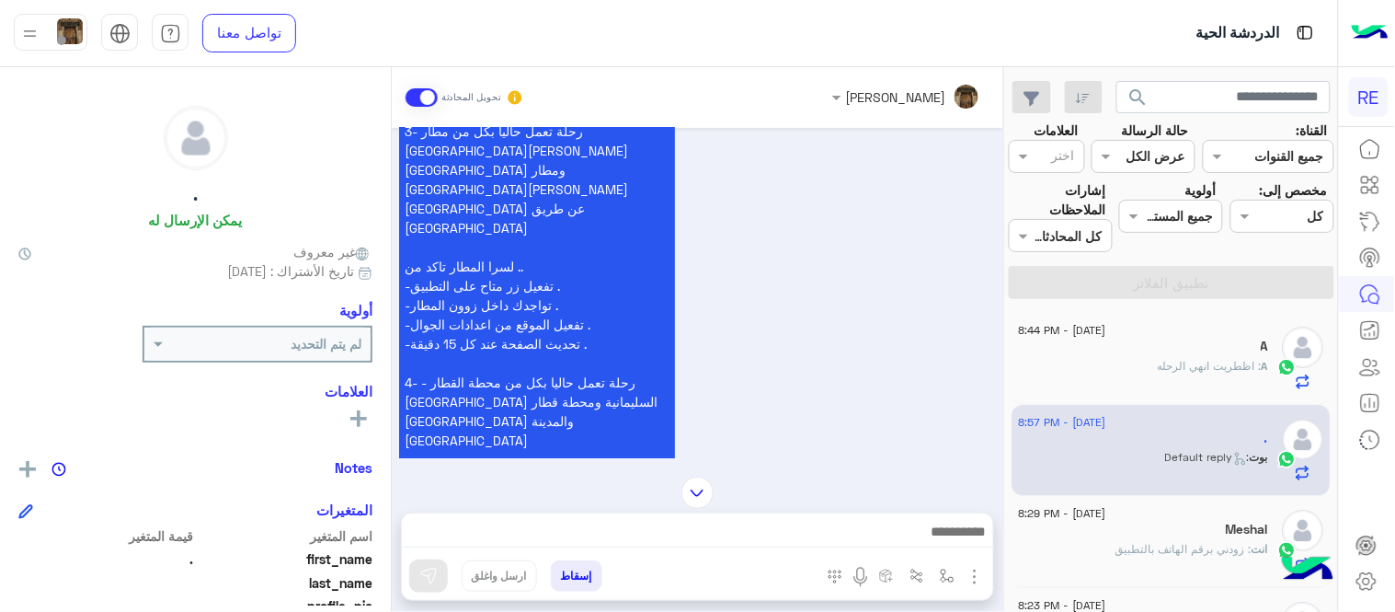
scroll to position [1311, 0]
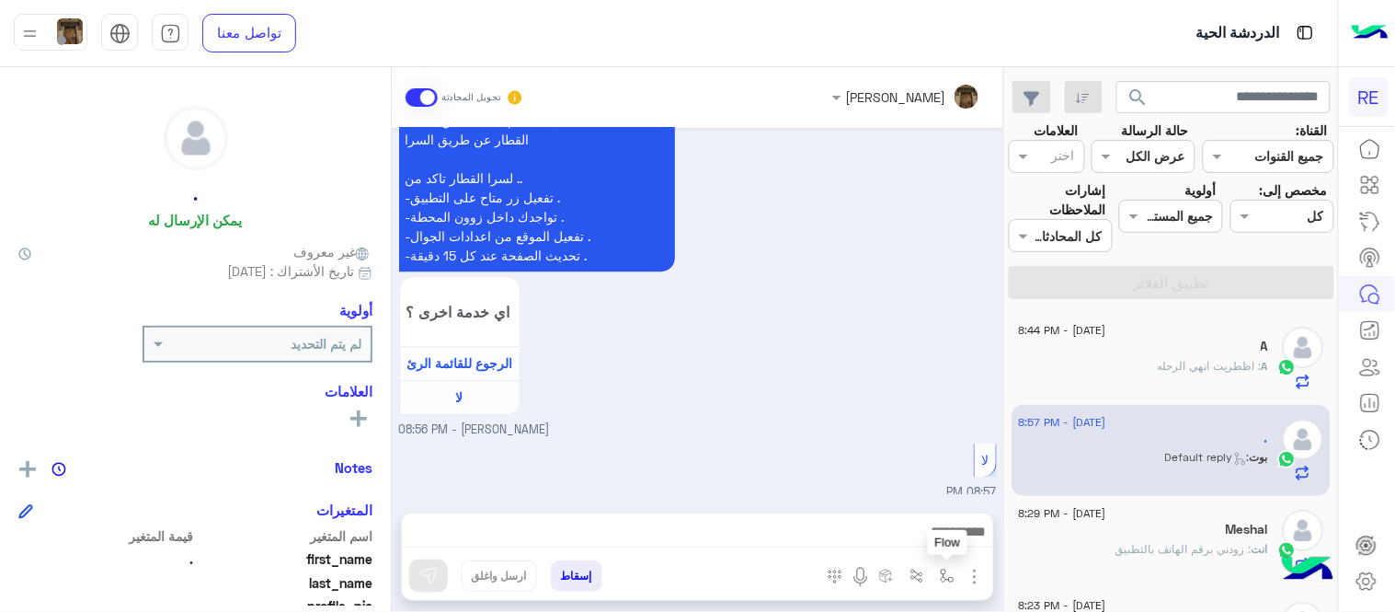
click at [947, 575] on img "button" at bounding box center [947, 575] width 15 height 15
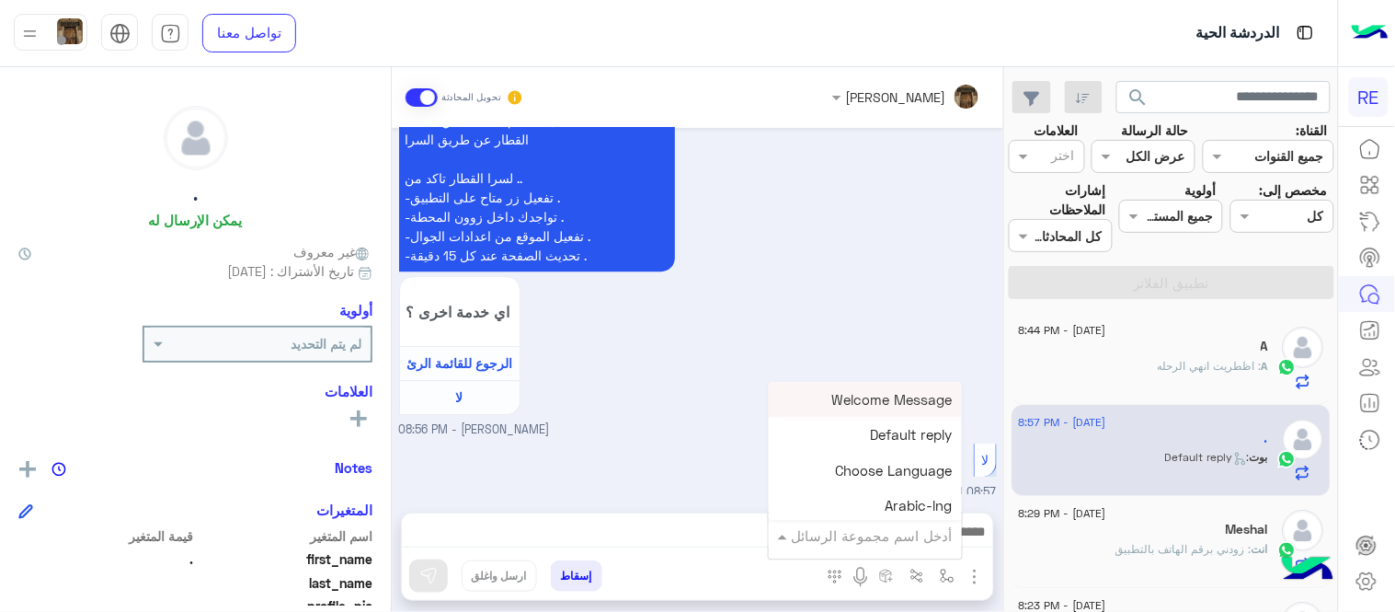
click at [886, 533] on input "text" at bounding box center [891, 535] width 124 height 21
type input "*"
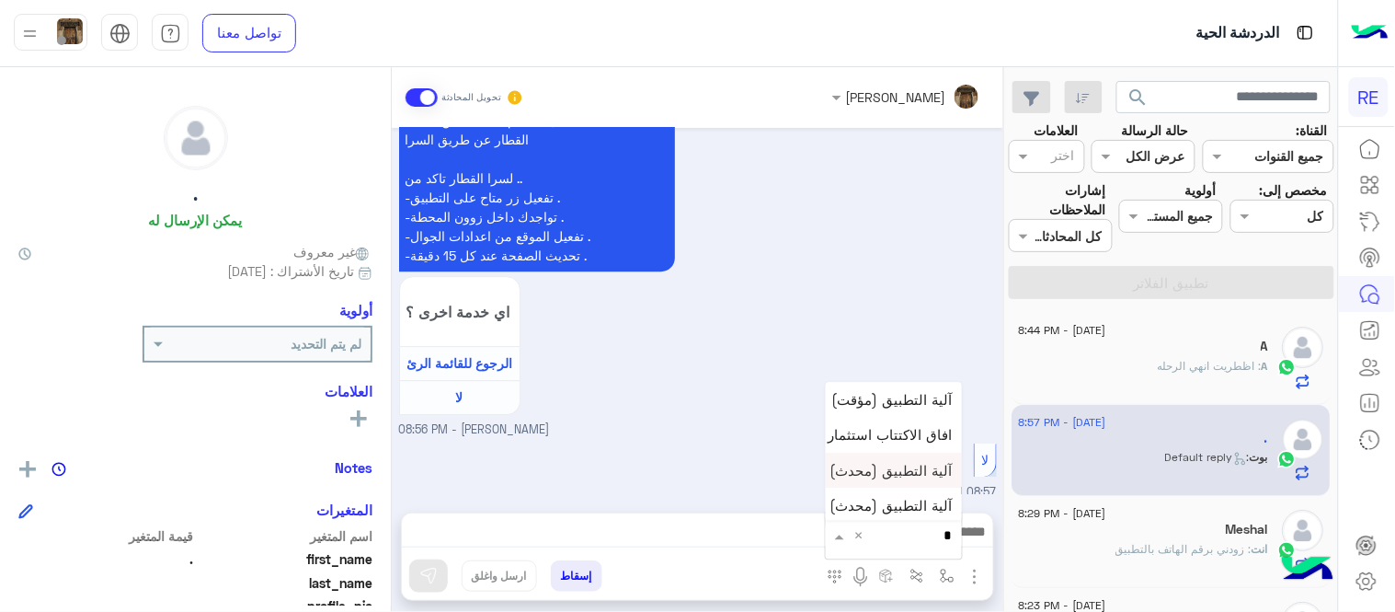
click at [902, 462] on span "آلية التطبيق (محدث)" at bounding box center [892, 470] width 122 height 17
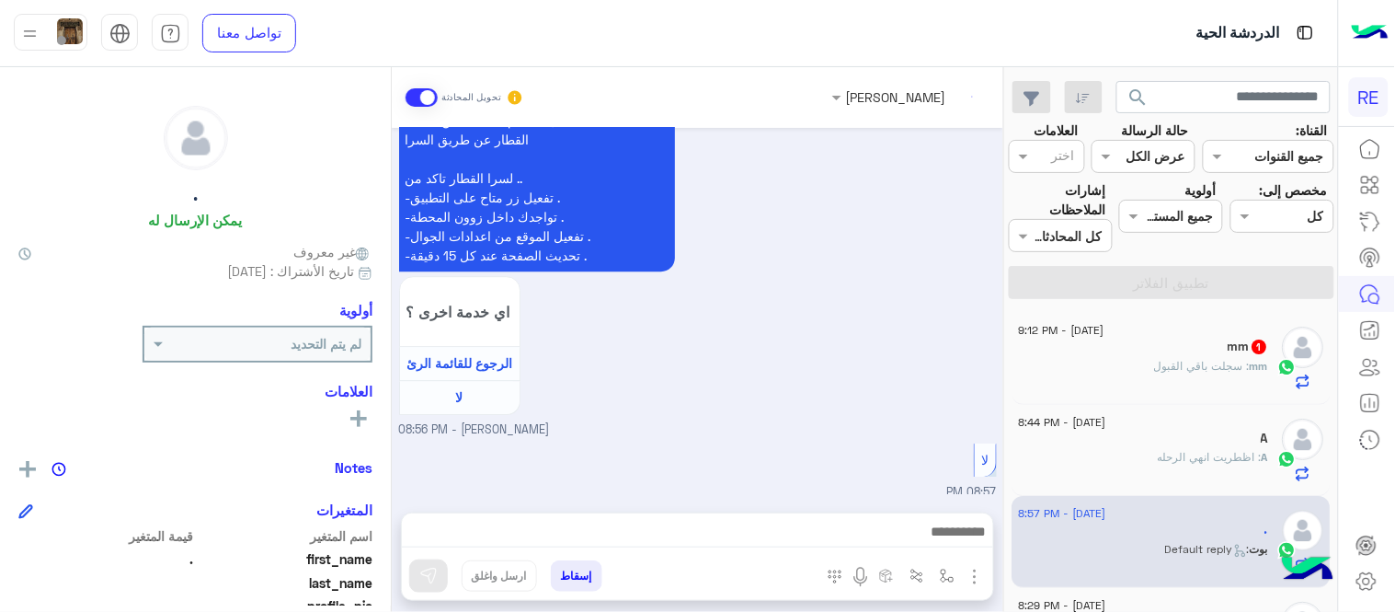
type textarea "**********"
click at [425, 571] on img at bounding box center [428, 576] width 18 height 18
click at [1182, 363] on span ": سجلت باقي القبول" at bounding box center [1203, 366] width 96 height 14
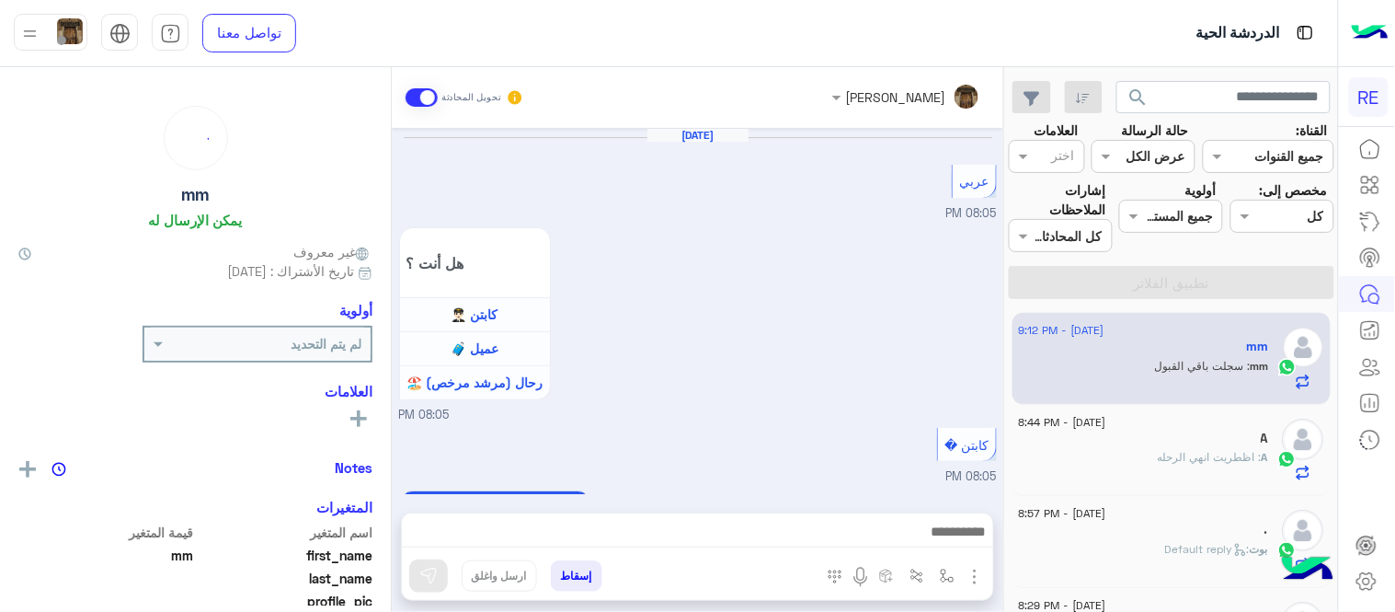
scroll to position [1151, 0]
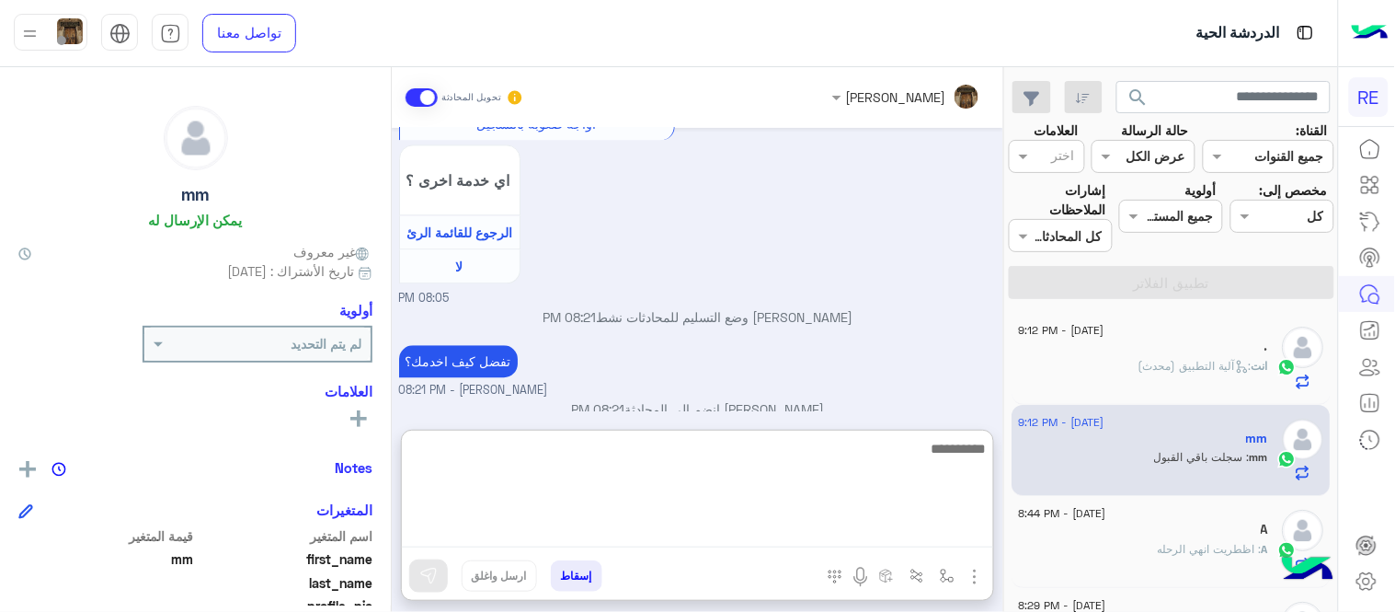
click at [699, 536] on textarea at bounding box center [697, 492] width 591 height 110
type textarea "**********"
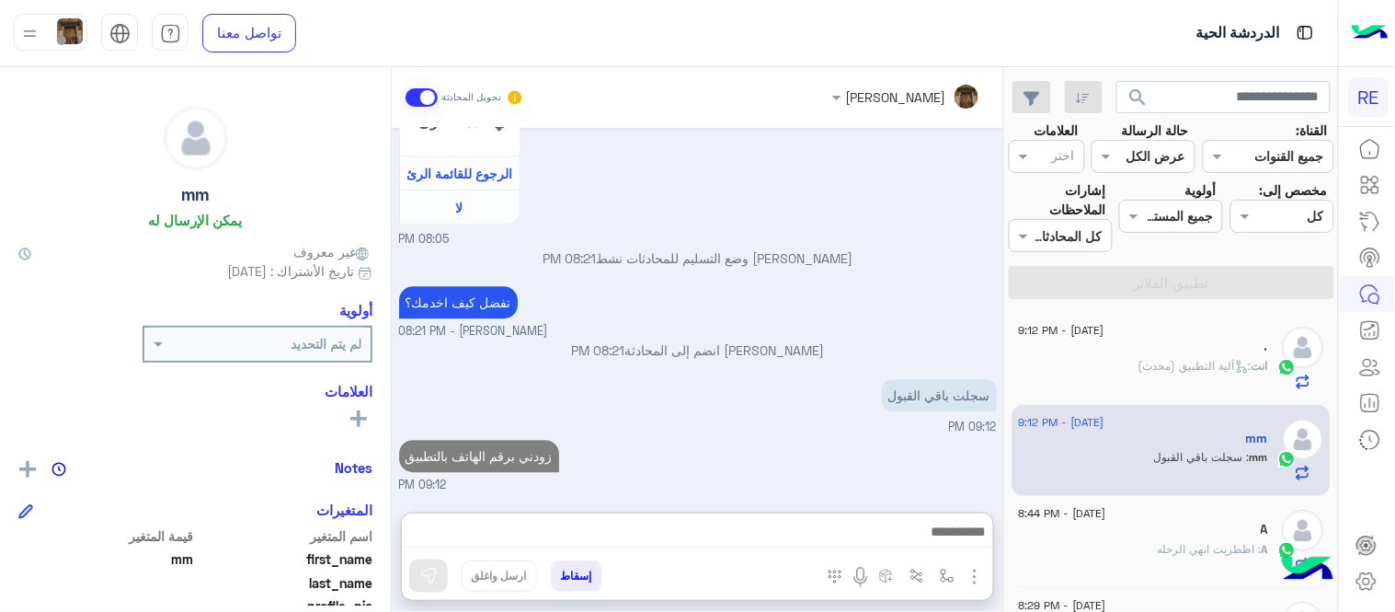
click at [850, 355] on div "[DATE] عربي 08:05 PM هل أنت ؟ كابتن 👨🏻‍✈️ عميل 🧳 رحال (مرشد مرخص) 🏖️ 08:05 PM ك…" at bounding box center [698, 311] width 612 height 366
click at [1165, 546] on span ": اظطريت انهي الرحله" at bounding box center [1211, 549] width 104 height 14
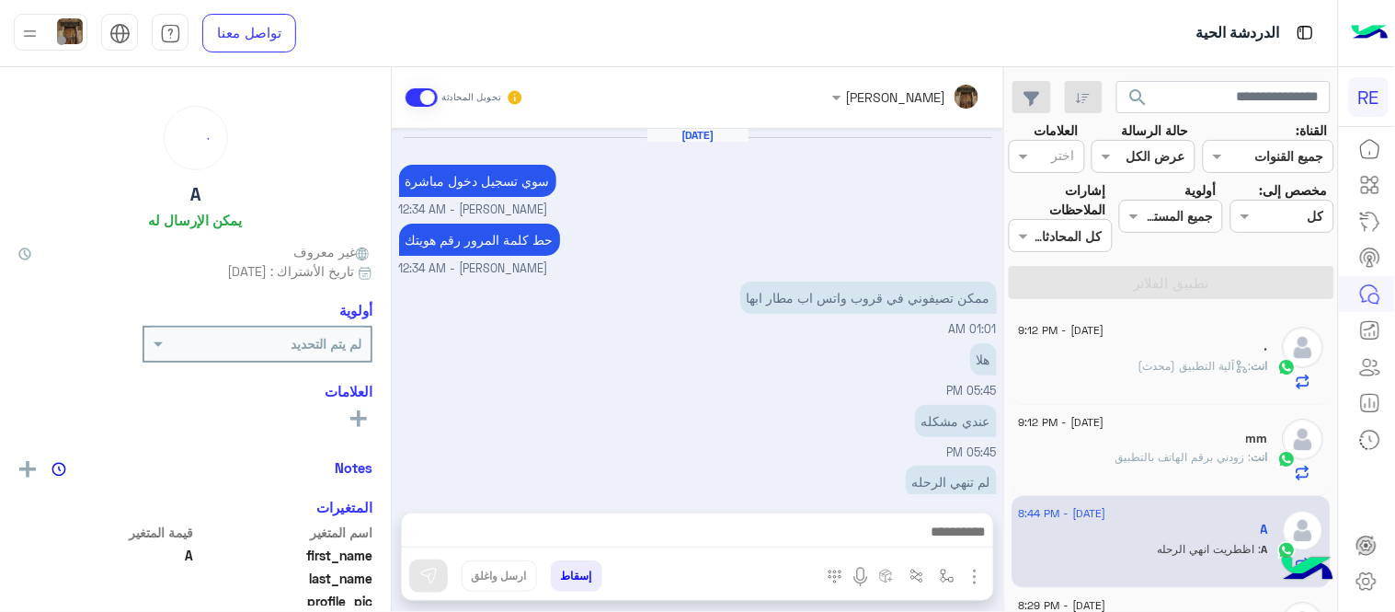
scroll to position [552, 0]
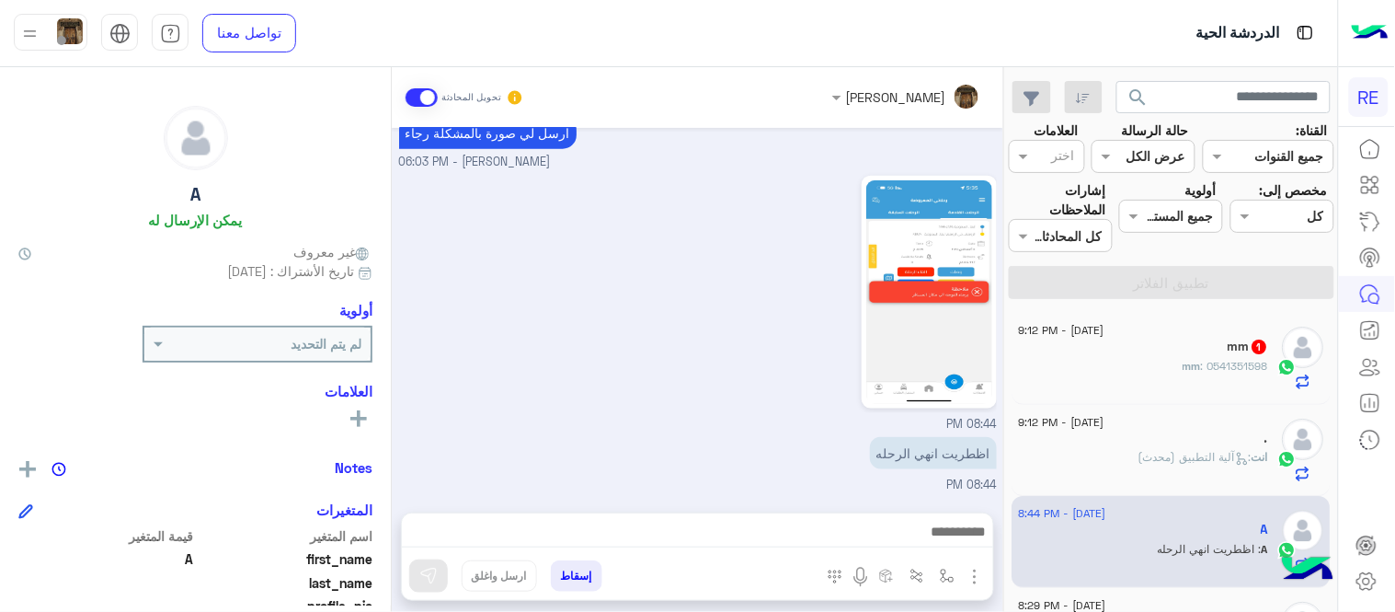
click at [1111, 445] on div "." at bounding box center [1144, 439] width 250 height 19
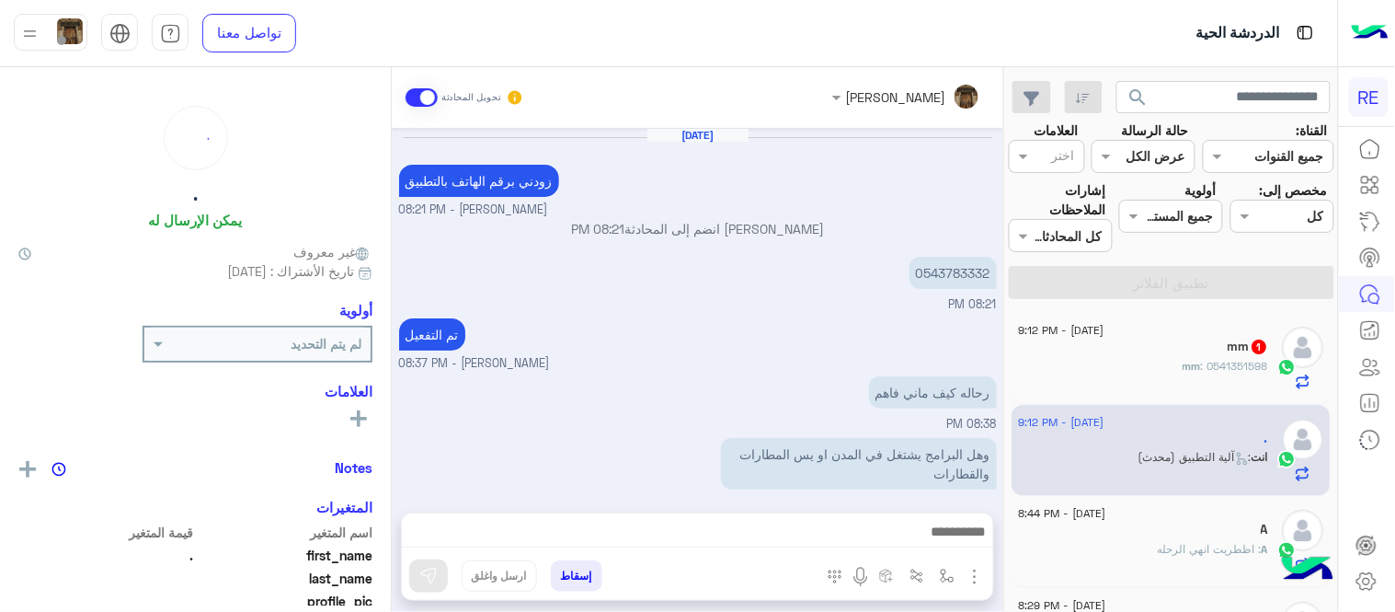
scroll to position [1864, 0]
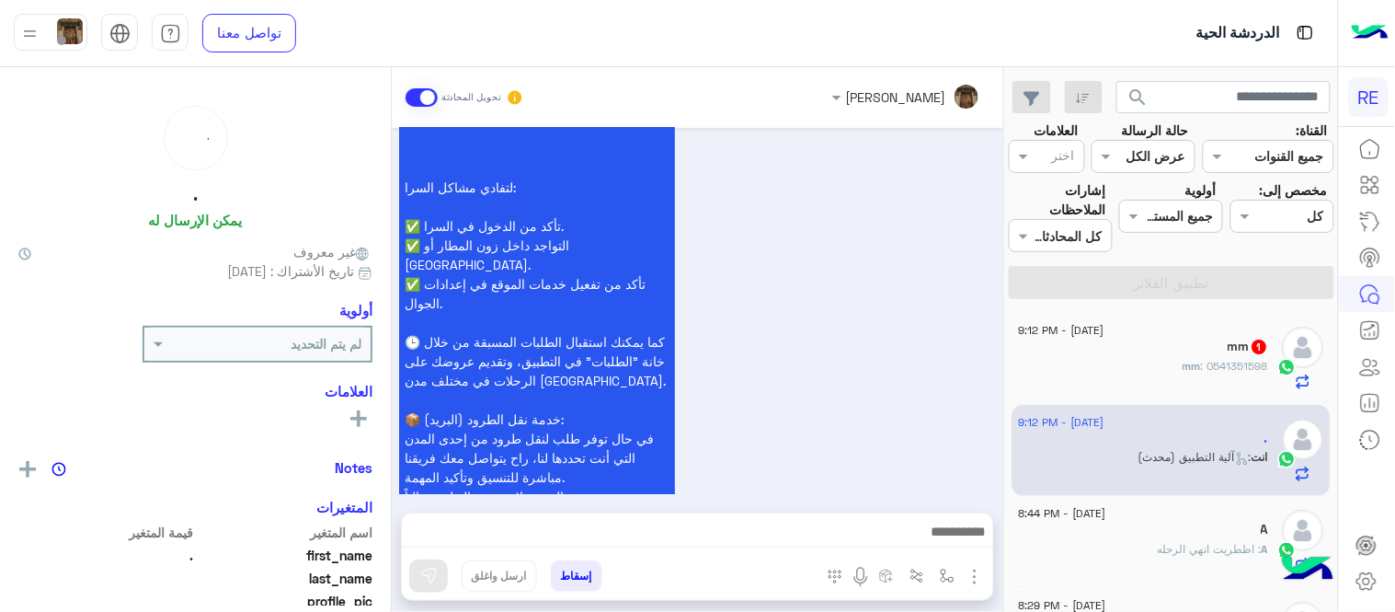
click at [1172, 379] on div "mm : 0541351598" at bounding box center [1144, 374] width 250 height 32
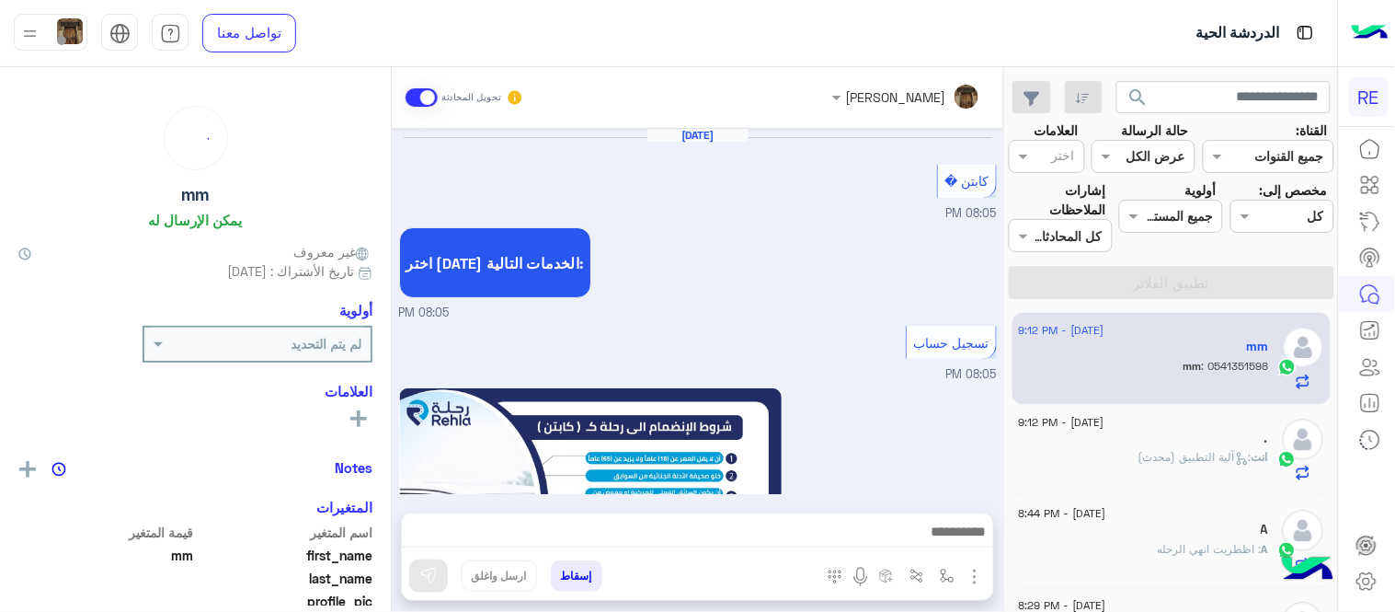
scroll to position [1007, 0]
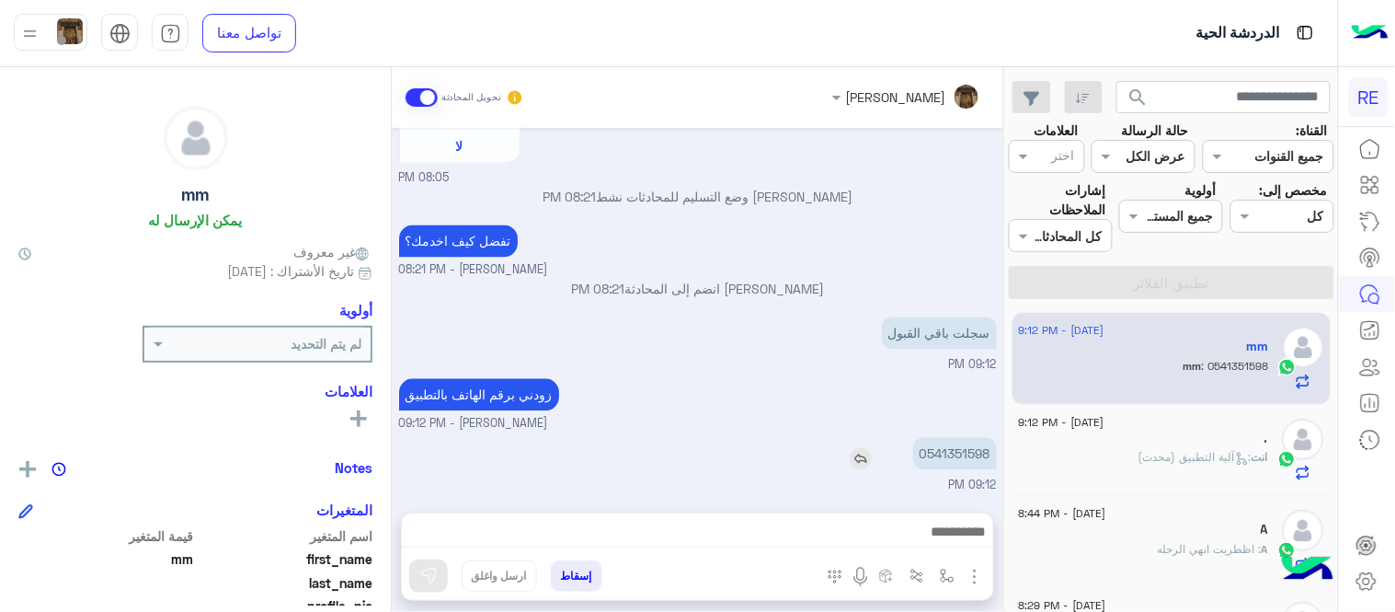
click at [966, 453] on p "0541351598" at bounding box center [955, 454] width 84 height 32
copy p "0541351598"
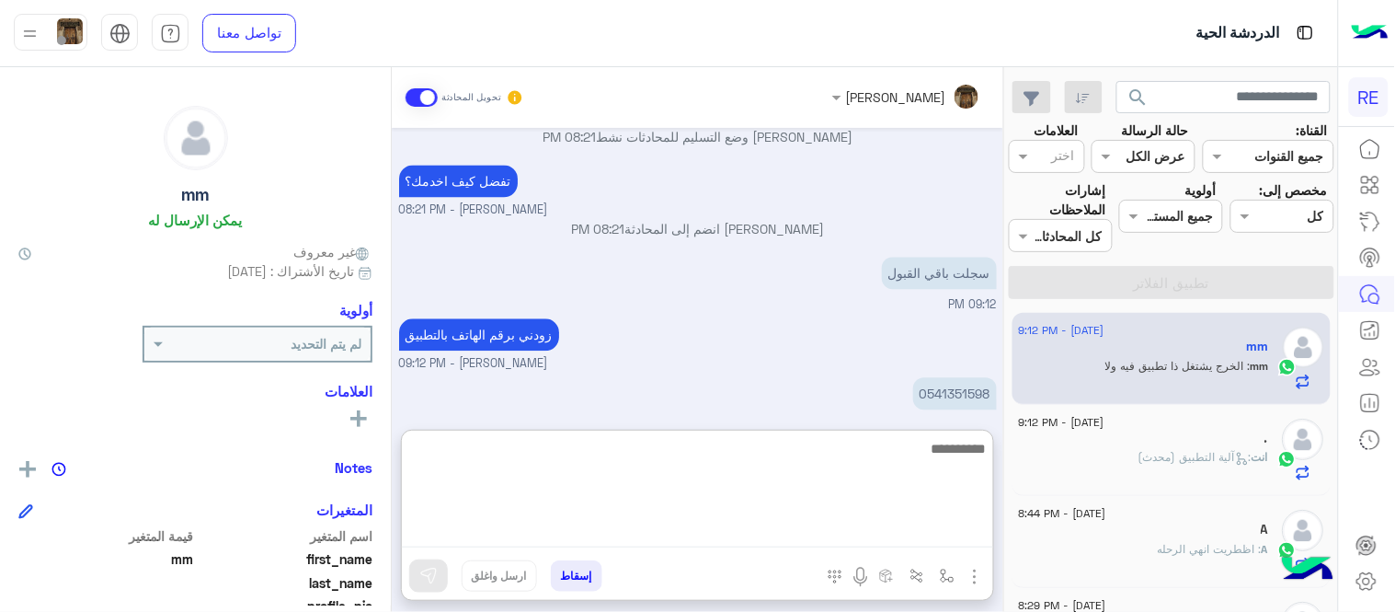
click at [715, 519] on textarea at bounding box center [697, 492] width 591 height 110
type textarea "**********"
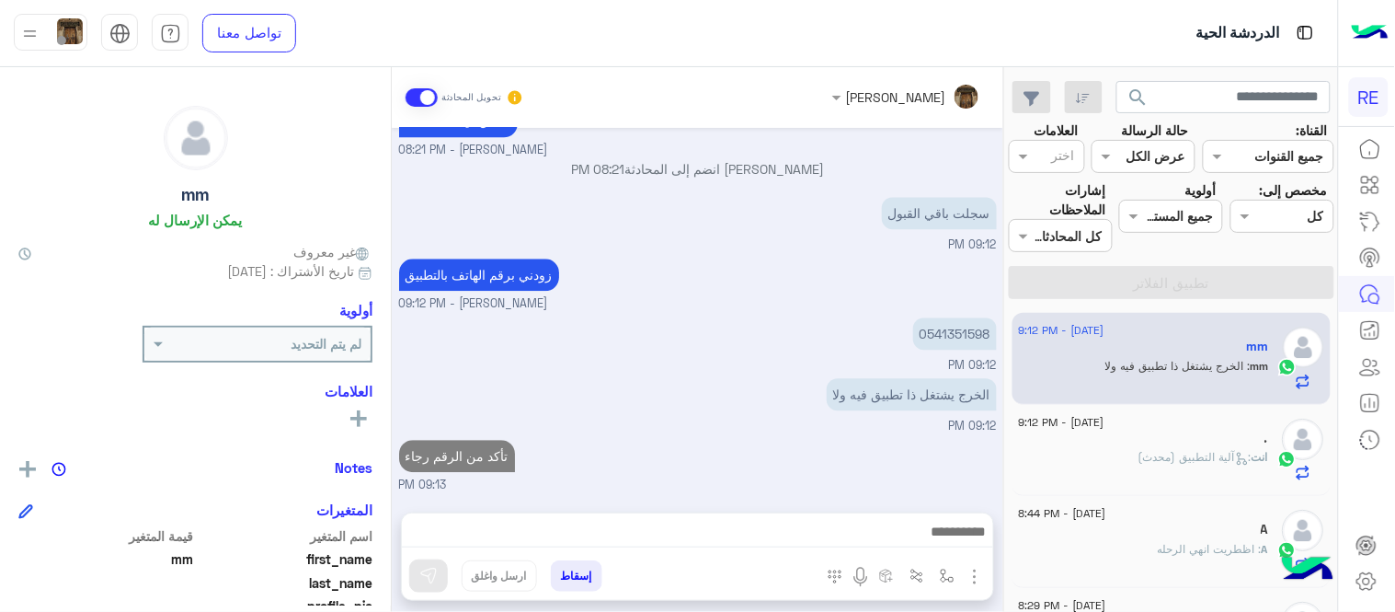
click at [775, 371] on div "[DATE] كابتن � 08:05 PM اختر [DATE] الخدمات التالية: 08:05 PM تسجيل حساب 08:05 …" at bounding box center [698, 311] width 612 height 366
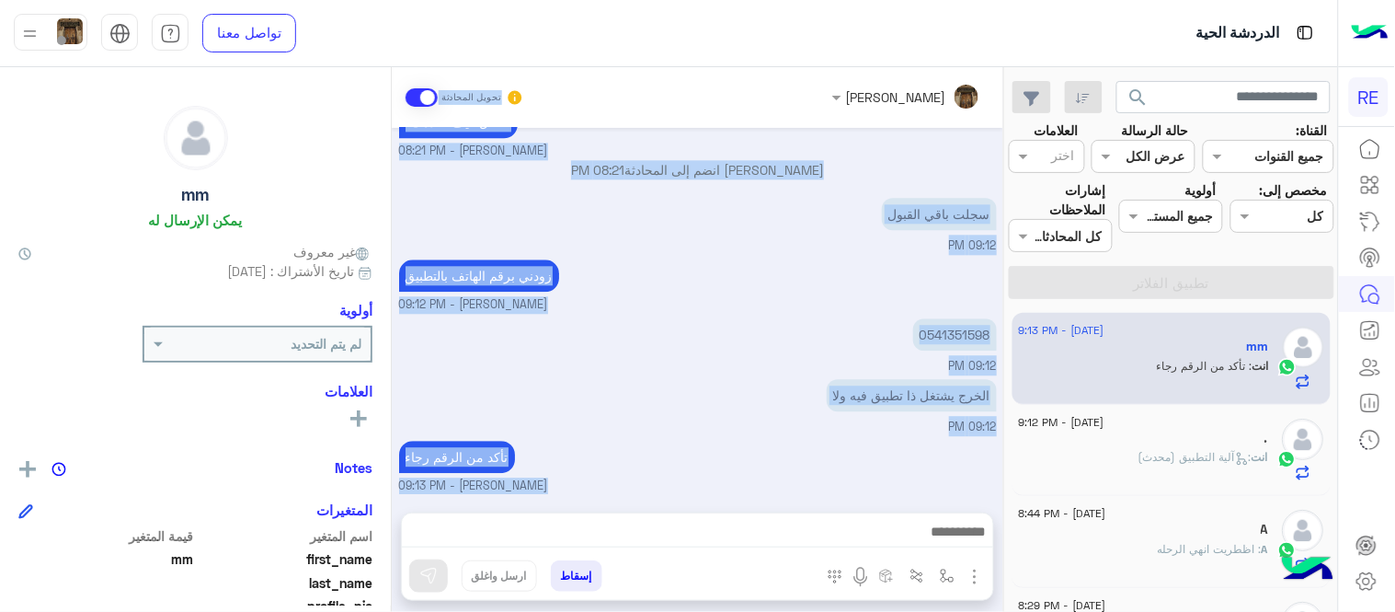
drag, startPoint x: 602, startPoint y: 515, endPoint x: 659, endPoint y: 28, distance: 490.8
click at [659, 28] on div "الدردشة الحية تواصل معنا مركز المساعدة عربي English search القناة: القناه جميع …" at bounding box center [669, 306] width 1338 height 612
click at [762, 285] on div "زودني برقم الهاتف بالتطبيق [PERSON_NAME] - 09:12 PM" at bounding box center [698, 284] width 598 height 59
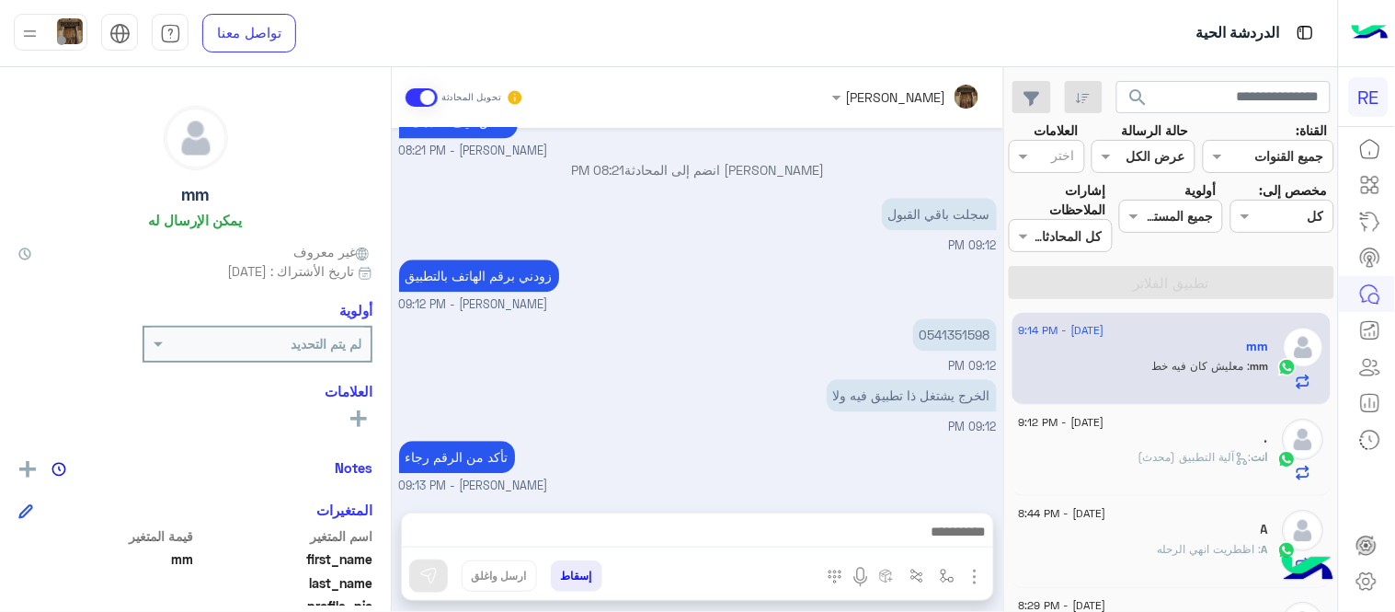
scroll to position [1248, 0]
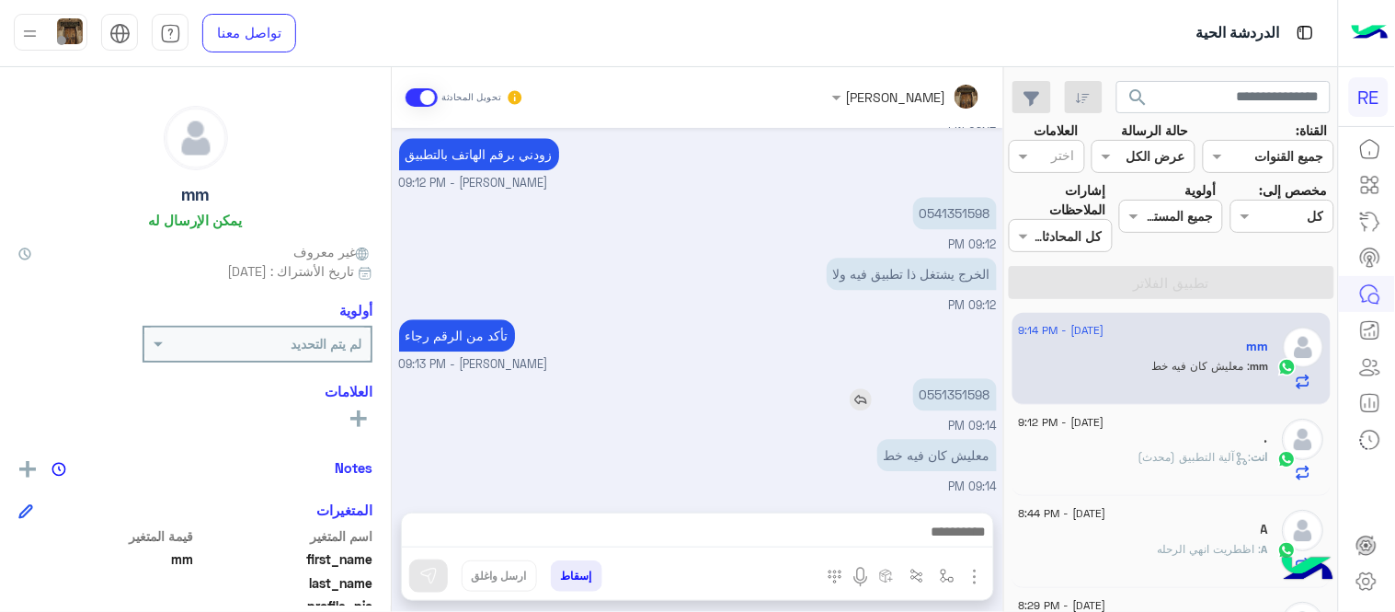
click at [973, 381] on p "0551351598" at bounding box center [955, 394] width 84 height 32
copy p "0551351598"
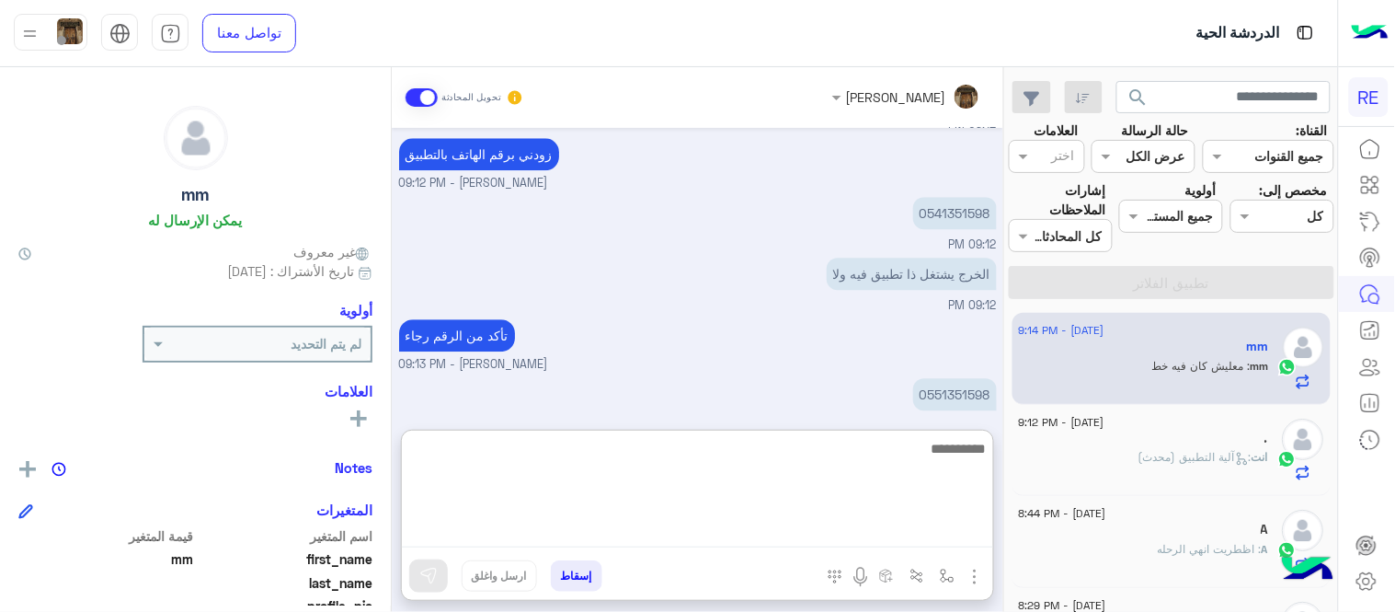
click at [671, 526] on textarea at bounding box center [697, 492] width 591 height 110
type textarea "*"
type textarea "**********"
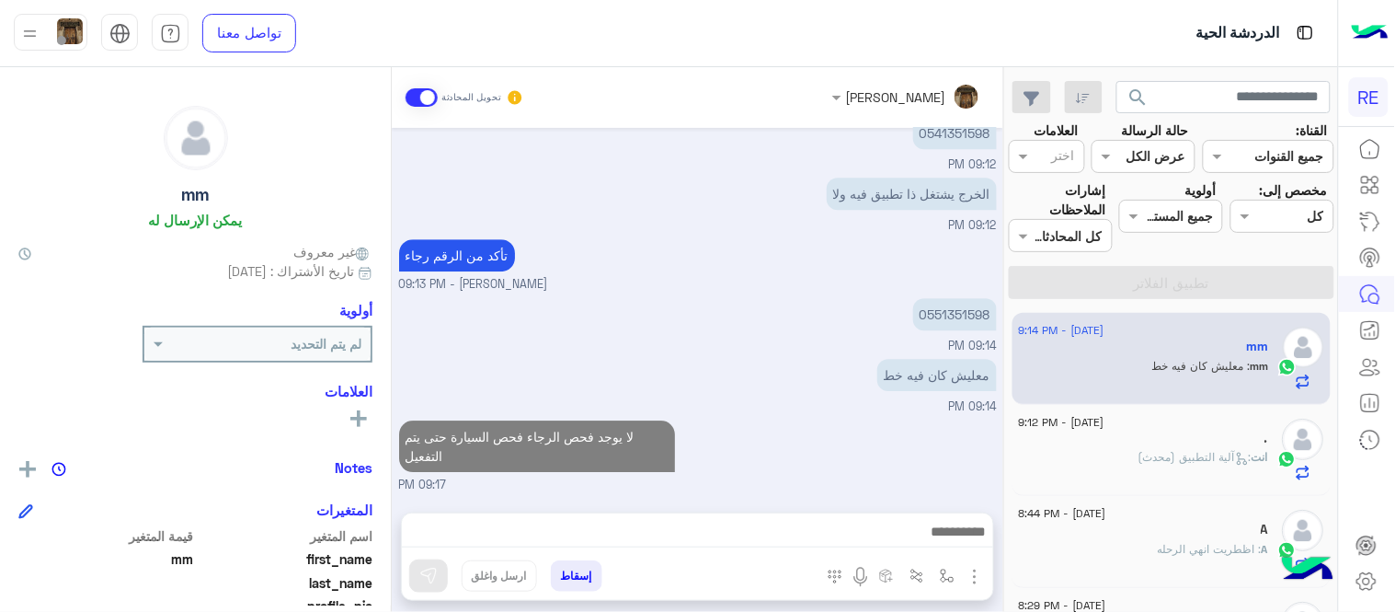
scroll to position [1326, 0]
click at [677, 215] on div "[DATE] كابتن � 08:05 PM اختر [DATE] الخدمات التالية: 08:05 PM تسجيل حساب 08:05 …" at bounding box center [698, 311] width 612 height 366
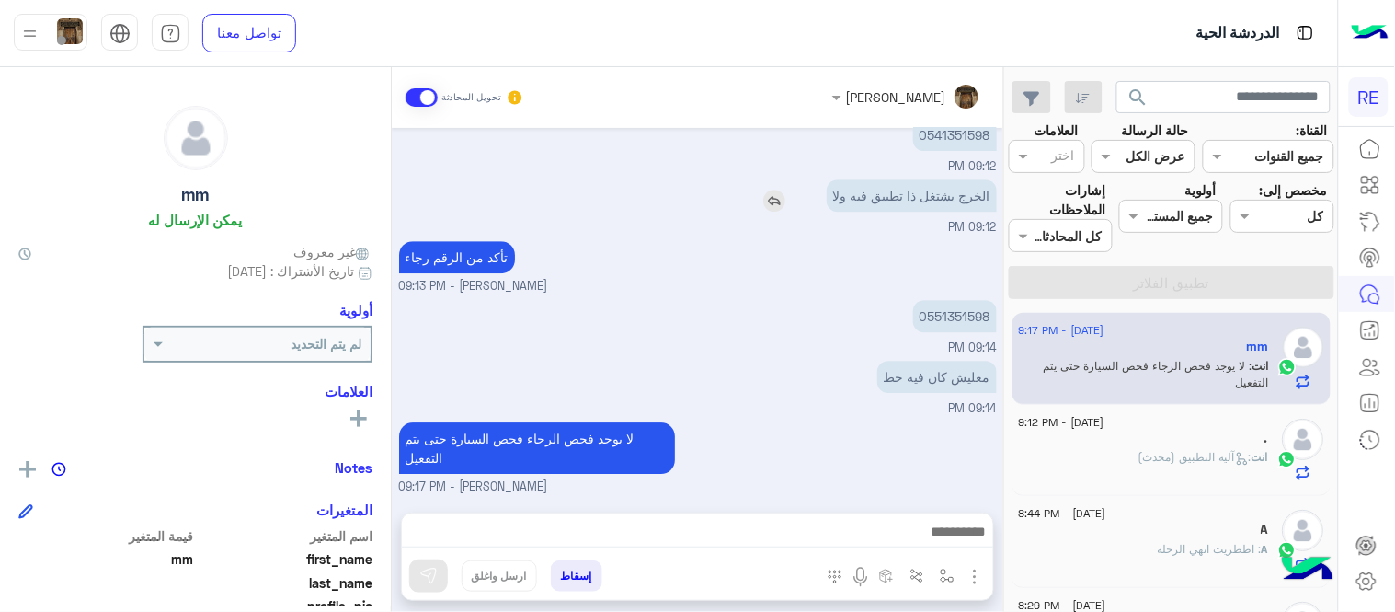
click at [773, 200] on img at bounding box center [774, 200] width 22 height 22
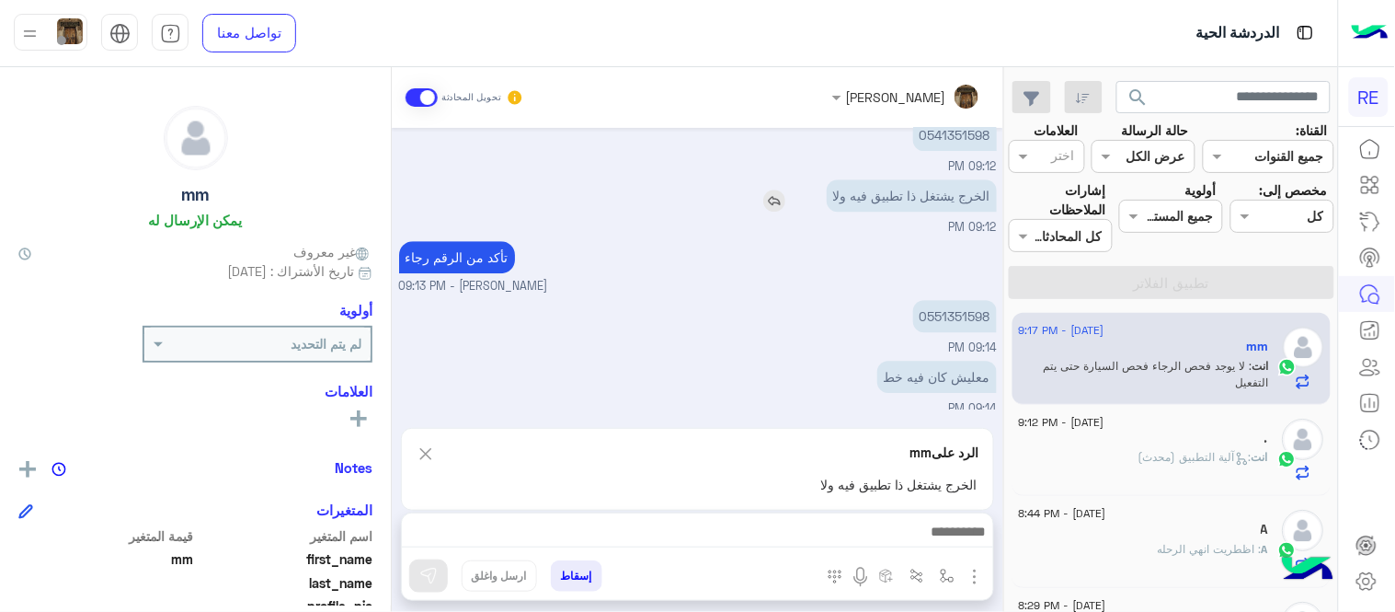
scroll to position [1409, 0]
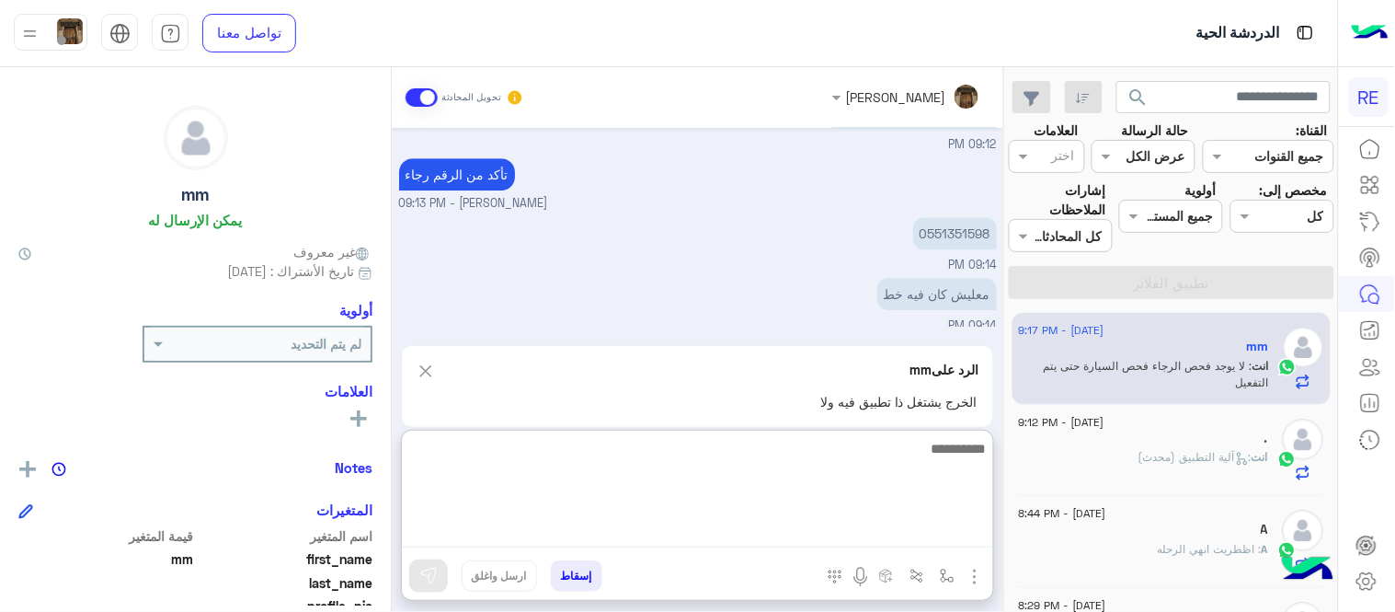
click at [687, 538] on textarea at bounding box center [697, 492] width 591 height 110
type textarea "**********"
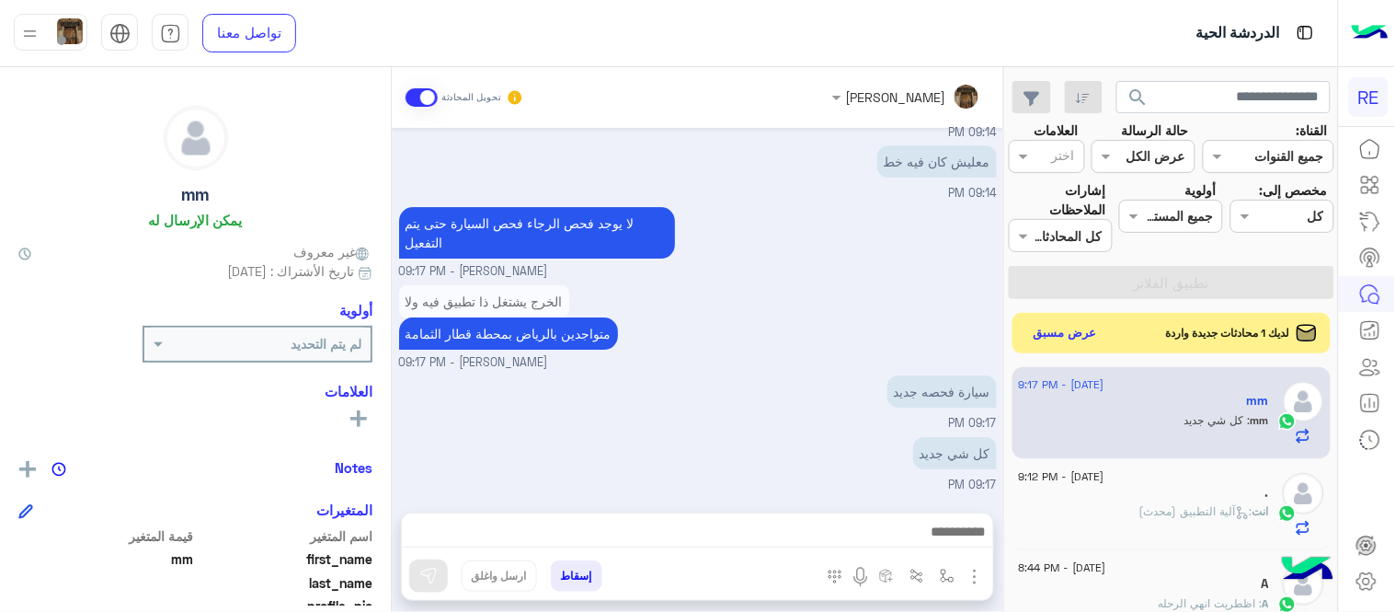
scroll to position [1540, 0]
click at [774, 377] on div "[DATE] كابتن � 08:05 PM اختر [DATE] الخدمات التالية: 08:05 PM تسجيل حساب 08:05 …" at bounding box center [698, 311] width 612 height 366
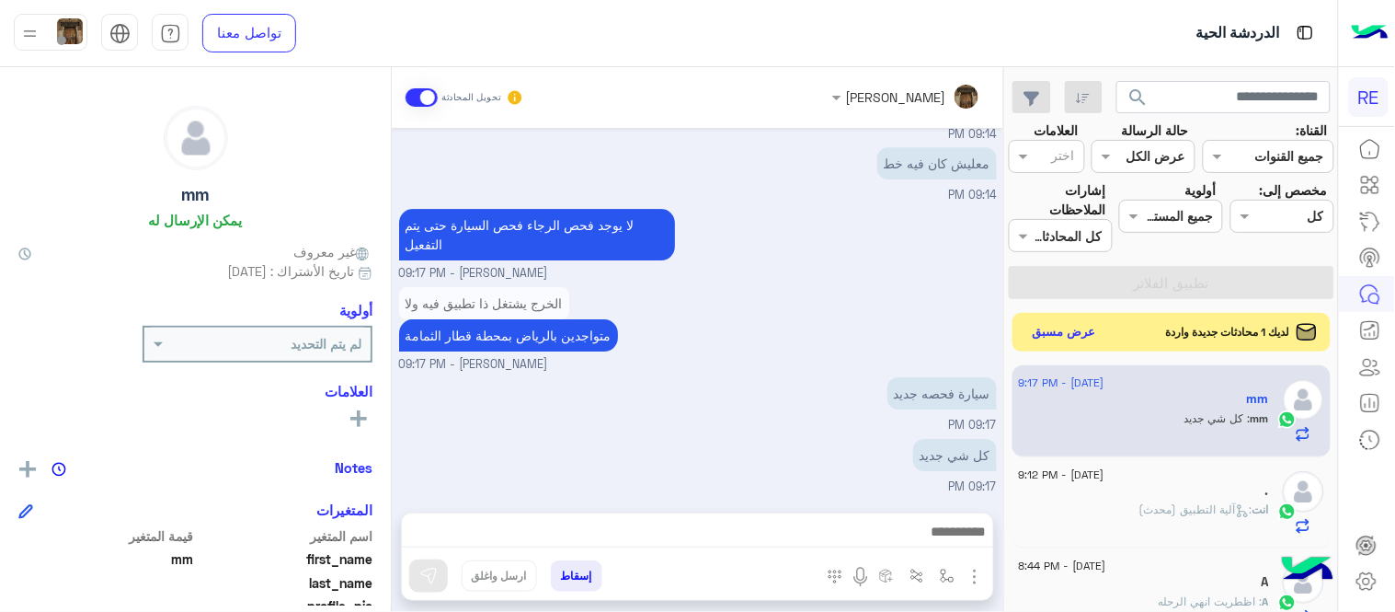
click at [1071, 329] on button "عرض مسبق" at bounding box center [1065, 332] width 77 height 25
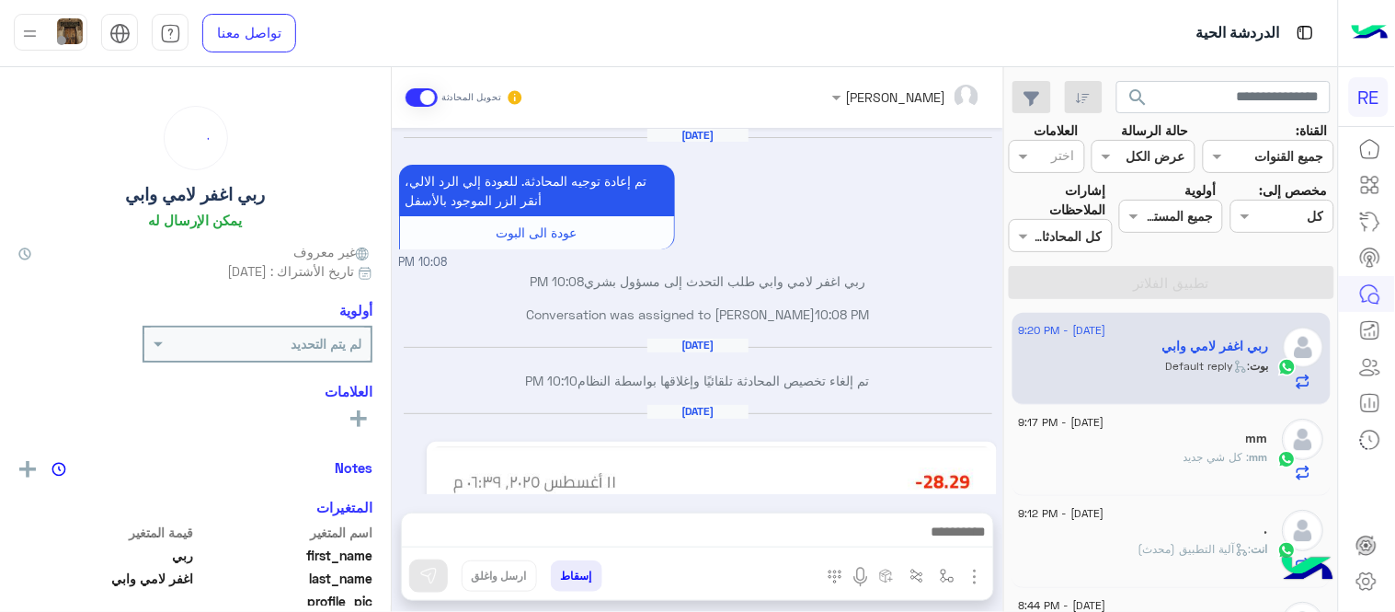
scroll to position [604, 0]
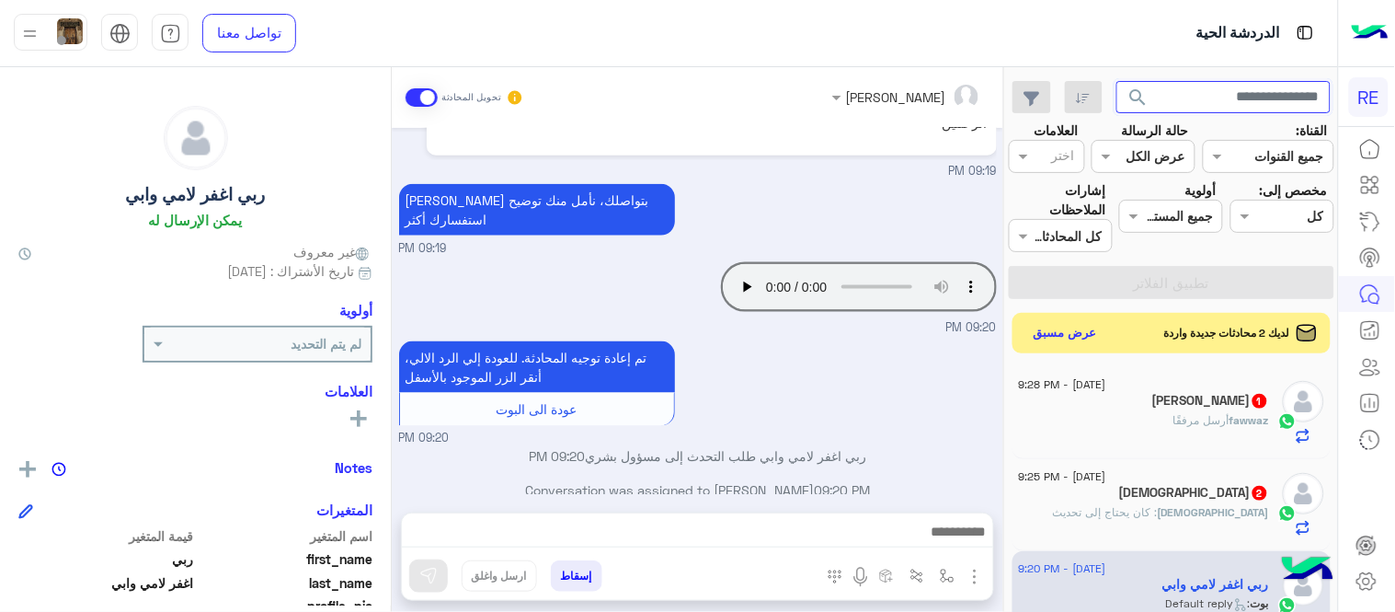
click at [1244, 88] on input "text" at bounding box center [1224, 97] width 215 height 33
type input "*********"
click at [1117, 81] on button "search" at bounding box center [1139, 101] width 45 height 40
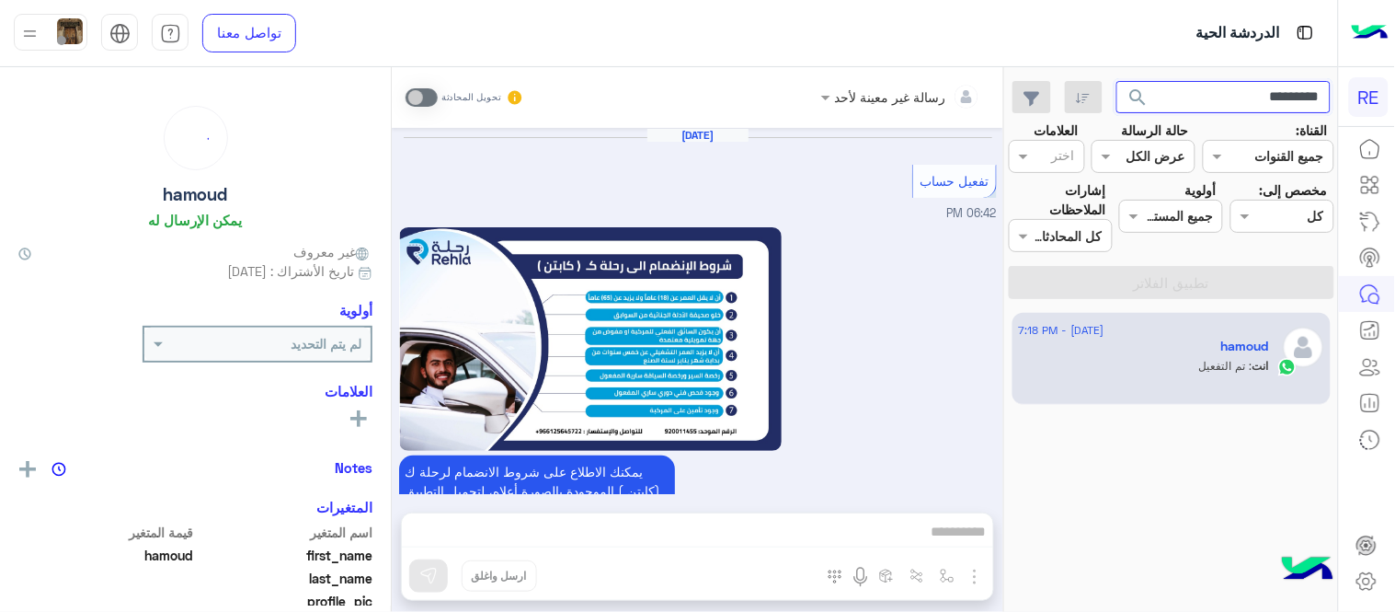
scroll to position [1047, 0]
